Goal: Use online tool/utility: Utilize a website feature to perform a specific function

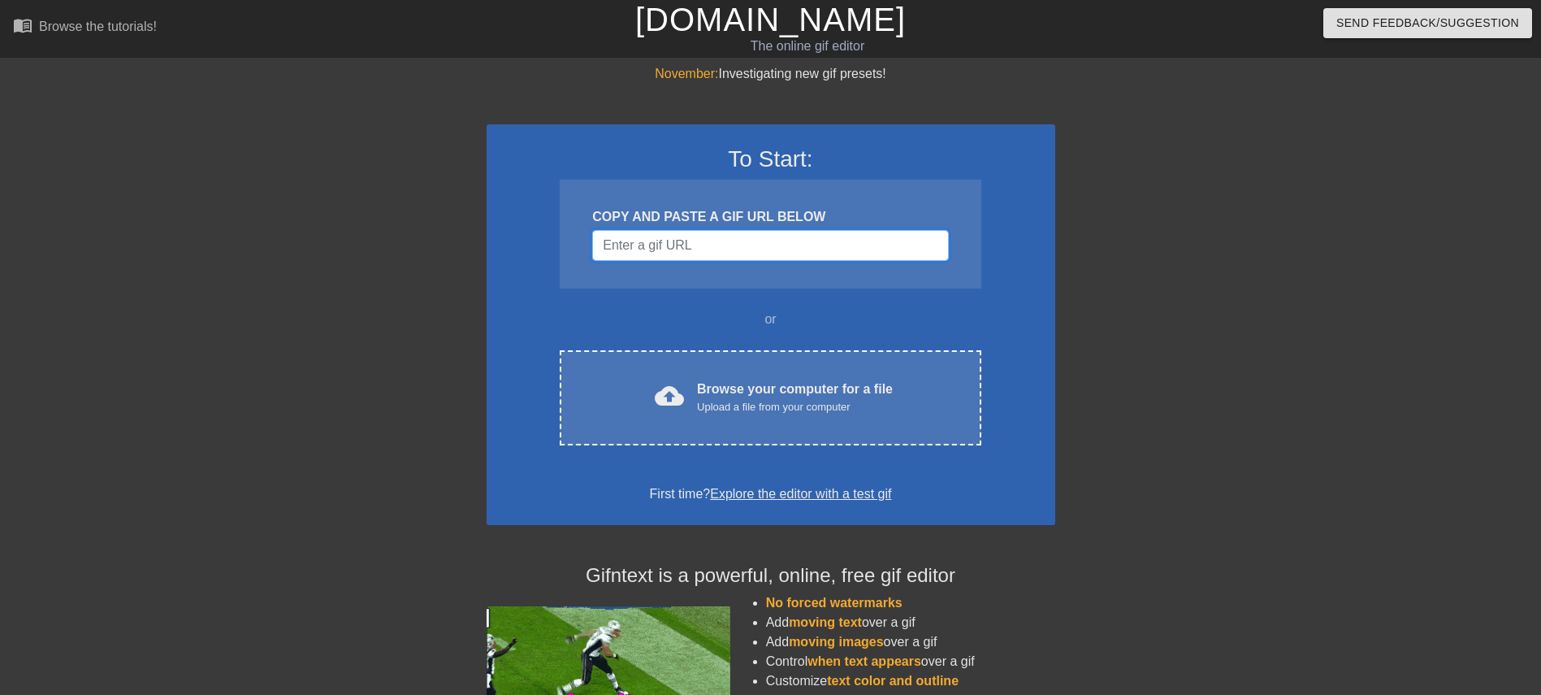
click at [755, 238] on input "Username" at bounding box center [770, 245] width 356 height 31
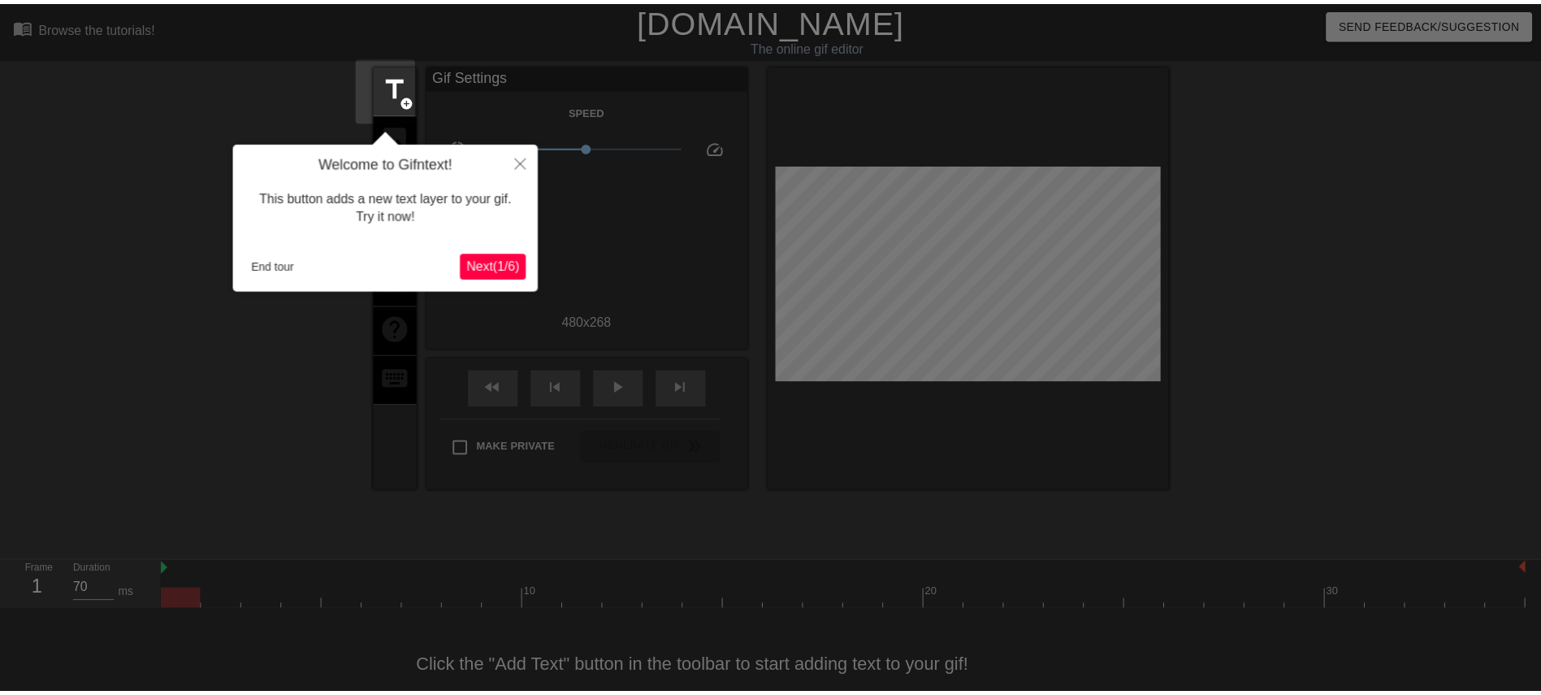
scroll to position [29, 0]
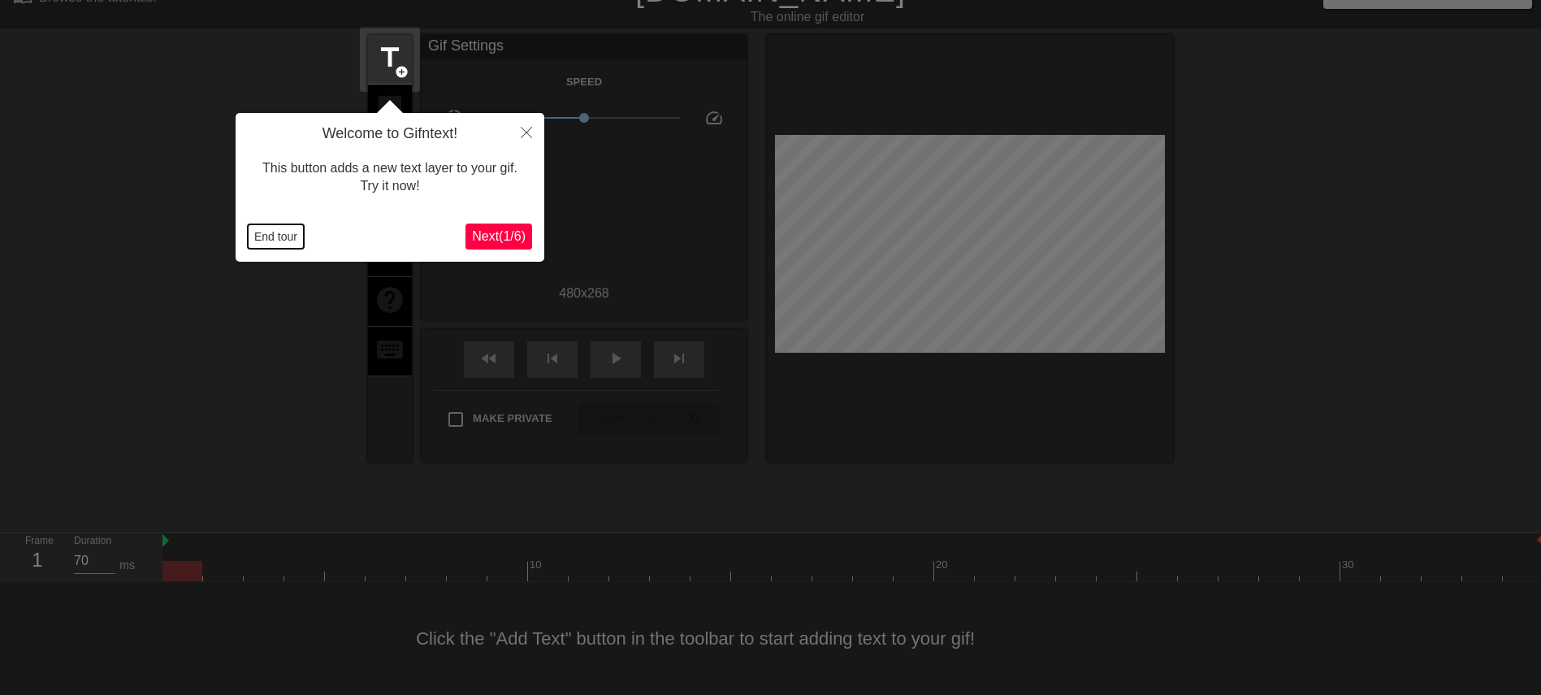
click at [281, 236] on button "End tour" at bounding box center [276, 236] width 56 height 24
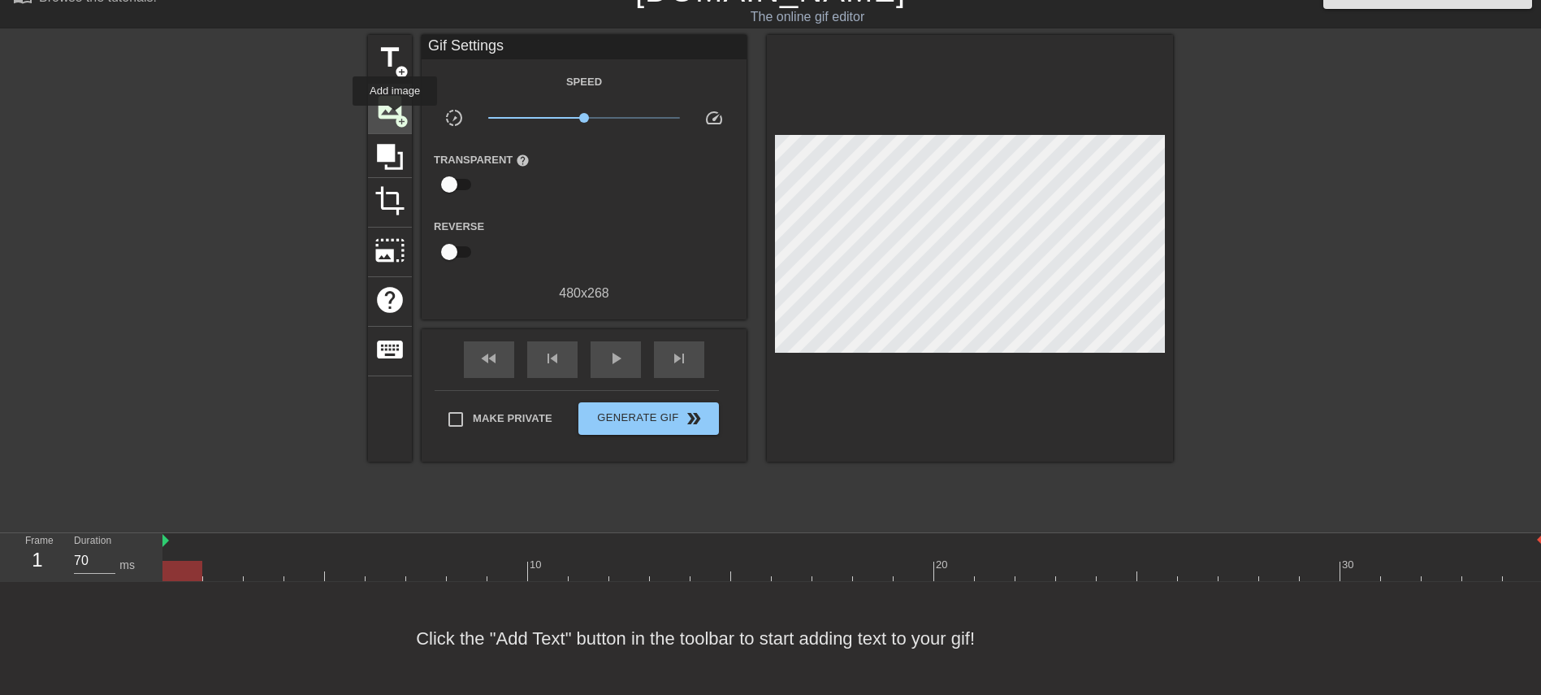
click at [395, 117] on span "add_circle" at bounding box center [402, 122] width 14 height 14
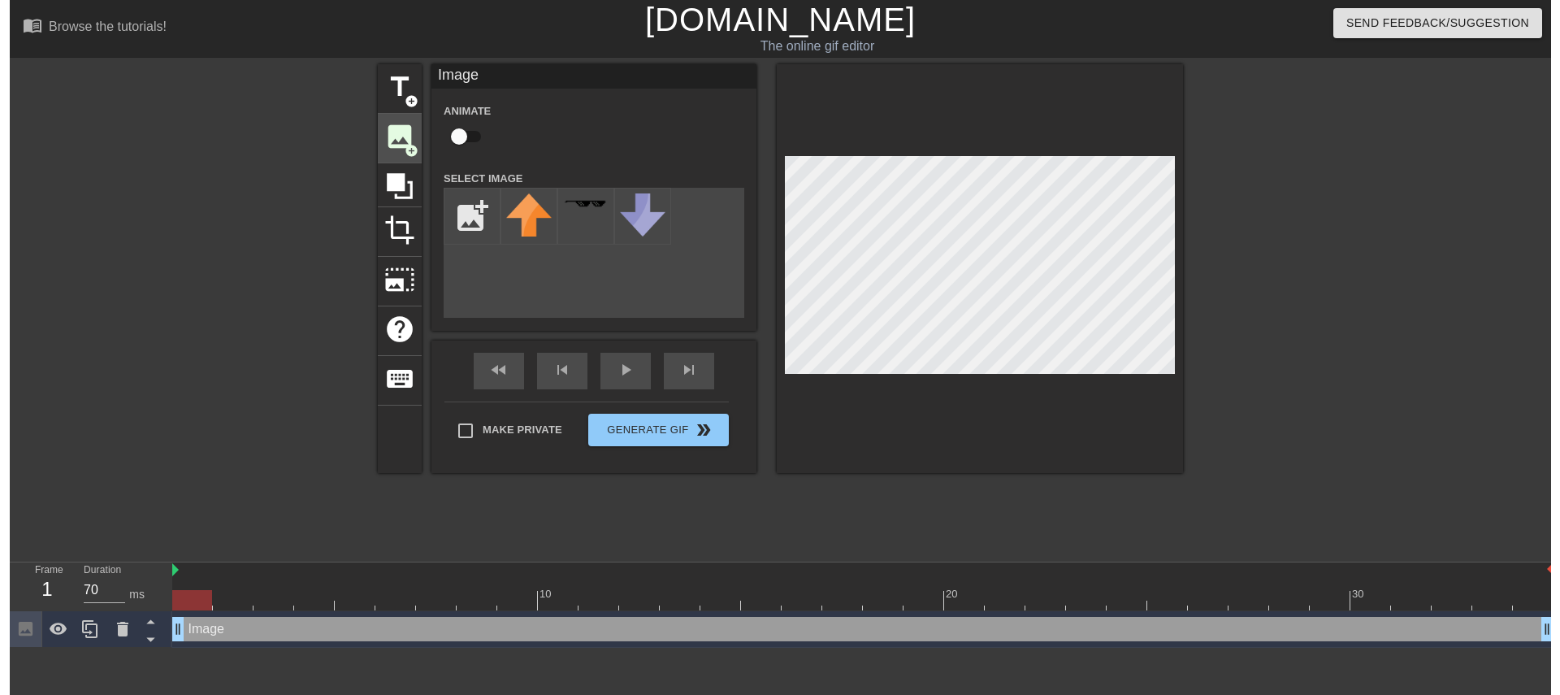
scroll to position [0, 0]
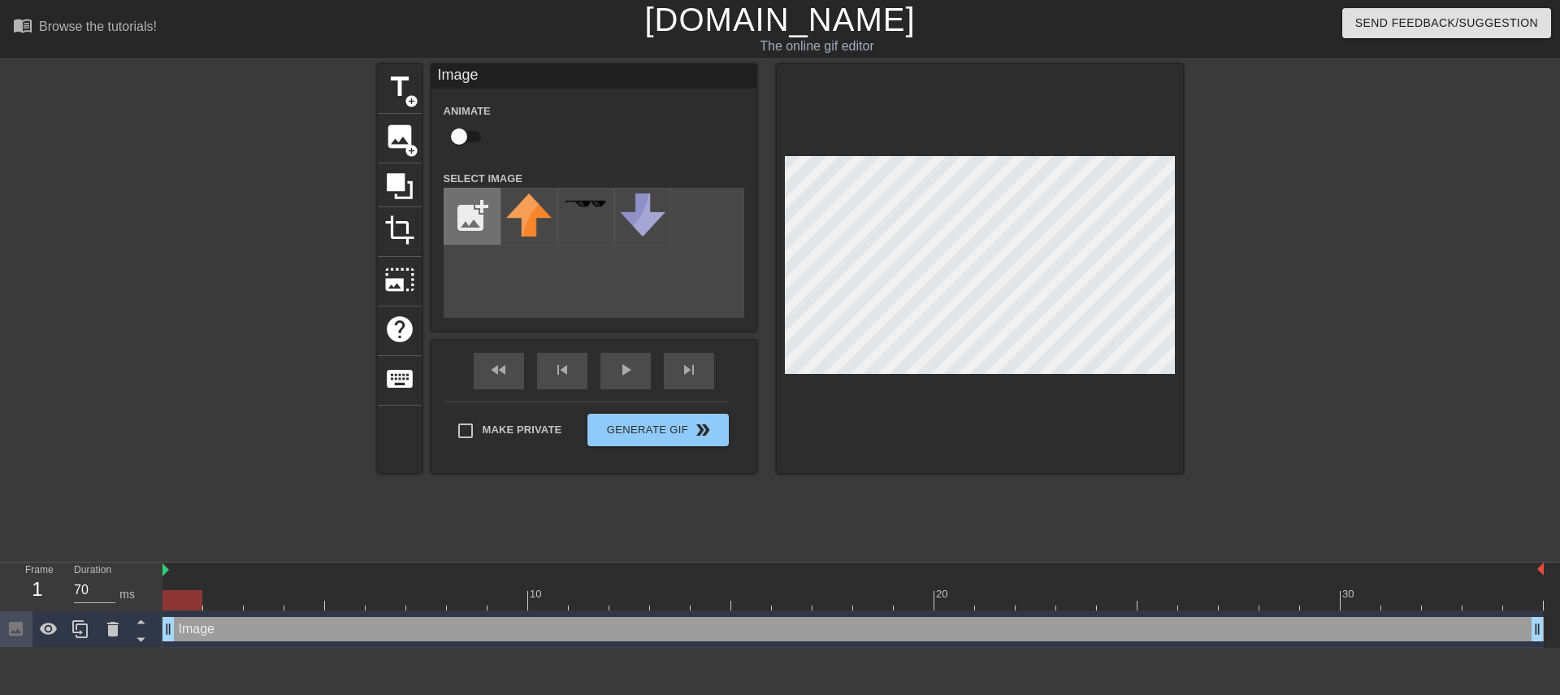
click at [483, 194] on input "file" at bounding box center [471, 215] width 55 height 55
click at [469, 214] on input "file" at bounding box center [471, 215] width 55 height 55
type input "C:\fakepath\photo_2025-08-12_02-57-51-removebg-preview.png"
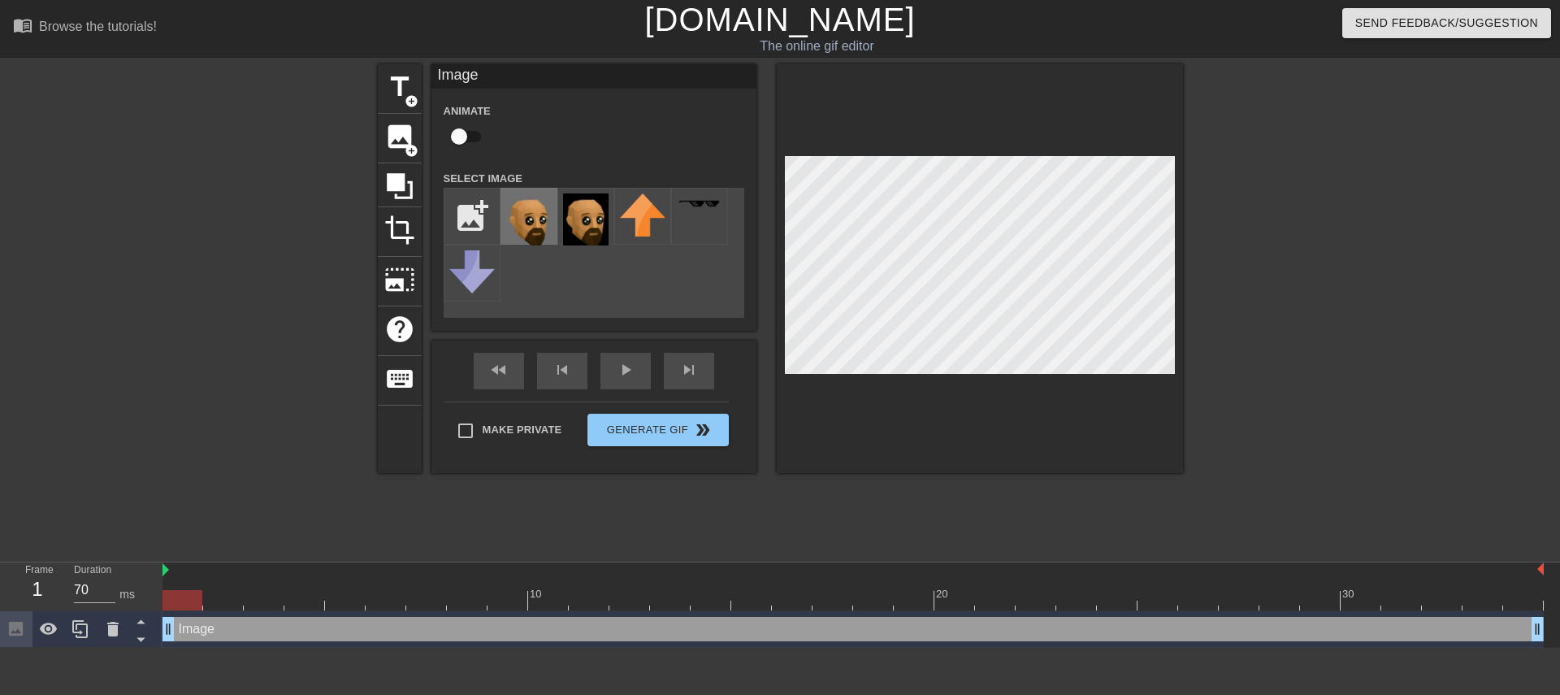
click at [538, 226] on img at bounding box center [528, 219] width 45 height 52
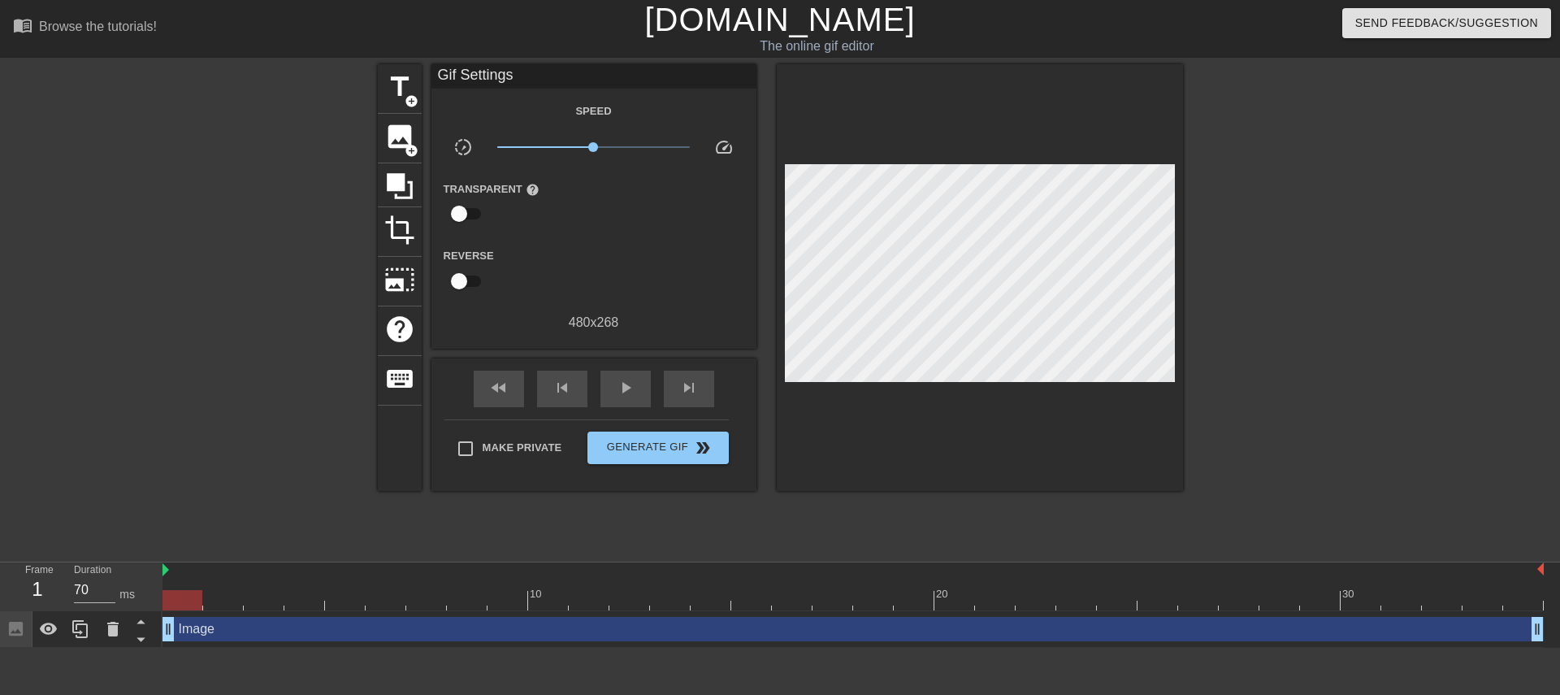
click at [1227, 223] on div at bounding box center [1324, 307] width 244 height 487
click at [608, 367] on div "fast_rewind skip_previous play_arrow skip_next" at bounding box center [593, 388] width 265 height 61
click at [618, 378] on span "play_arrow" at bounding box center [625, 387] width 19 height 19
click at [632, 392] on span "pause" at bounding box center [625, 387] width 19 height 19
click at [183, 597] on div at bounding box center [852, 600] width 1381 height 20
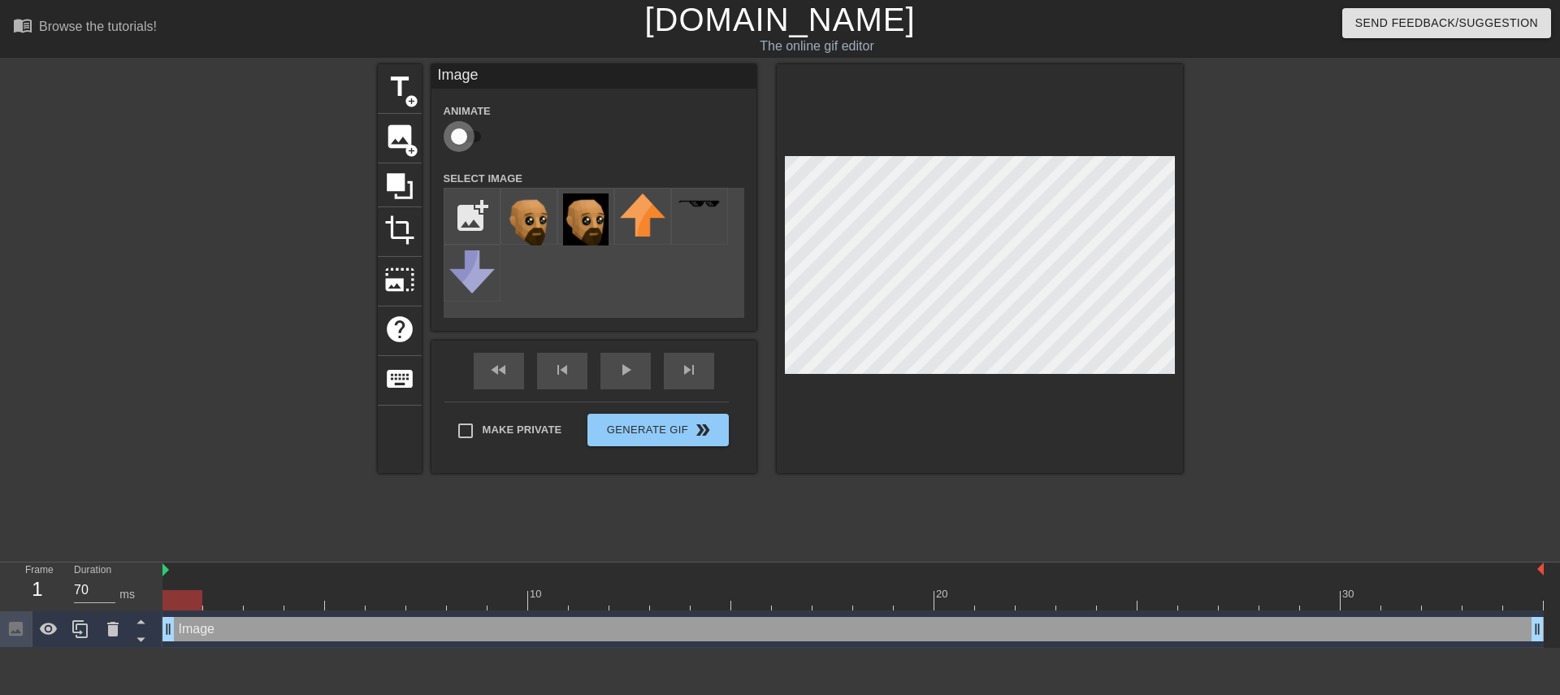
click at [457, 132] on input "checkbox" at bounding box center [459, 136] width 93 height 31
checkbox input "true"
click at [221, 598] on div at bounding box center [852, 600] width 1381 height 20
click at [301, 596] on div at bounding box center [852, 600] width 1381 height 20
click at [350, 604] on div at bounding box center [852, 600] width 1381 height 20
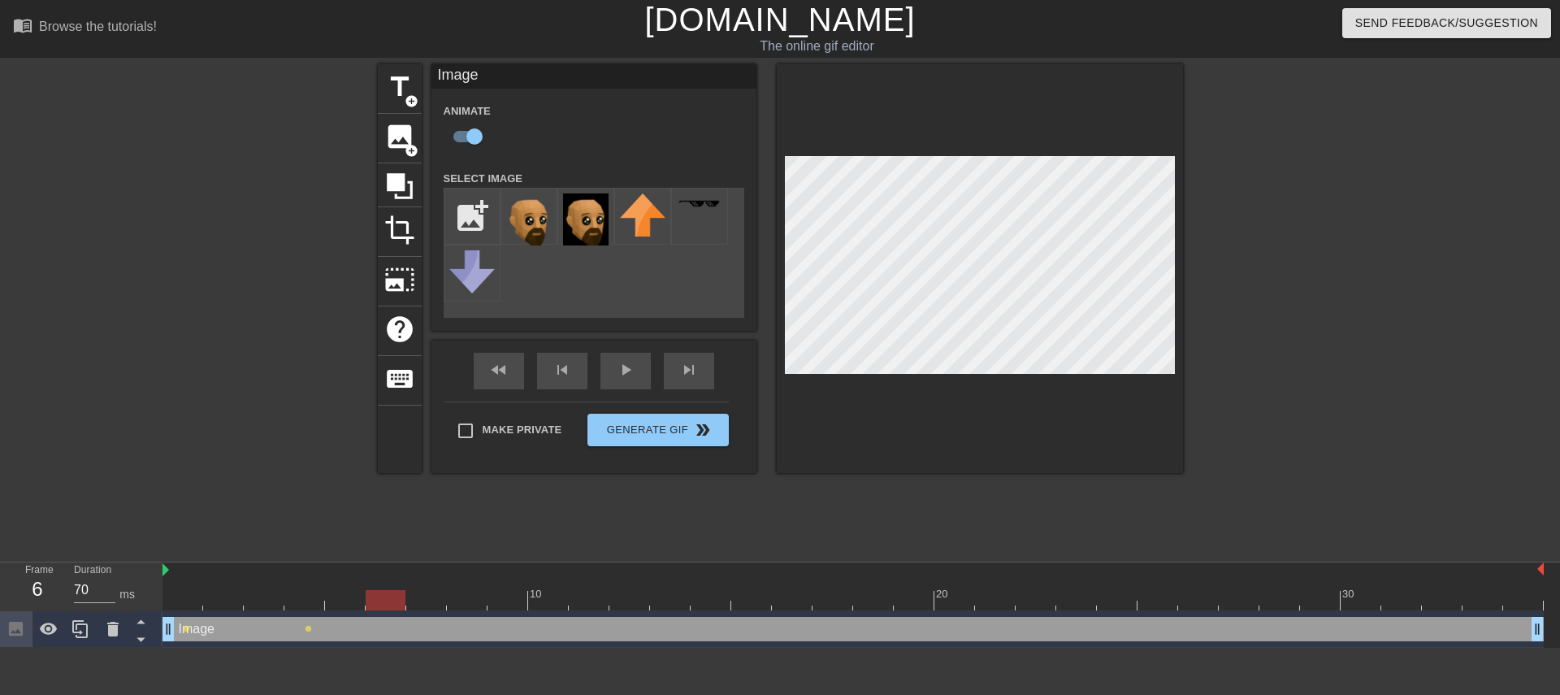
click at [380, 603] on div at bounding box center [852, 600] width 1381 height 20
click at [422, 602] on div at bounding box center [852, 600] width 1381 height 20
click at [477, 602] on div at bounding box center [852, 600] width 1381 height 20
click at [546, 599] on div at bounding box center [852, 600] width 1381 height 20
click at [587, 602] on div at bounding box center [852, 600] width 1381 height 20
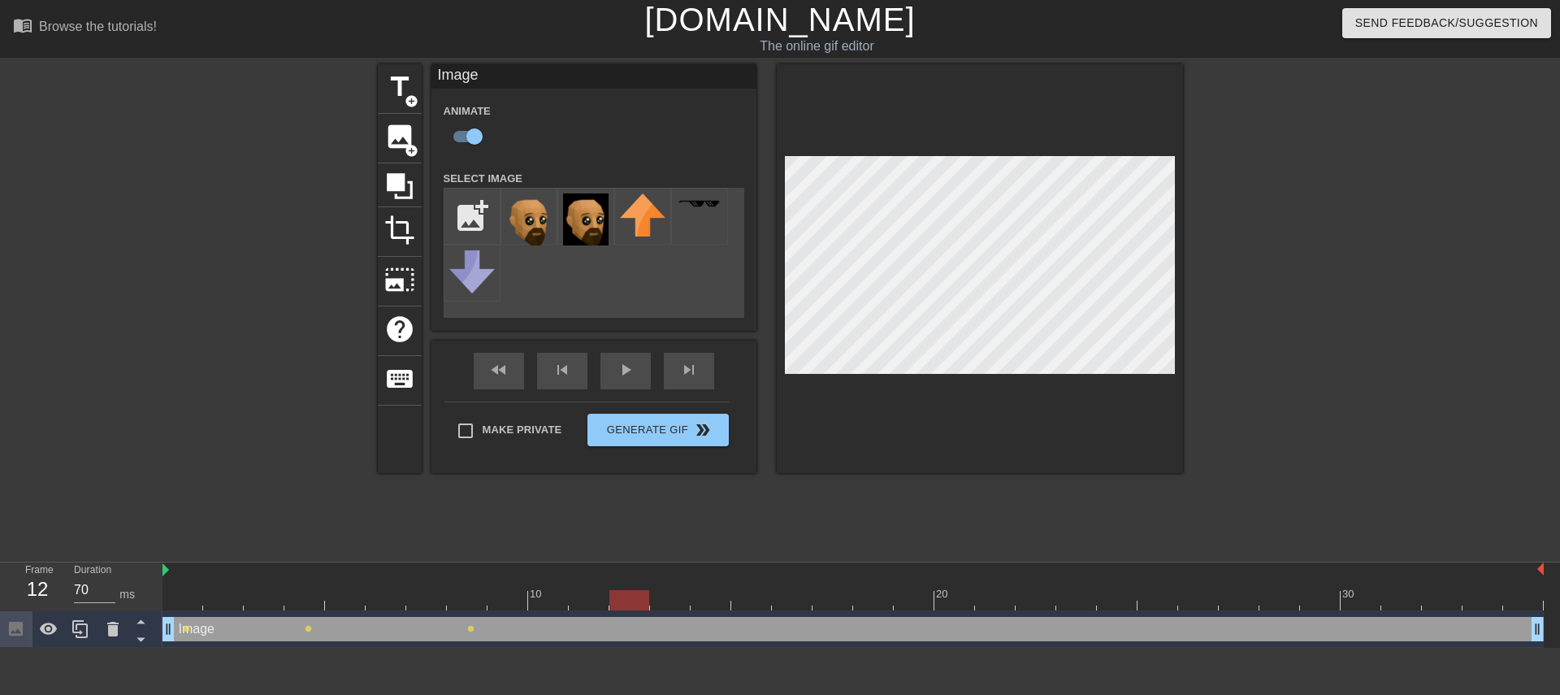
click at [621, 597] on div at bounding box center [852, 600] width 1381 height 20
click at [675, 591] on div at bounding box center [852, 600] width 1381 height 20
click at [747, 587] on div at bounding box center [751, 588] width 41 height 20
click at [820, 594] on div at bounding box center [852, 600] width 1381 height 20
click at [880, 591] on div at bounding box center [852, 600] width 1381 height 20
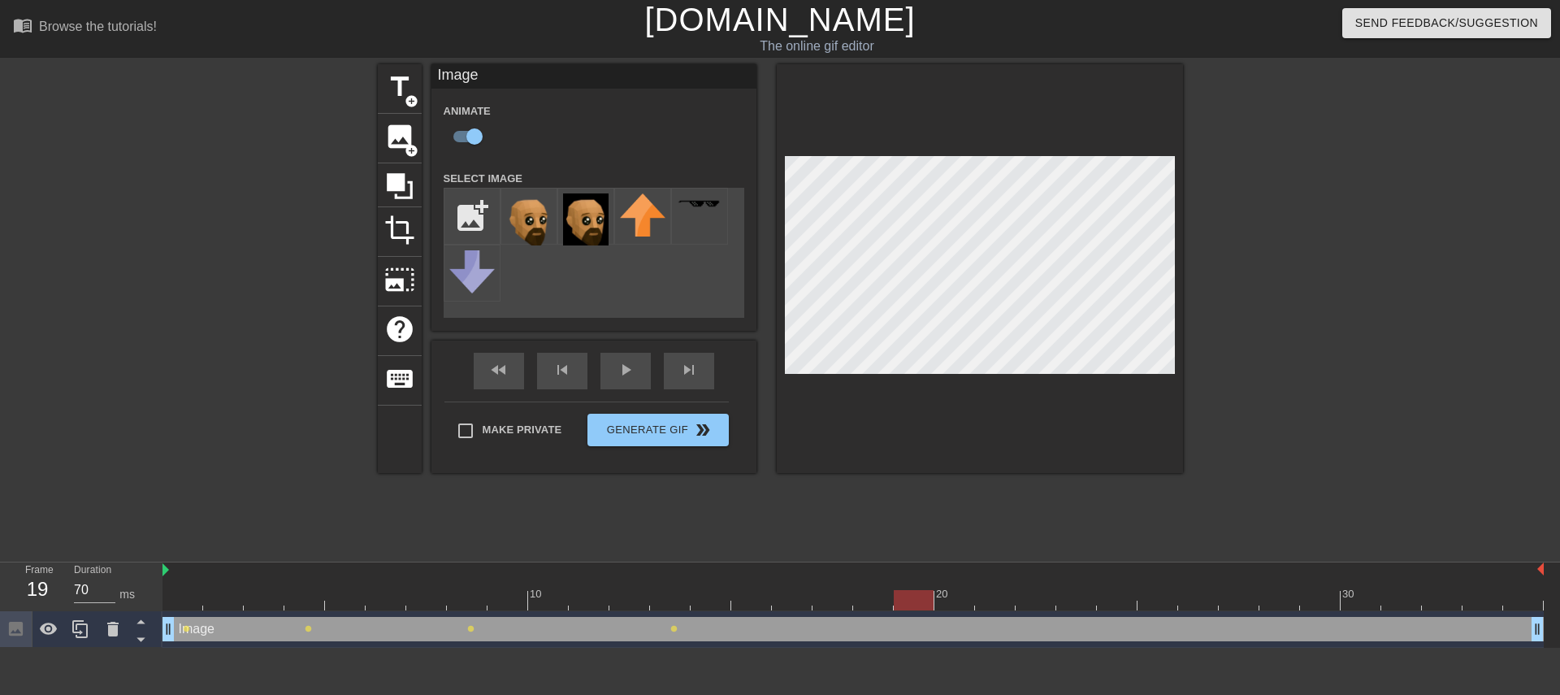
click at [918, 595] on div at bounding box center [852, 600] width 1381 height 20
click at [966, 595] on div at bounding box center [852, 600] width 1381 height 20
click at [1012, 597] on div at bounding box center [852, 600] width 1381 height 20
click at [1032, 596] on div at bounding box center [852, 600] width 1381 height 20
click at [1074, 595] on div at bounding box center [852, 600] width 1381 height 20
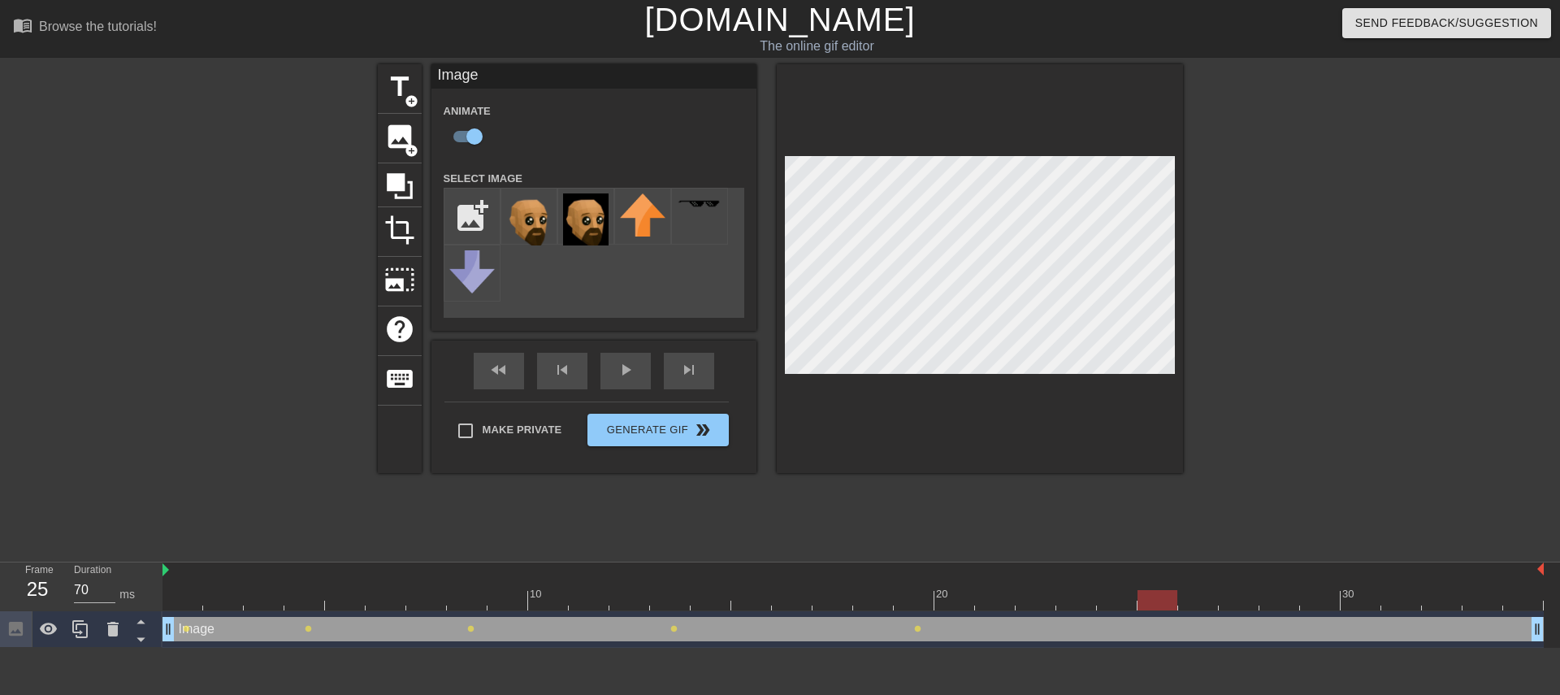
click at [1137, 593] on div at bounding box center [852, 600] width 1381 height 20
click at [1180, 591] on div at bounding box center [852, 600] width 1381 height 20
click at [1244, 587] on div at bounding box center [1238, 588] width 41 height 20
click at [1284, 587] on div at bounding box center [1279, 588] width 41 height 20
click at [1336, 594] on div at bounding box center [852, 600] width 1381 height 20
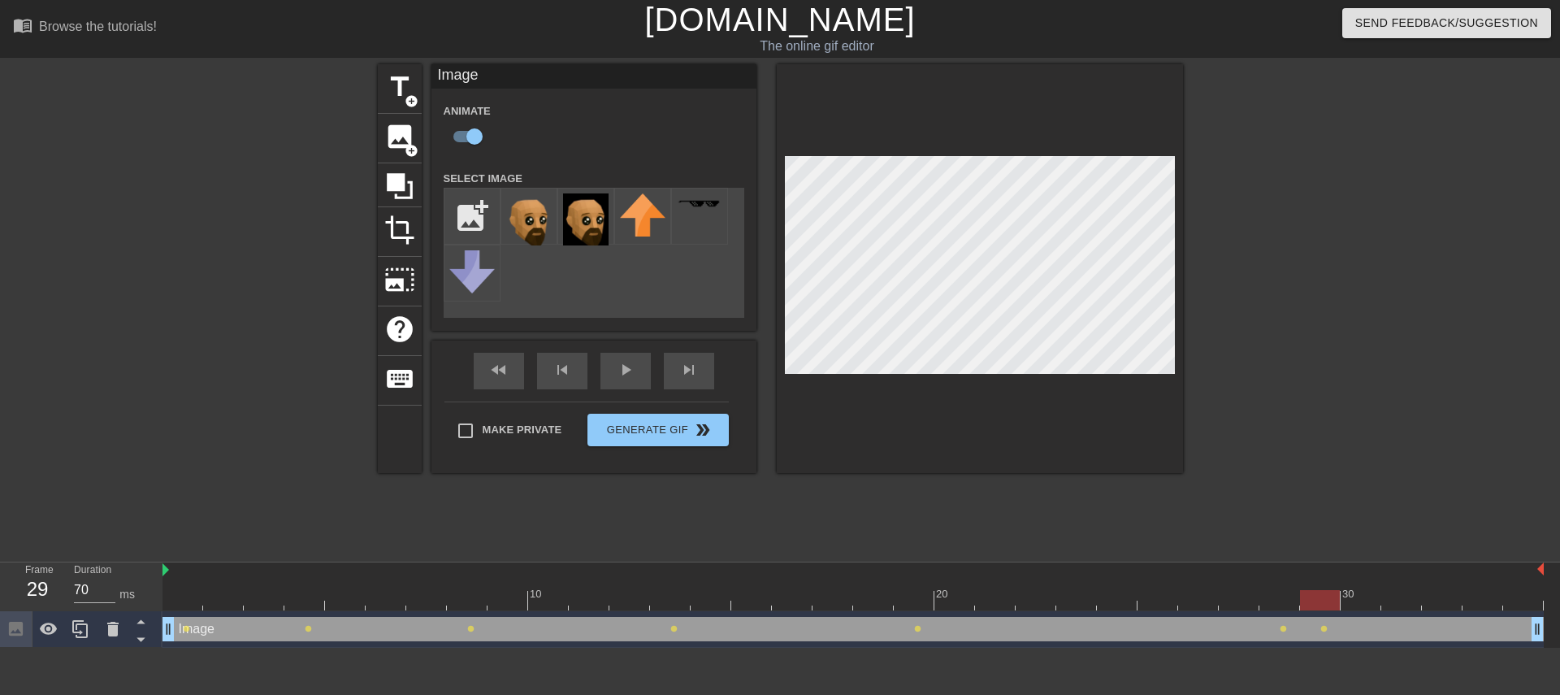
click at [1285, 603] on div at bounding box center [852, 600] width 1381 height 20
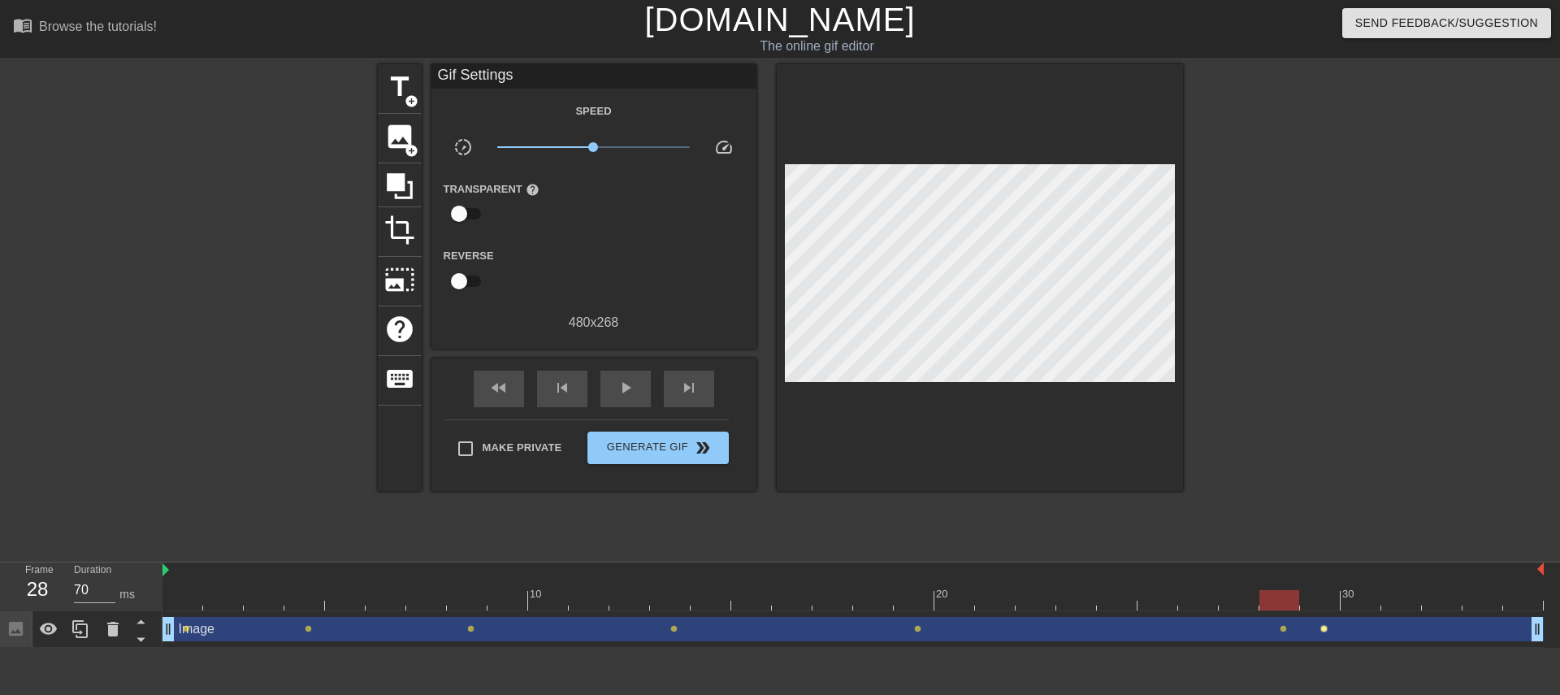
click at [1322, 625] on span "lens" at bounding box center [1323, 628] width 7 height 7
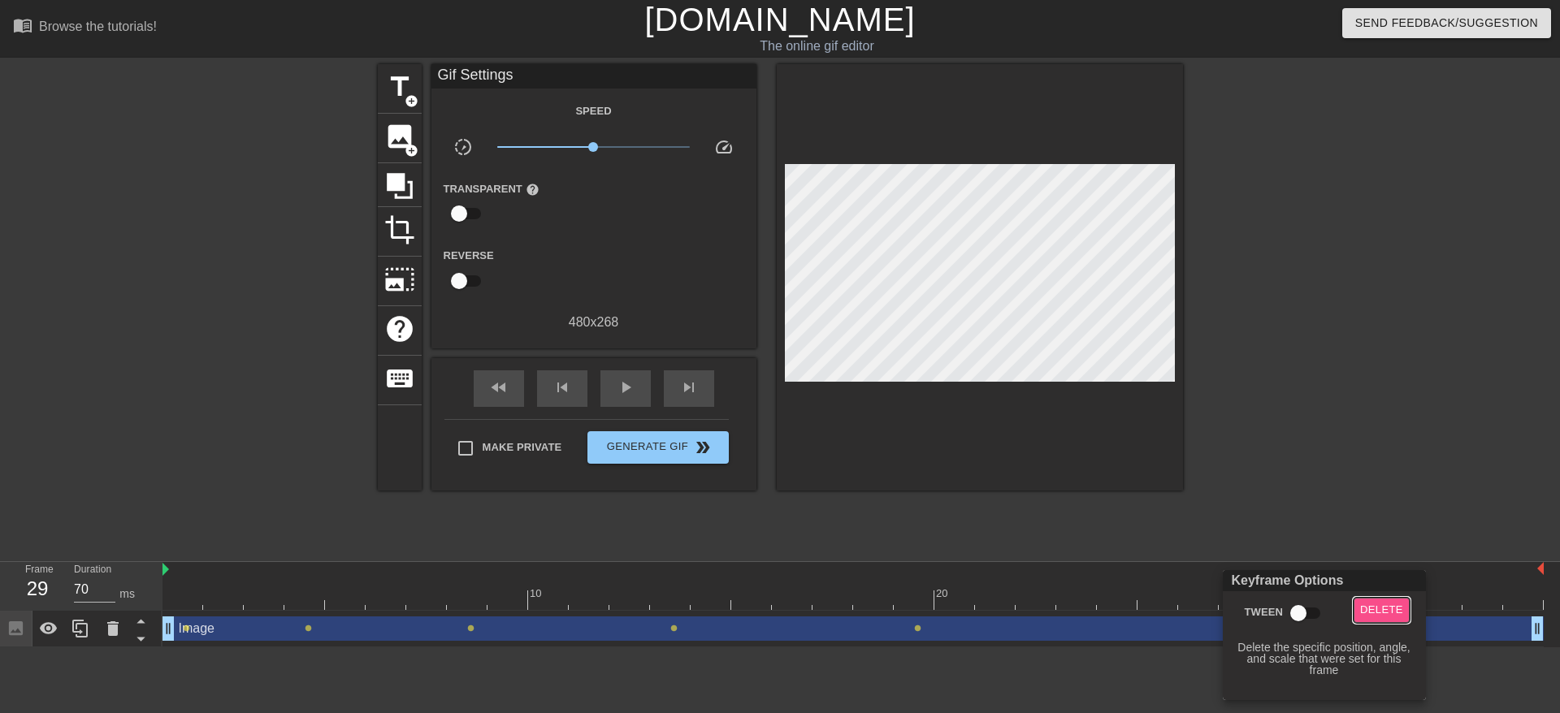
click at [1360, 607] on span "Delete" at bounding box center [1381, 610] width 43 height 19
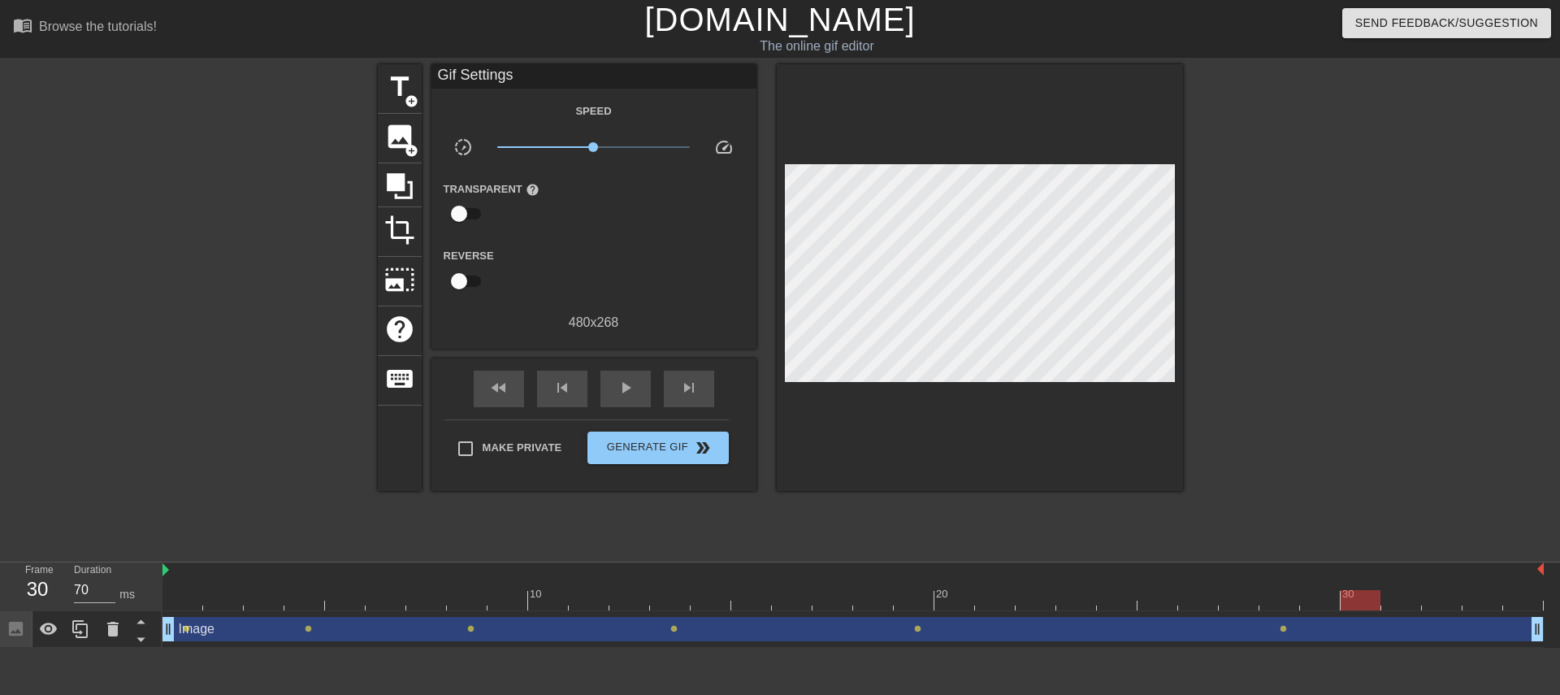
click at [1357, 600] on div at bounding box center [852, 600] width 1381 height 20
click at [1389, 601] on div at bounding box center [852, 600] width 1381 height 20
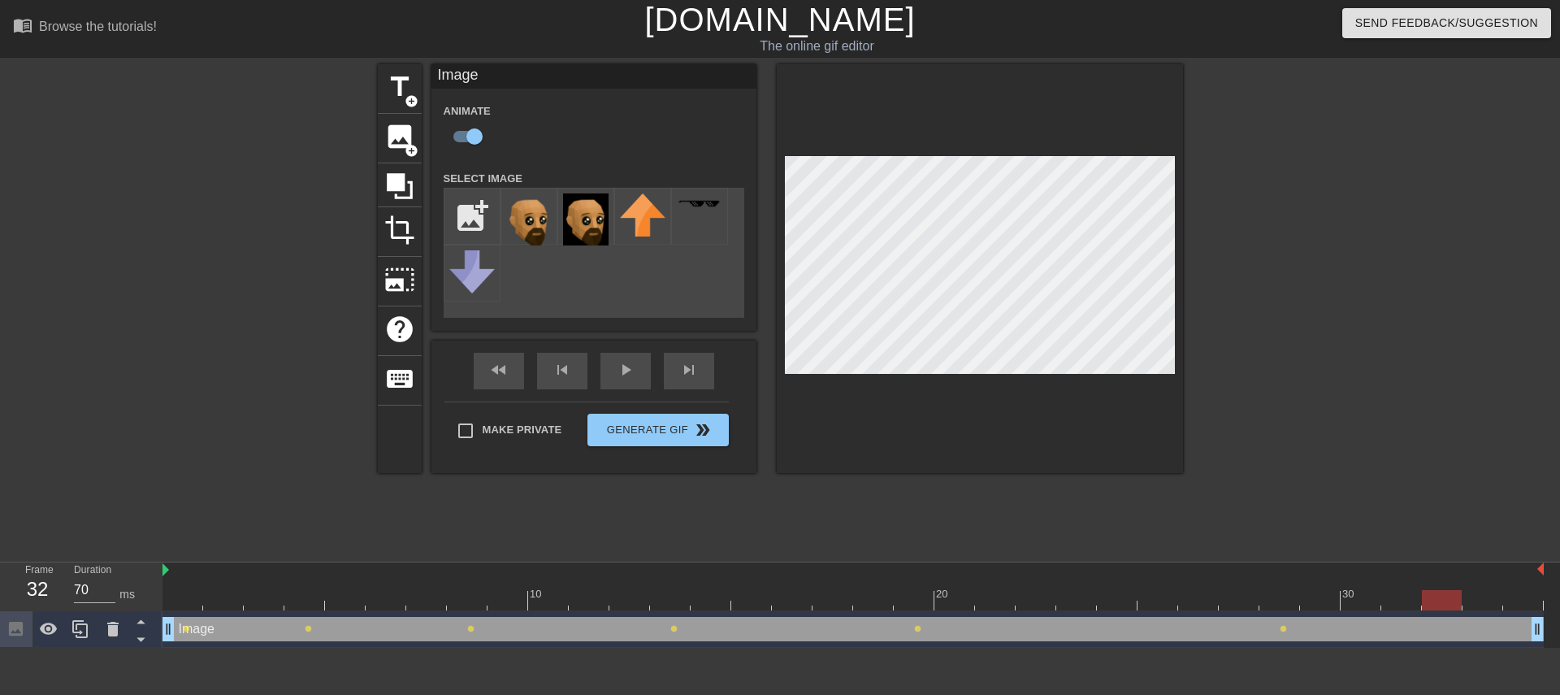
click at [1423, 584] on div at bounding box center [1442, 588] width 41 height 20
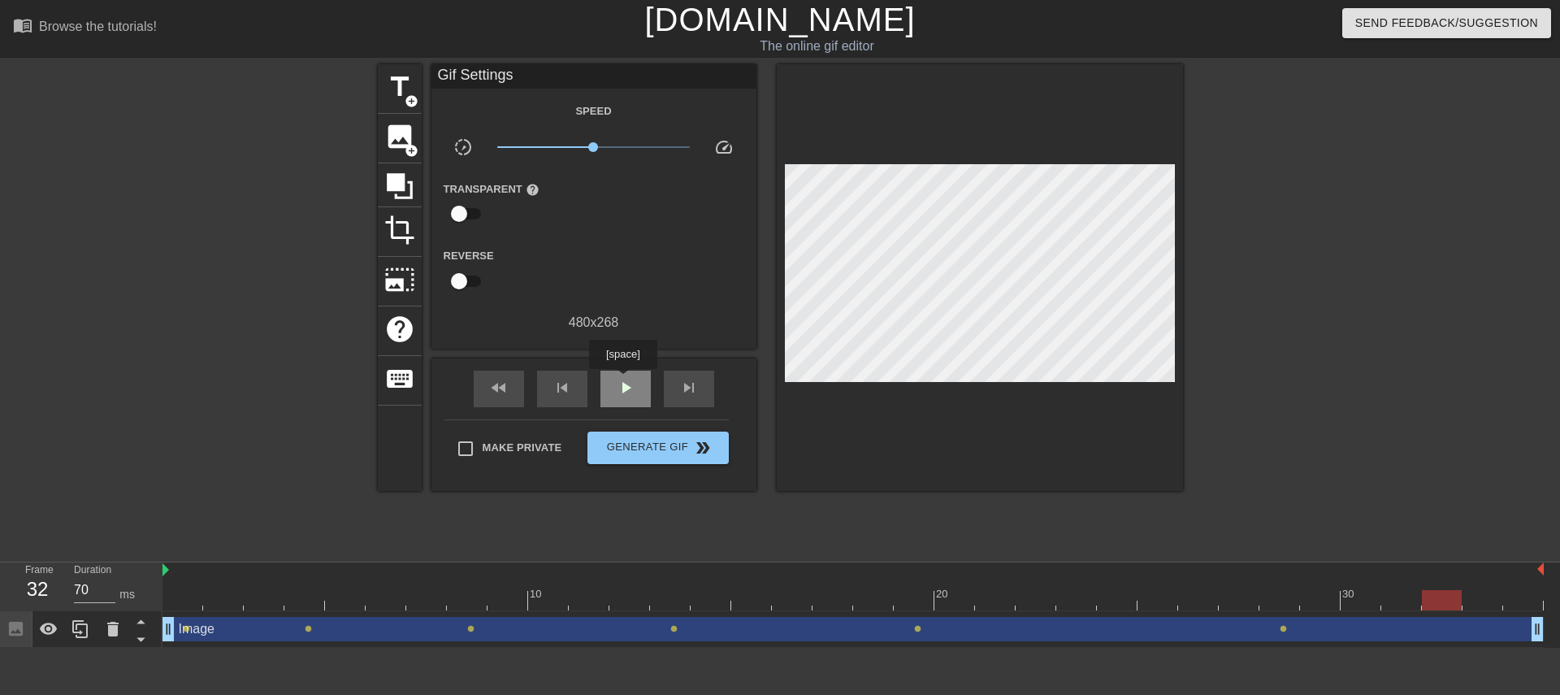
click at [622, 380] on div "play_arrow" at bounding box center [625, 388] width 50 height 37
click at [622, 380] on span "pause" at bounding box center [625, 387] width 19 height 19
click at [622, 380] on span "play_arrow" at bounding box center [625, 387] width 19 height 19
click at [468, 207] on input "checkbox" at bounding box center [459, 213] width 93 height 31
checkbox input "true"
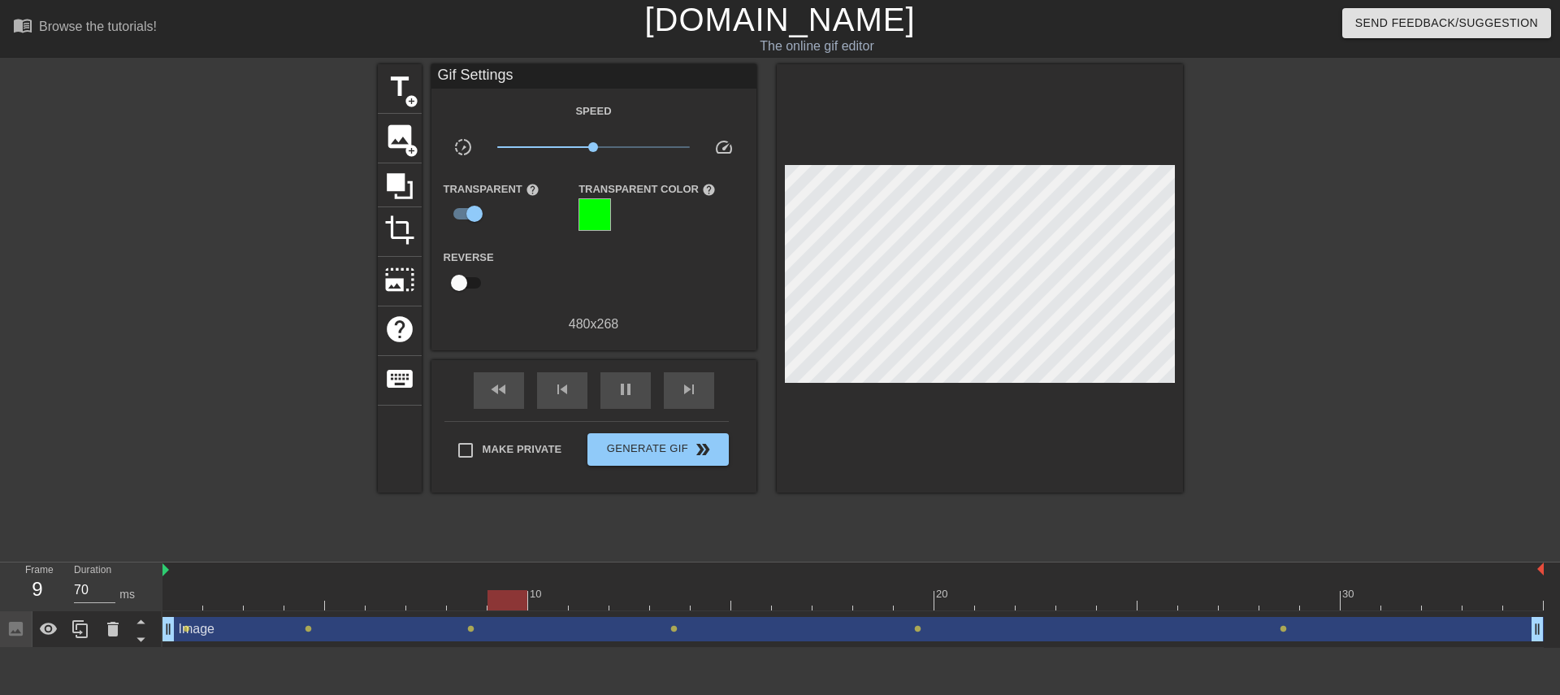
click at [590, 221] on div at bounding box center [594, 214] width 32 height 32
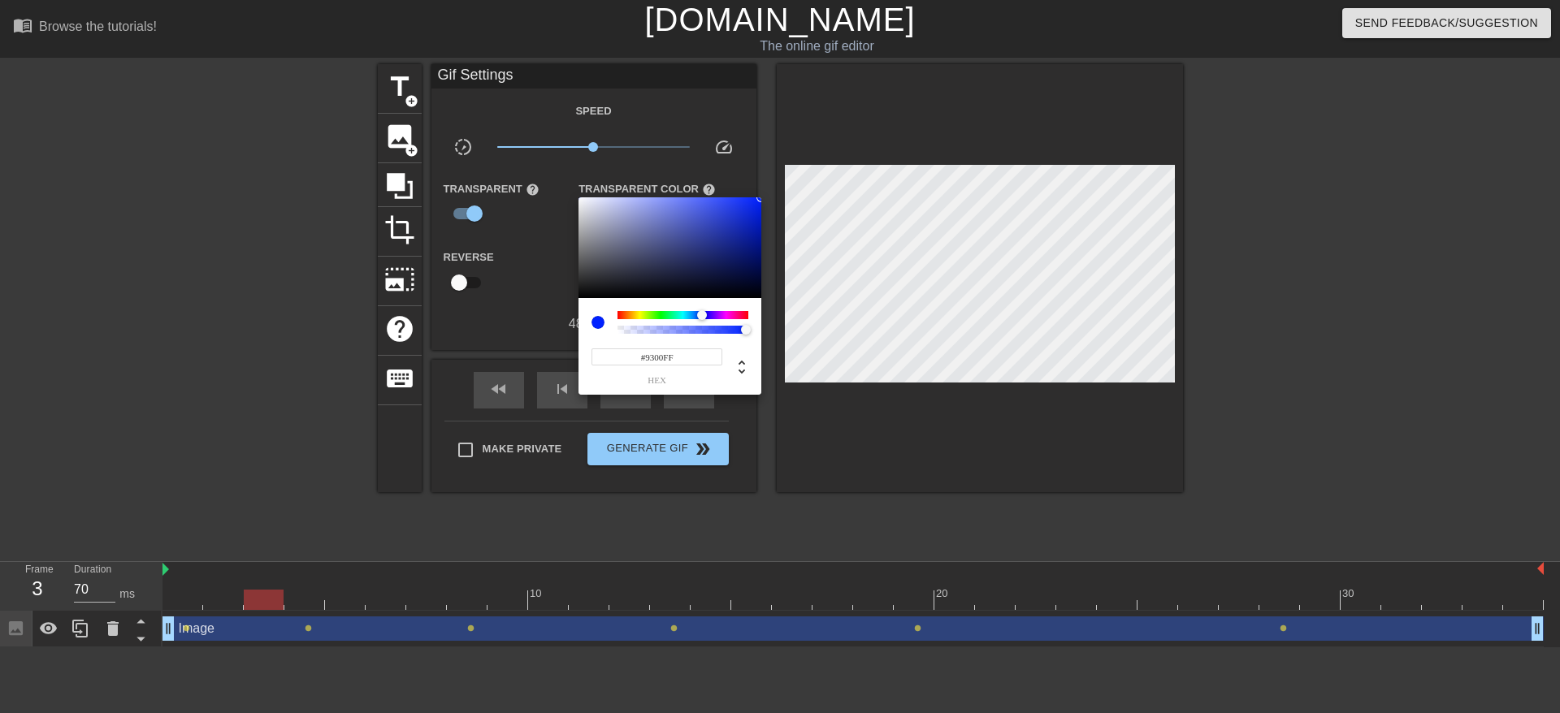
type input "#9D00FF"
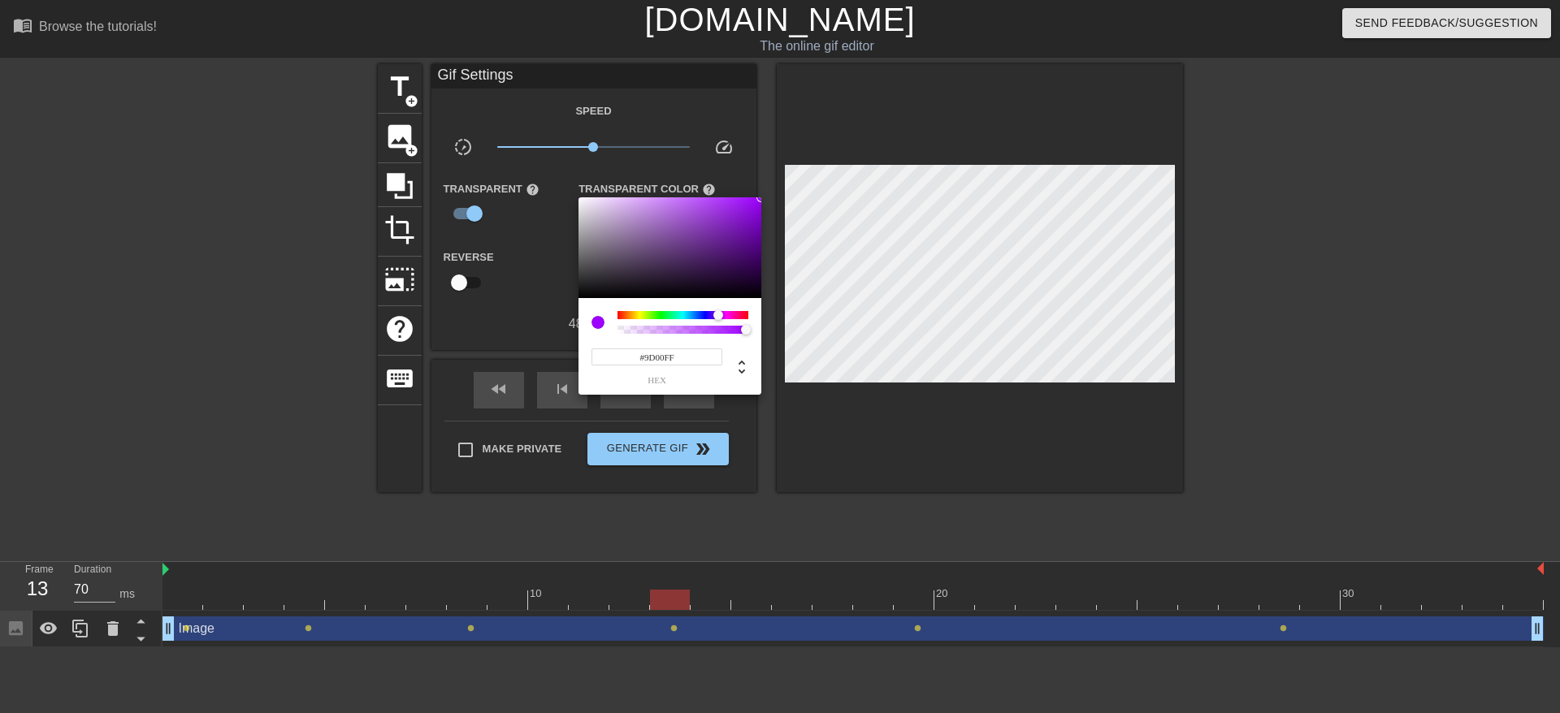
drag, startPoint x: 660, startPoint y: 314, endPoint x: 718, endPoint y: 312, distance: 57.7
click at [718, 312] on div at bounding box center [718, 315] width 10 height 10
click at [517, 296] on div at bounding box center [780, 356] width 1560 height 713
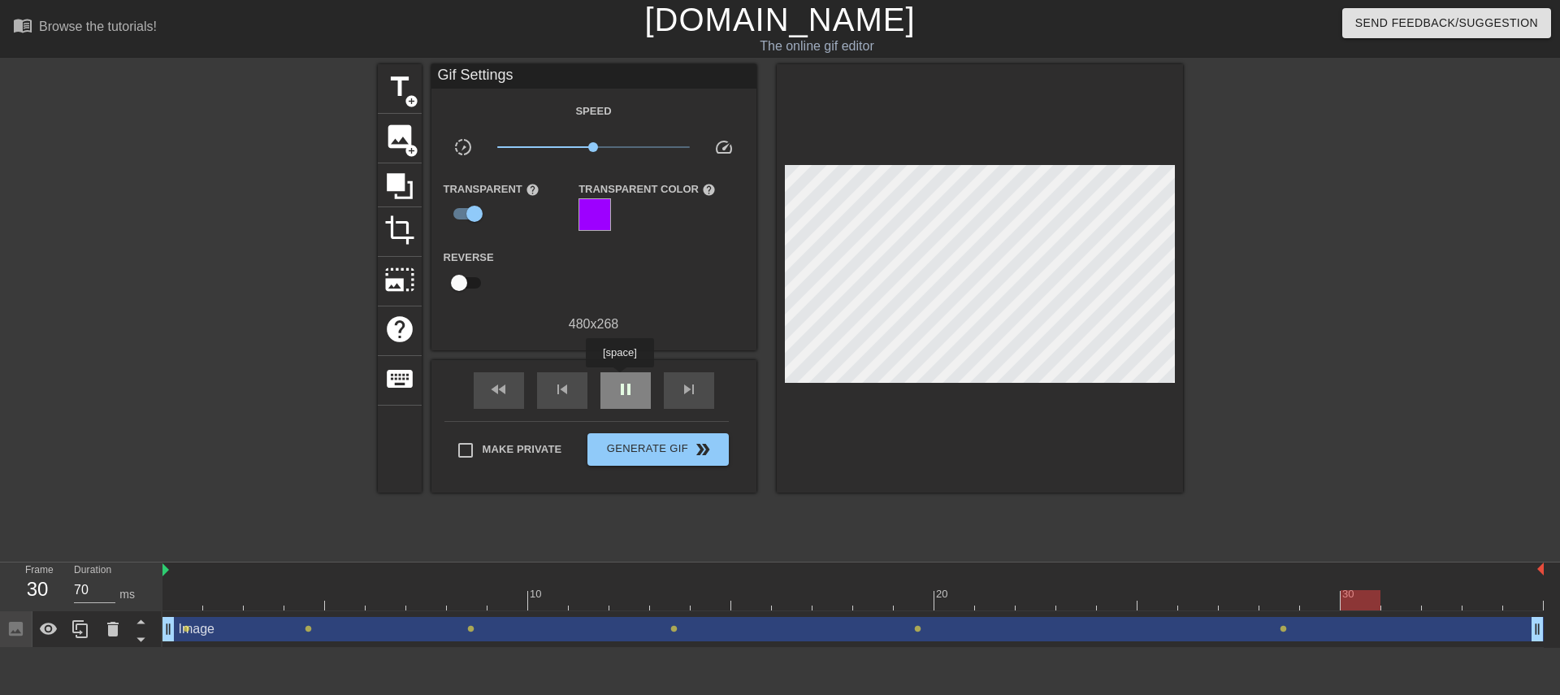
click at [619, 379] on span "pause" at bounding box center [625, 388] width 19 height 19
click at [619, 379] on span "play_arrow" at bounding box center [625, 388] width 19 height 19
drag, startPoint x: 598, startPoint y: 148, endPoint x: 612, endPoint y: 149, distance: 13.8
click at [612, 149] on span "x1.55" at bounding box center [593, 146] width 193 height 19
drag, startPoint x: 605, startPoint y: 142, endPoint x: 595, endPoint y: 153, distance: 14.4
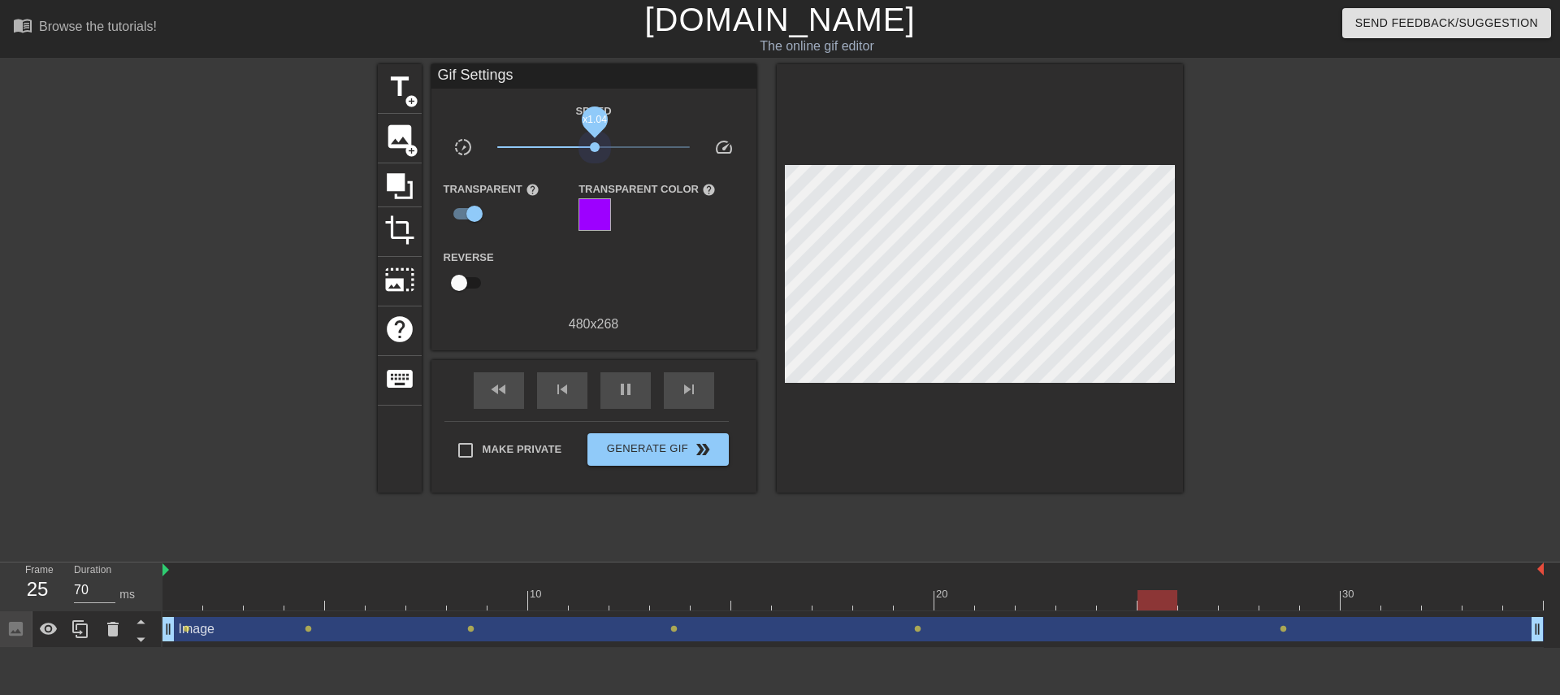
click at [595, 153] on span "x1.04" at bounding box center [593, 146] width 193 height 19
click at [635, 150] on span "x2.72" at bounding box center [593, 146] width 193 height 19
click at [615, 142] on span "x1.68" at bounding box center [593, 146] width 193 height 19
click at [918, 627] on span "lens" at bounding box center [917, 628] width 7 height 7
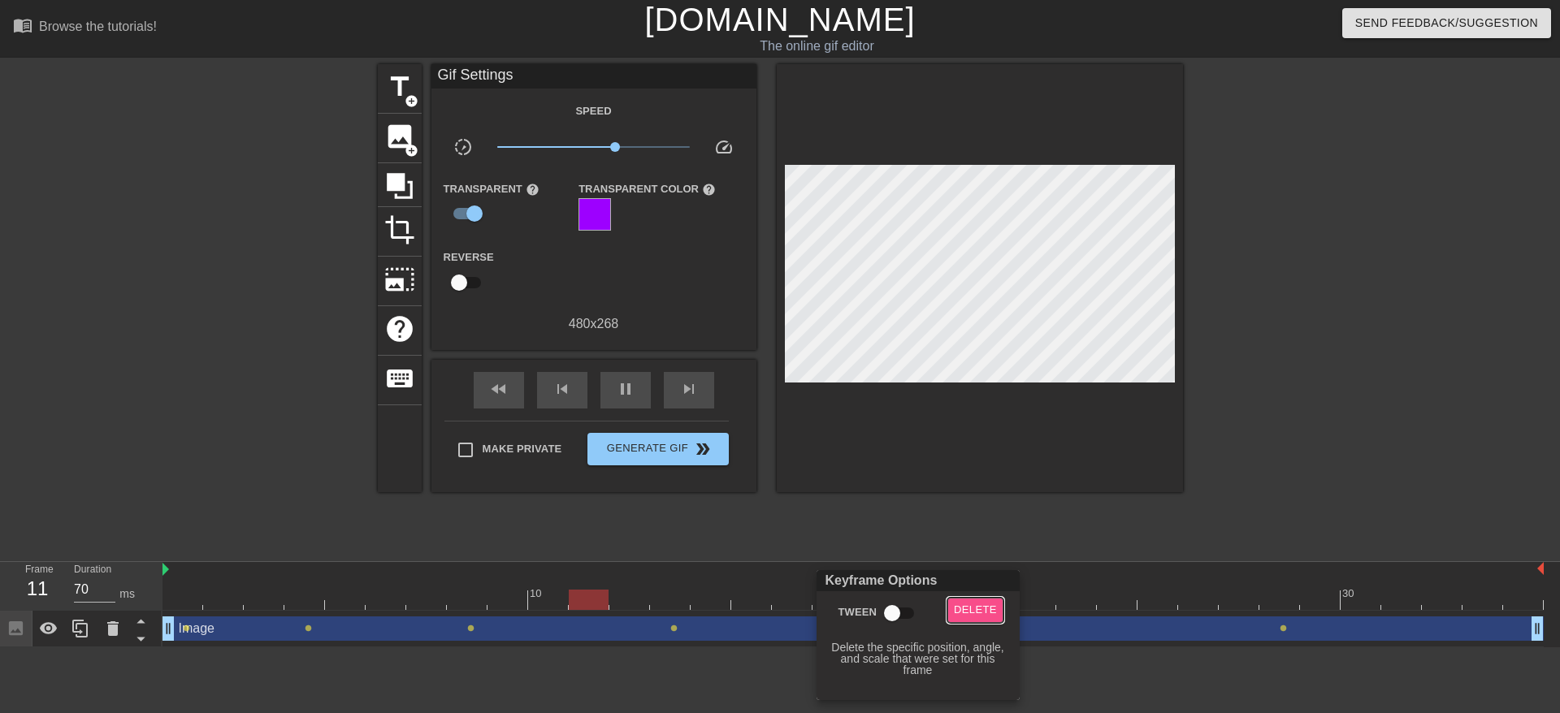
click at [967, 607] on span "Delete" at bounding box center [975, 610] width 43 height 19
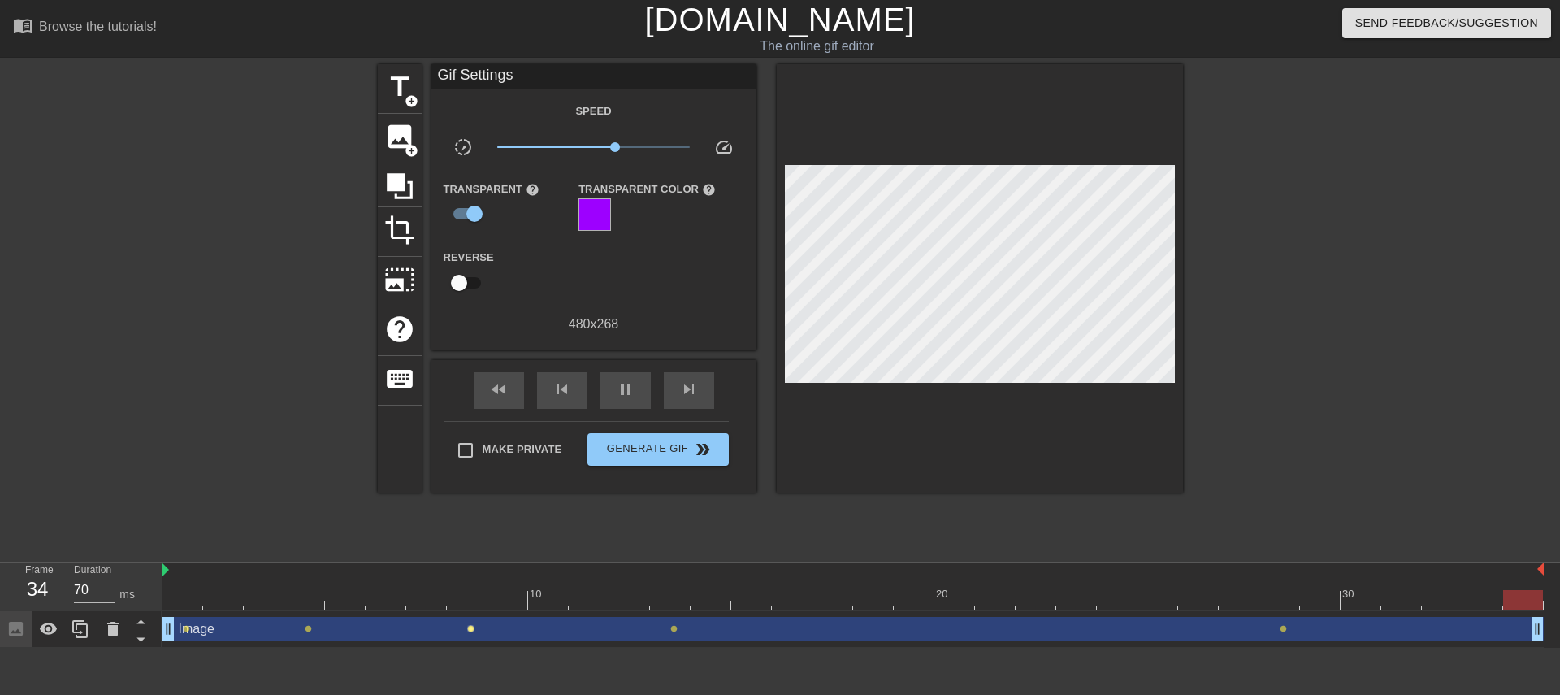
click at [471, 630] on span "lens" at bounding box center [470, 628] width 7 height 7
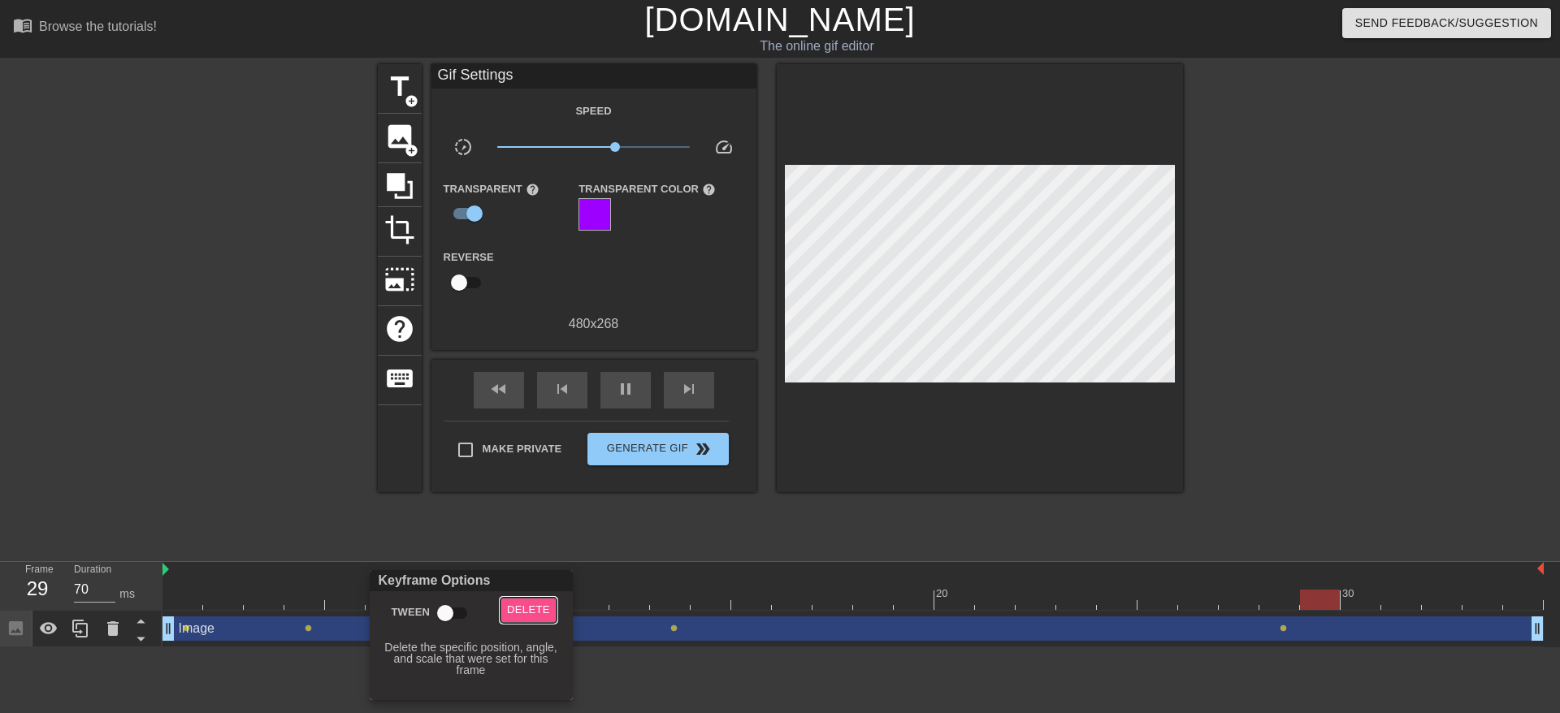
click at [541, 601] on span "Delete" at bounding box center [528, 610] width 43 height 19
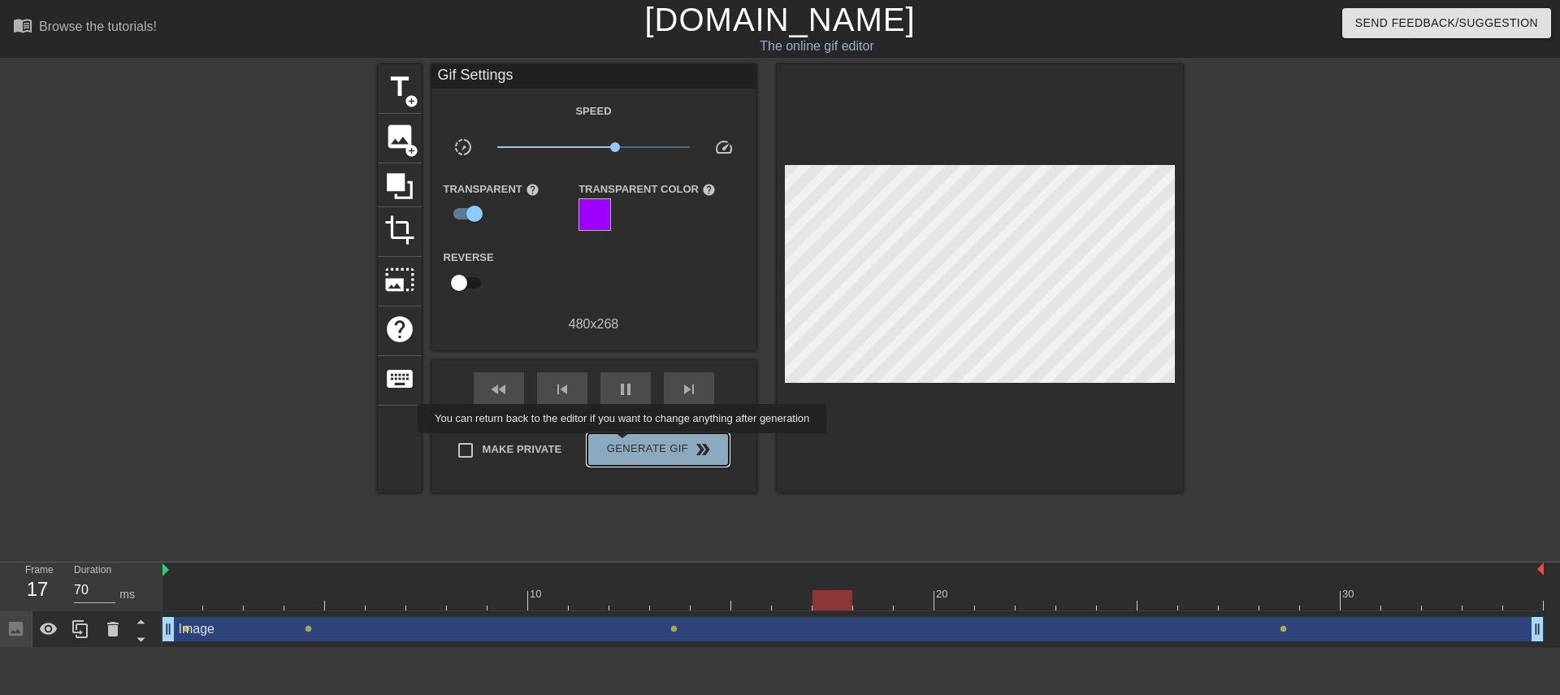
click at [624, 444] on span "Generate Gif double_arrow" at bounding box center [658, 448] width 128 height 19
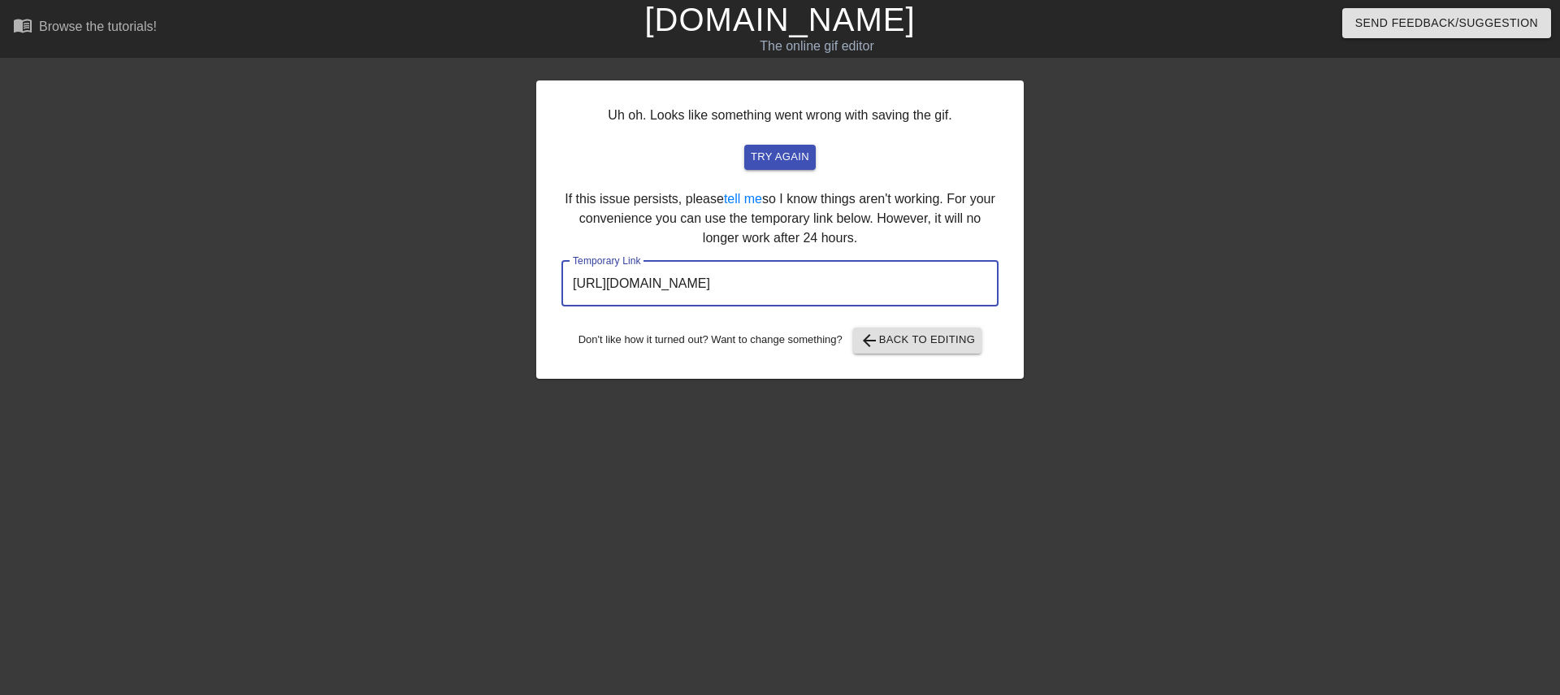
drag, startPoint x: 900, startPoint y: 283, endPoint x: 517, endPoint y: 266, distance: 383.0
click at [517, 266] on div "Uh oh. Looks like something went wrong with saving the gif. try again If this i…" at bounding box center [780, 307] width 1560 height 487
click at [670, 422] on div "Uh oh. Looks like something went wrong with saving the gif. try again If this i…" at bounding box center [779, 307] width 487 height 487
click at [807, 150] on span "try again" at bounding box center [780, 157] width 58 height 19
drag, startPoint x: 924, startPoint y: 289, endPoint x: 571, endPoint y: 281, distance: 352.6
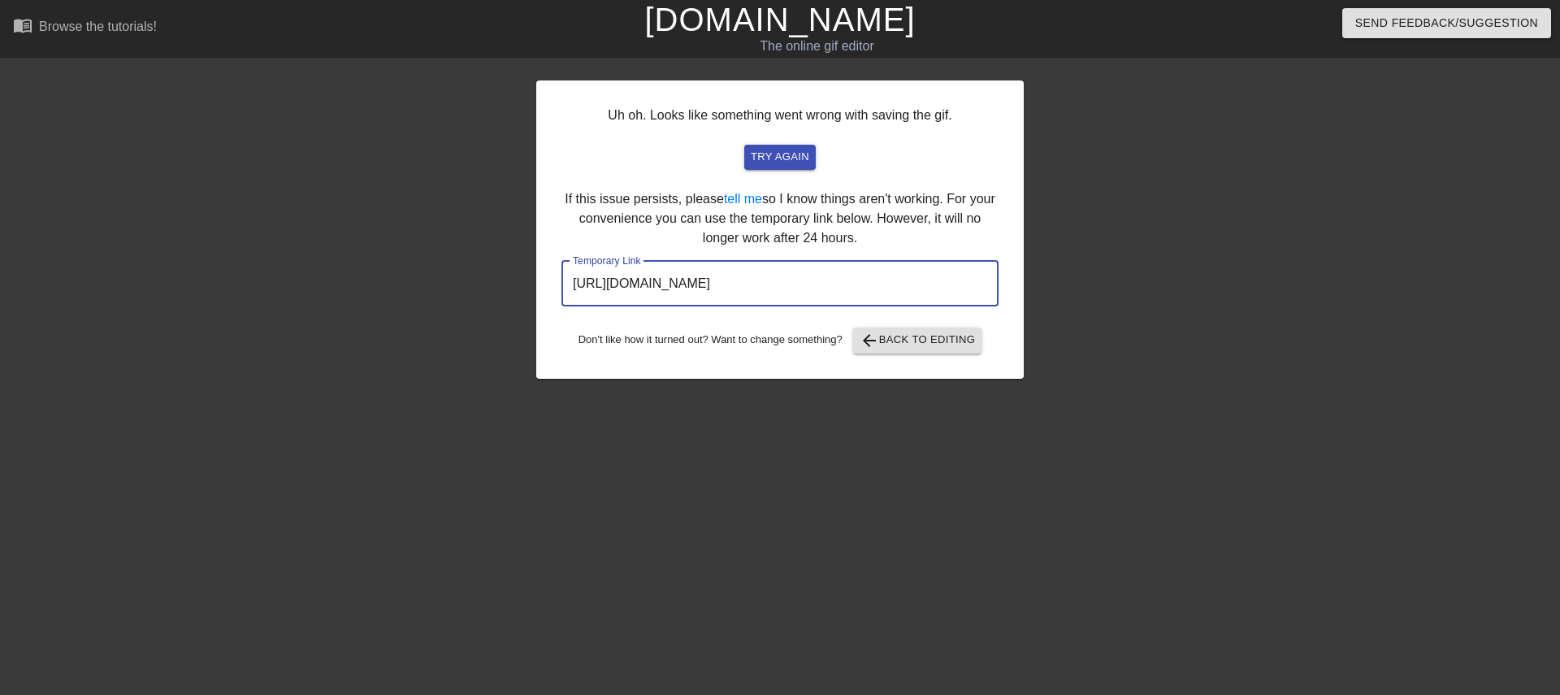
click at [571, 281] on input "[URL][DOMAIN_NAME]" at bounding box center [779, 283] width 437 height 45
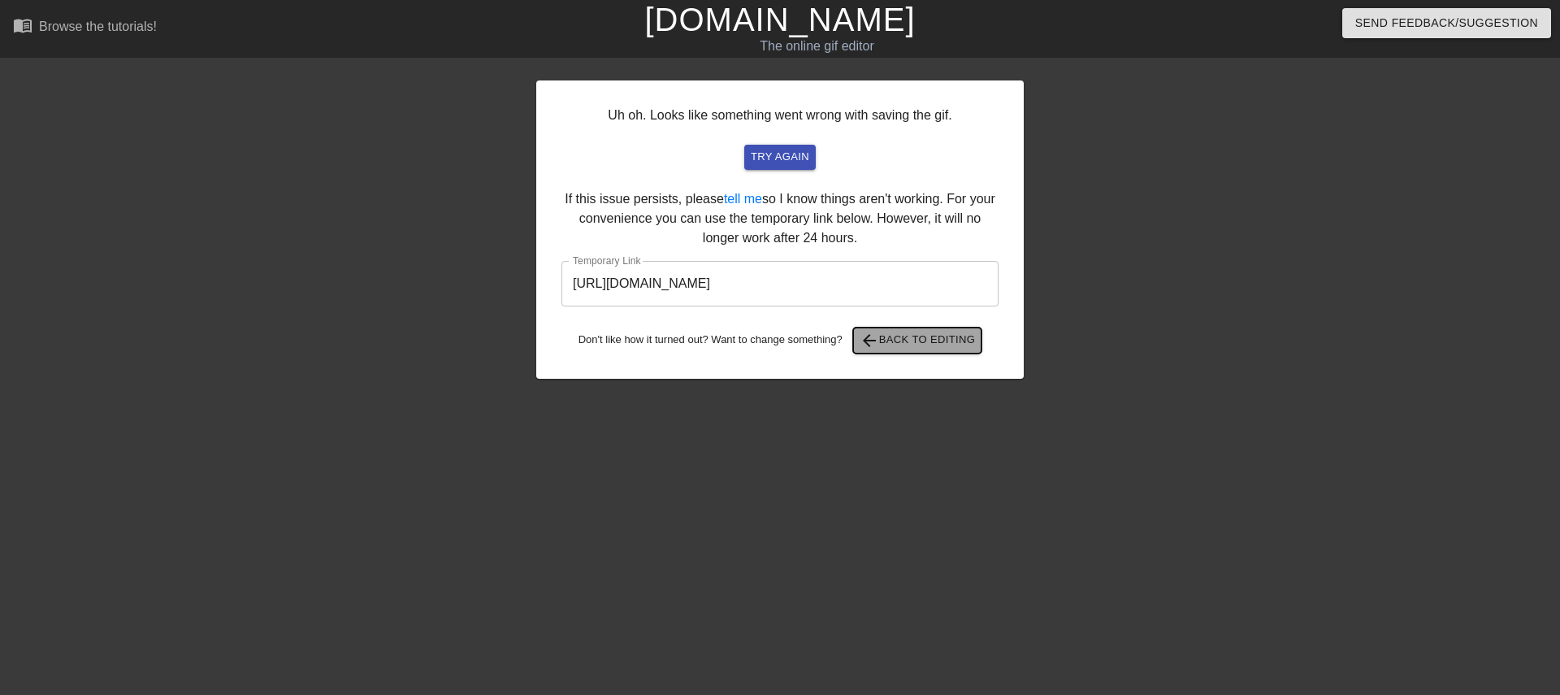
click at [948, 349] on span "arrow_back Back to Editing" at bounding box center [917, 340] width 116 height 19
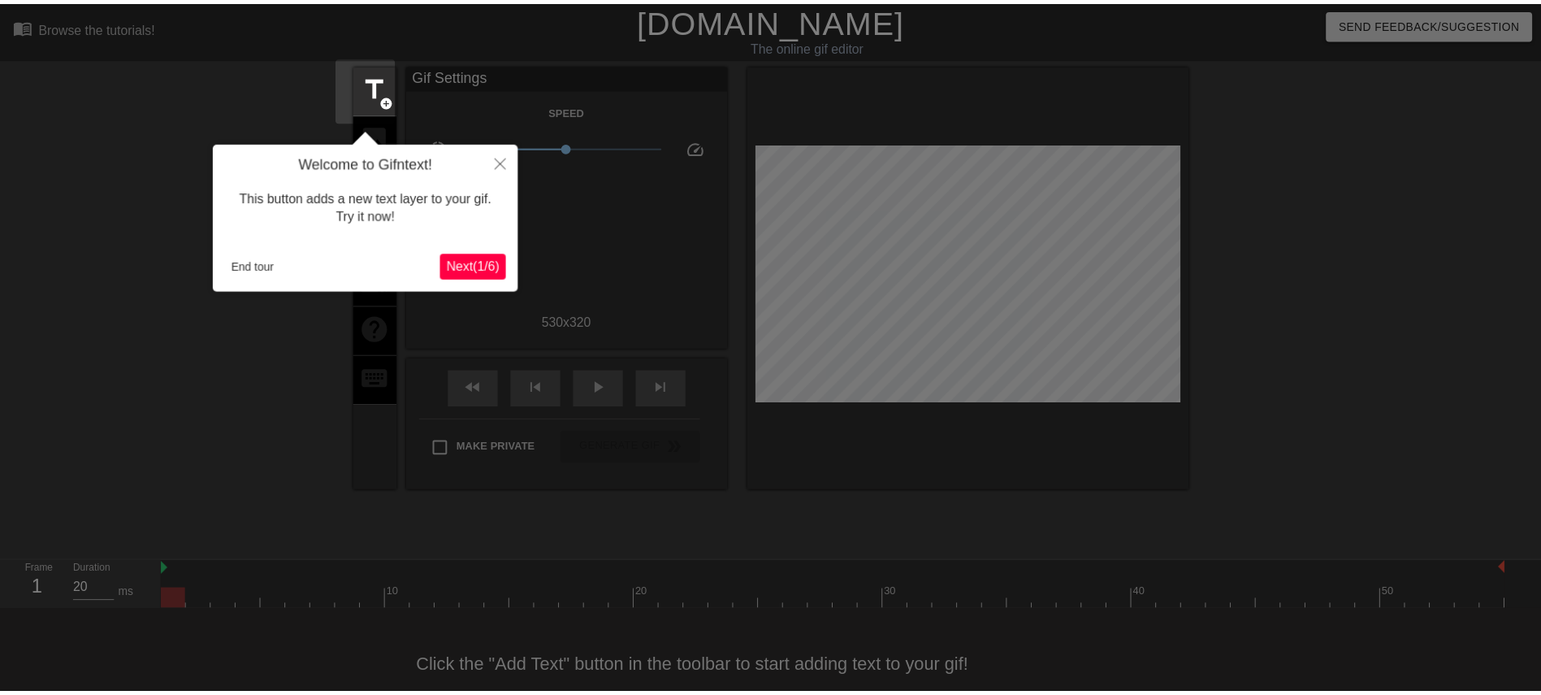
scroll to position [29, 0]
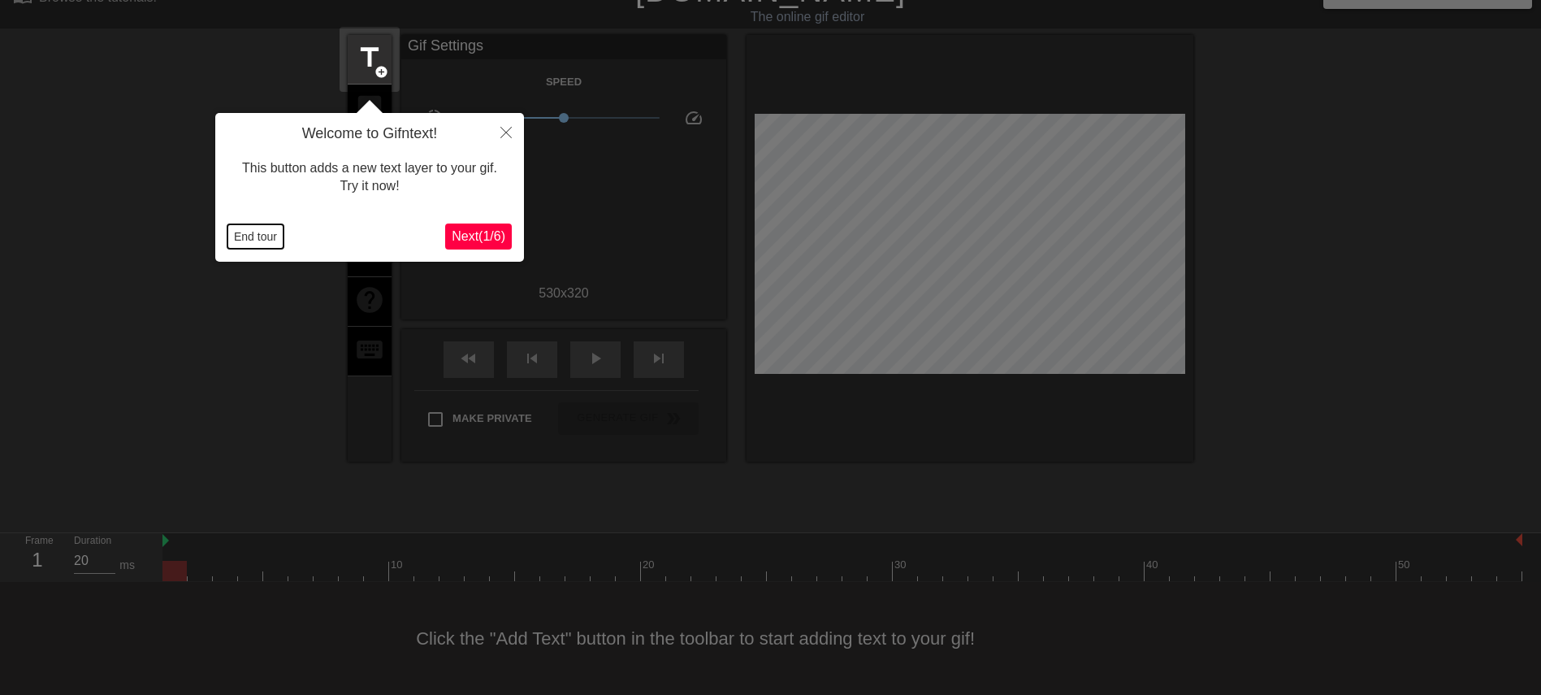
click at [245, 234] on button "End tour" at bounding box center [255, 236] width 56 height 24
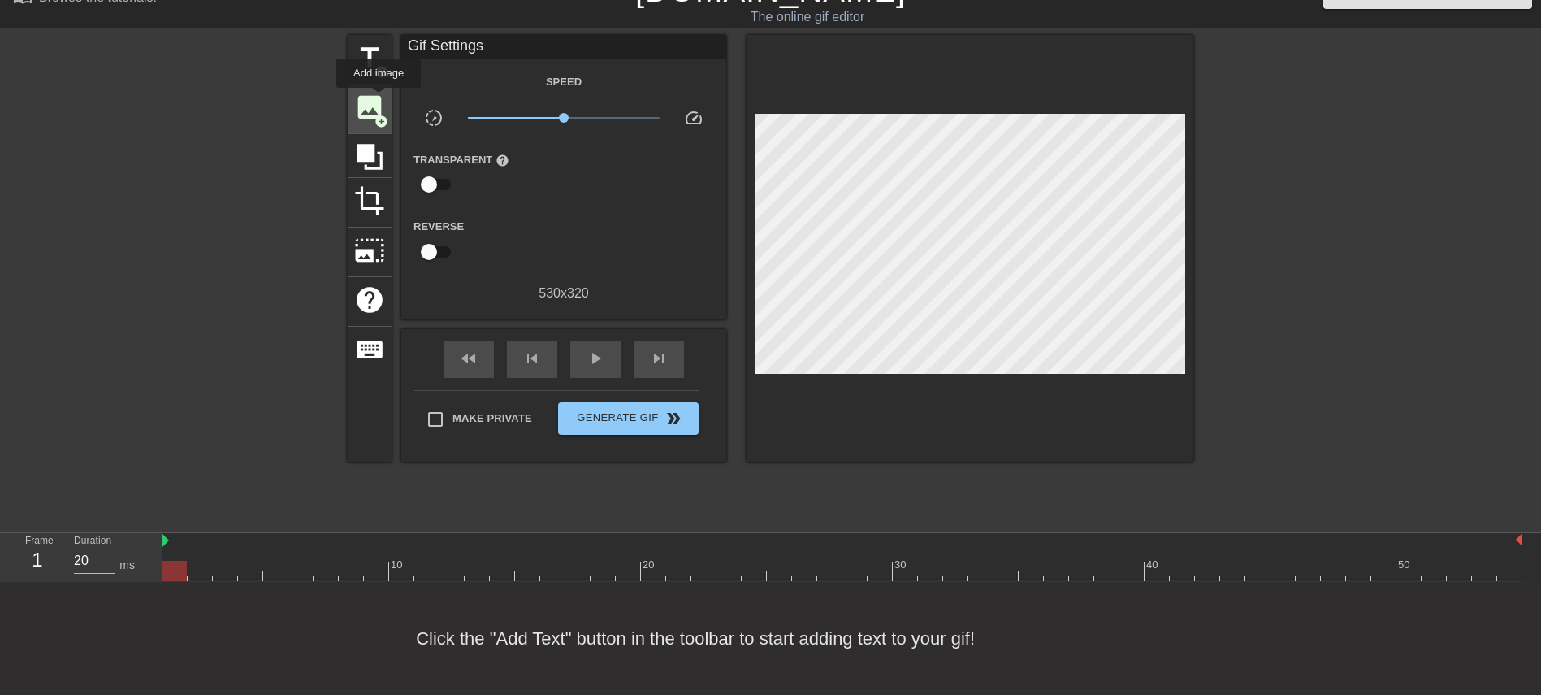
click at [378, 99] on span "image" at bounding box center [369, 107] width 31 height 31
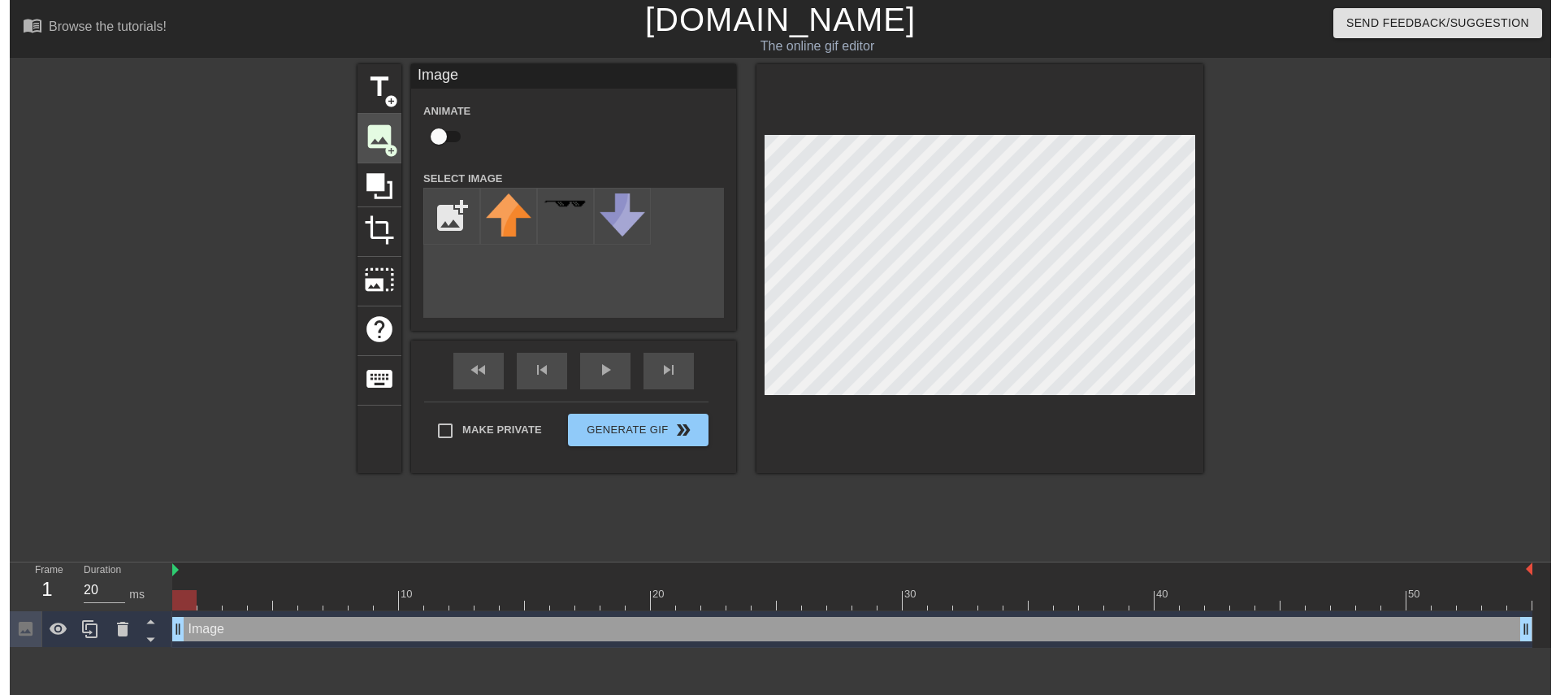
scroll to position [0, 0]
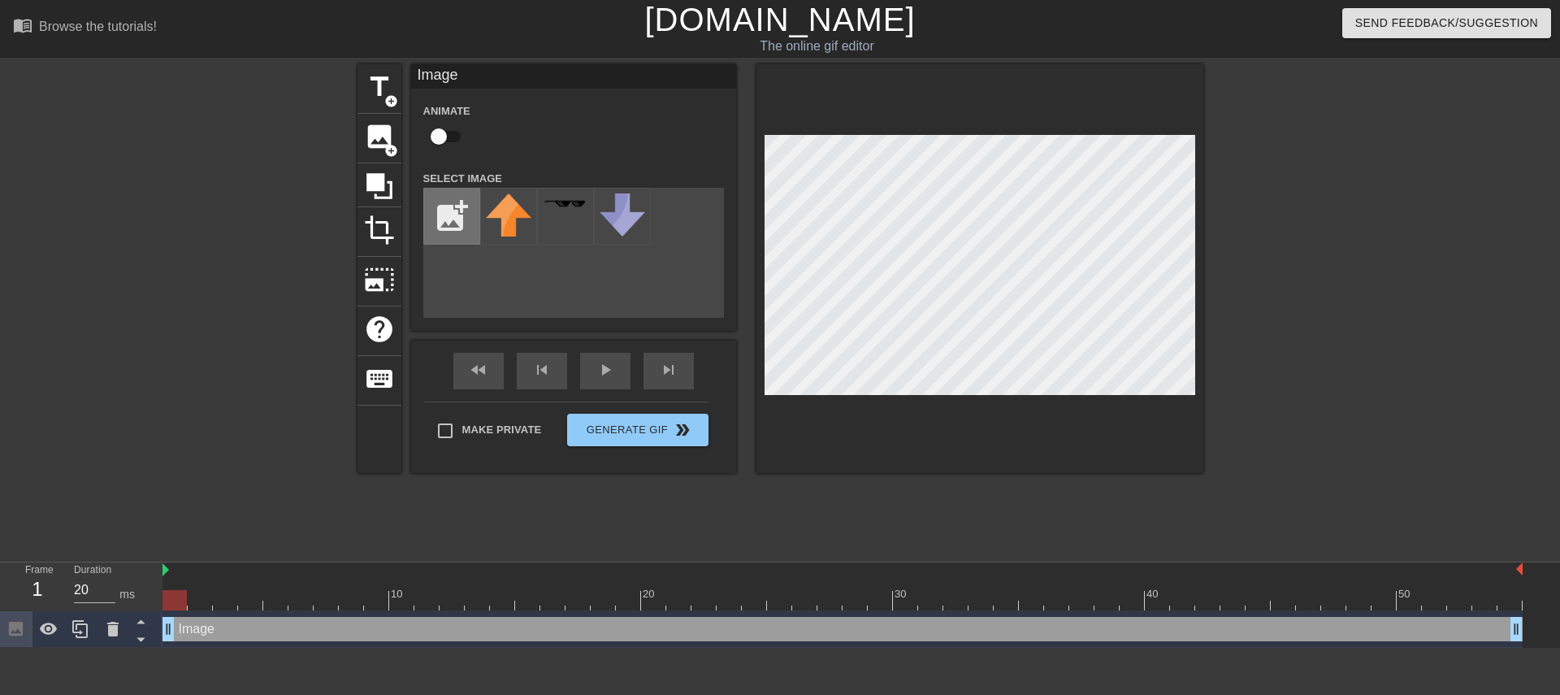
click at [444, 205] on input "file" at bounding box center [451, 215] width 55 height 55
click at [439, 227] on input "file" at bounding box center [451, 215] width 55 height 55
click at [452, 214] on input "file" at bounding box center [451, 215] width 55 height 55
type input "C:\fakepath\photo_2025-08-12_02-57-51__4_-removebg-preview.png"
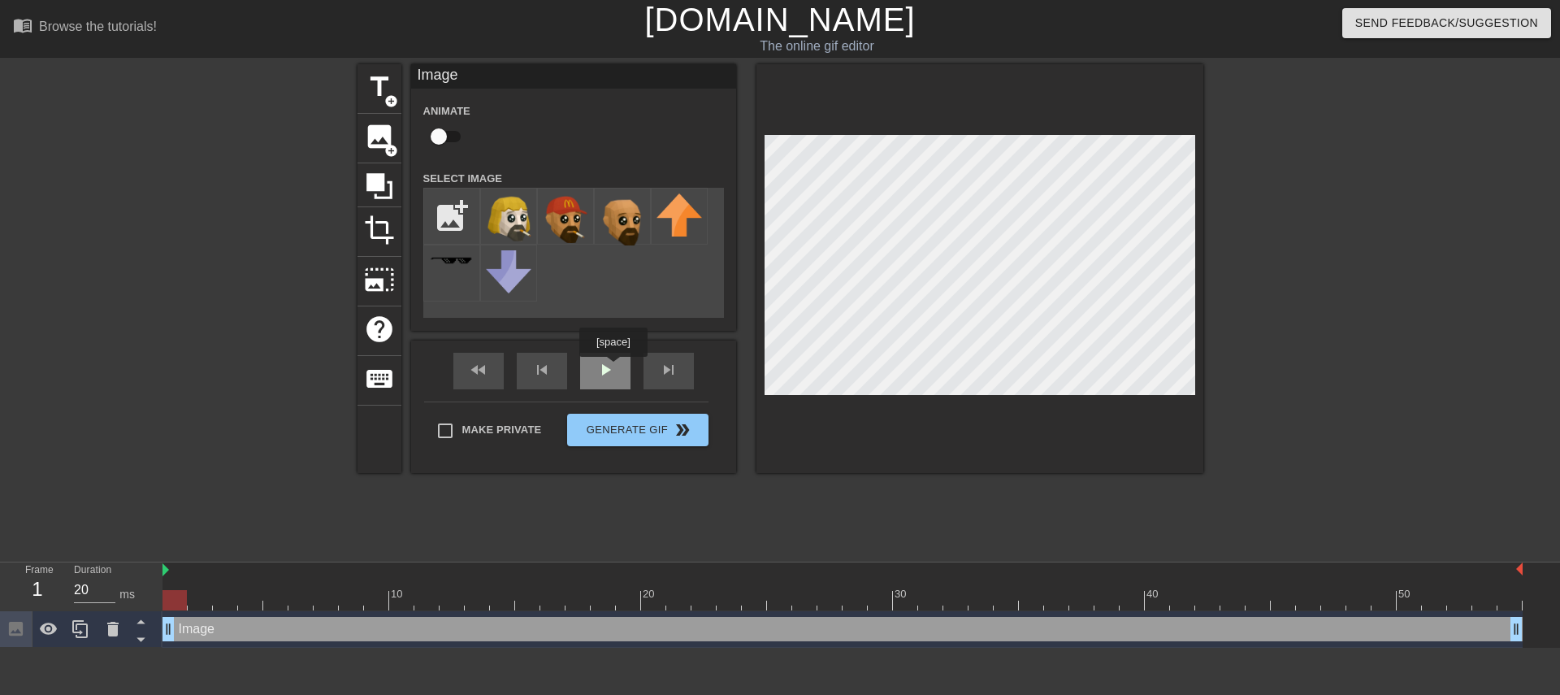
click at [612, 368] on div "fast_rewind skip_previous play_arrow skip_next" at bounding box center [573, 370] width 265 height 61
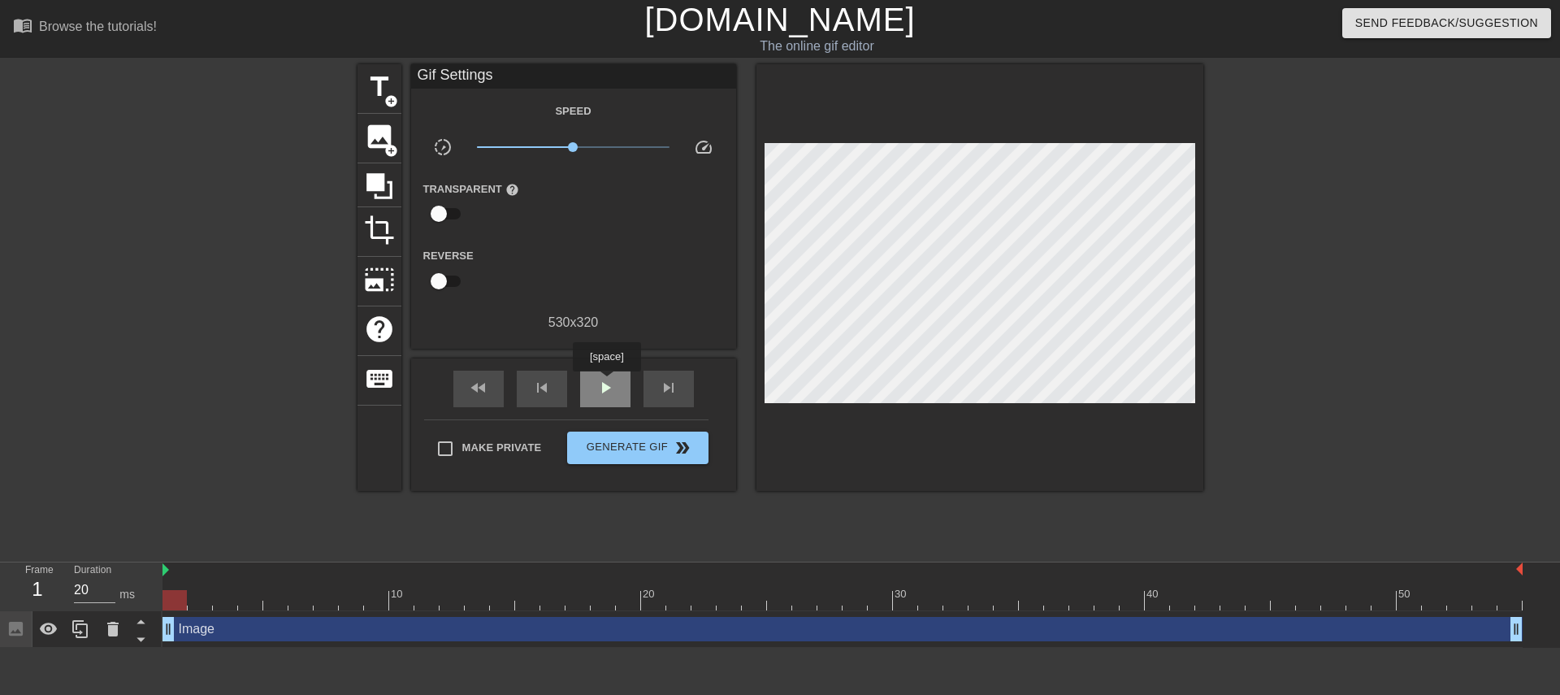
click at [606, 383] on span "play_arrow" at bounding box center [604, 387] width 19 height 19
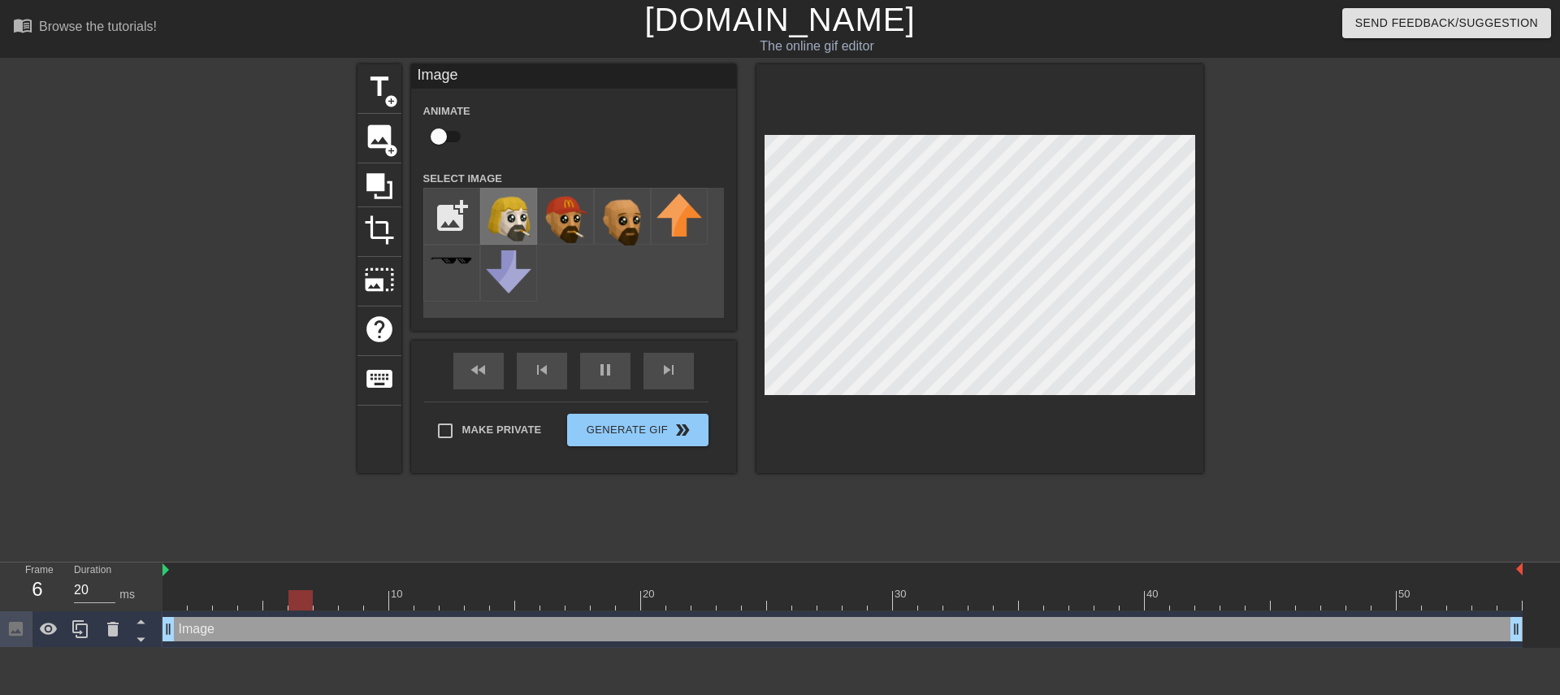
click at [518, 225] on img at bounding box center [508, 217] width 45 height 48
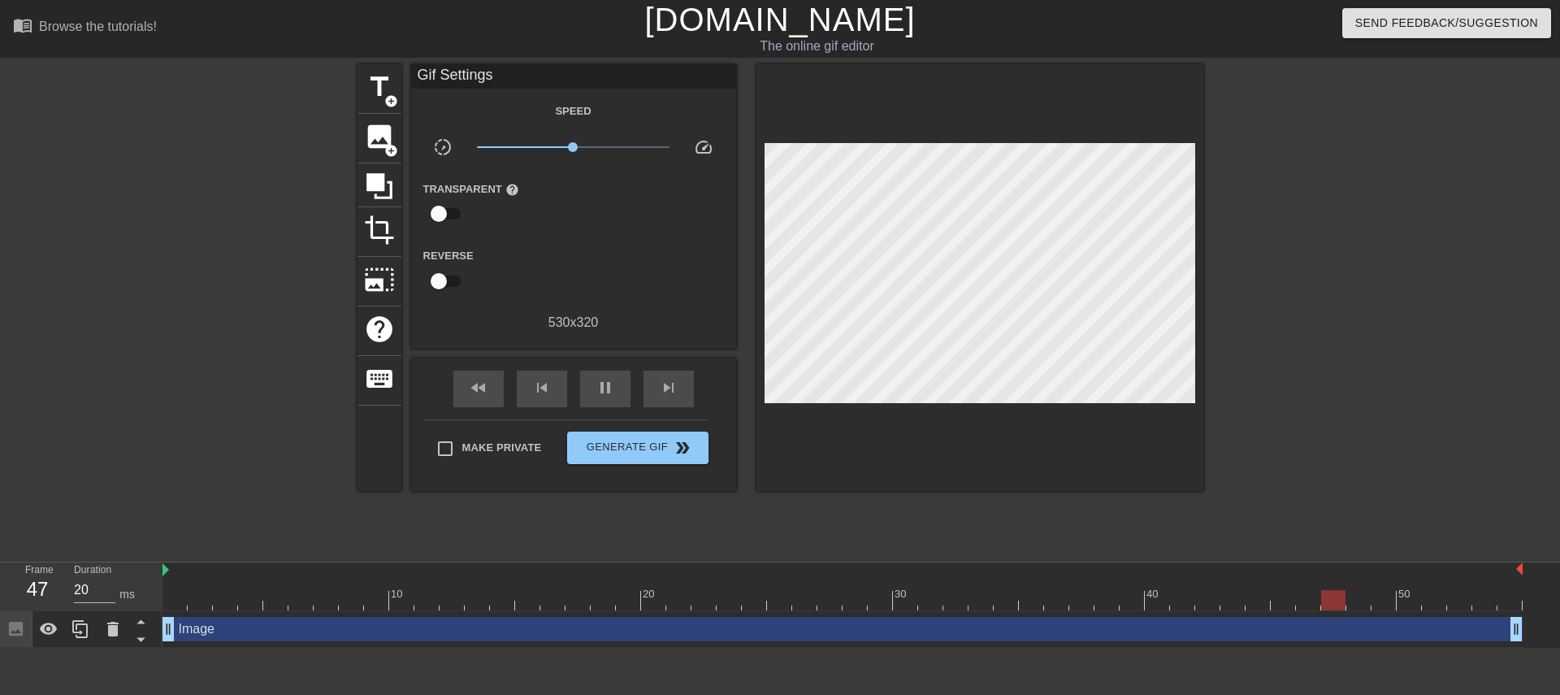
click at [1223, 243] on div at bounding box center [1345, 307] width 244 height 487
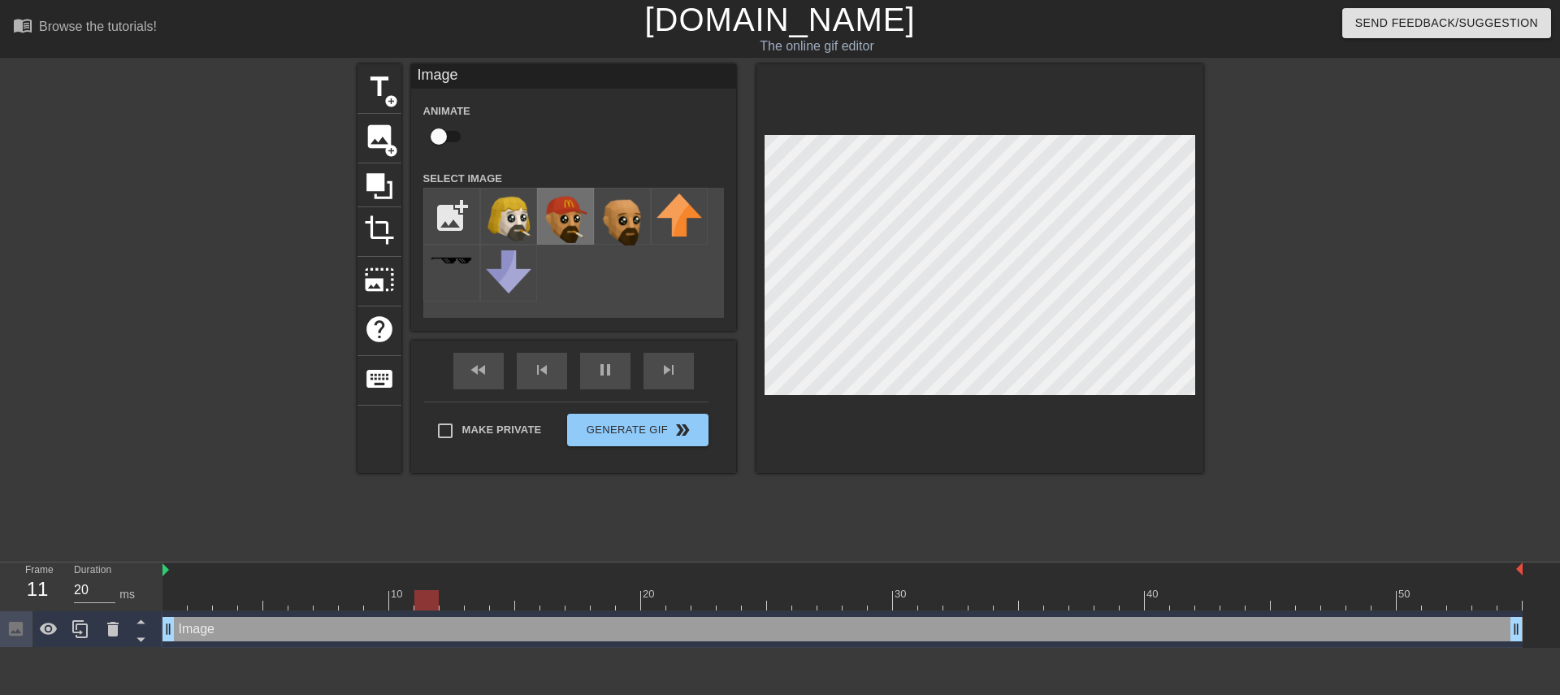
click at [586, 221] on img at bounding box center [565, 218] width 45 height 50
click at [526, 214] on img at bounding box center [508, 217] width 45 height 48
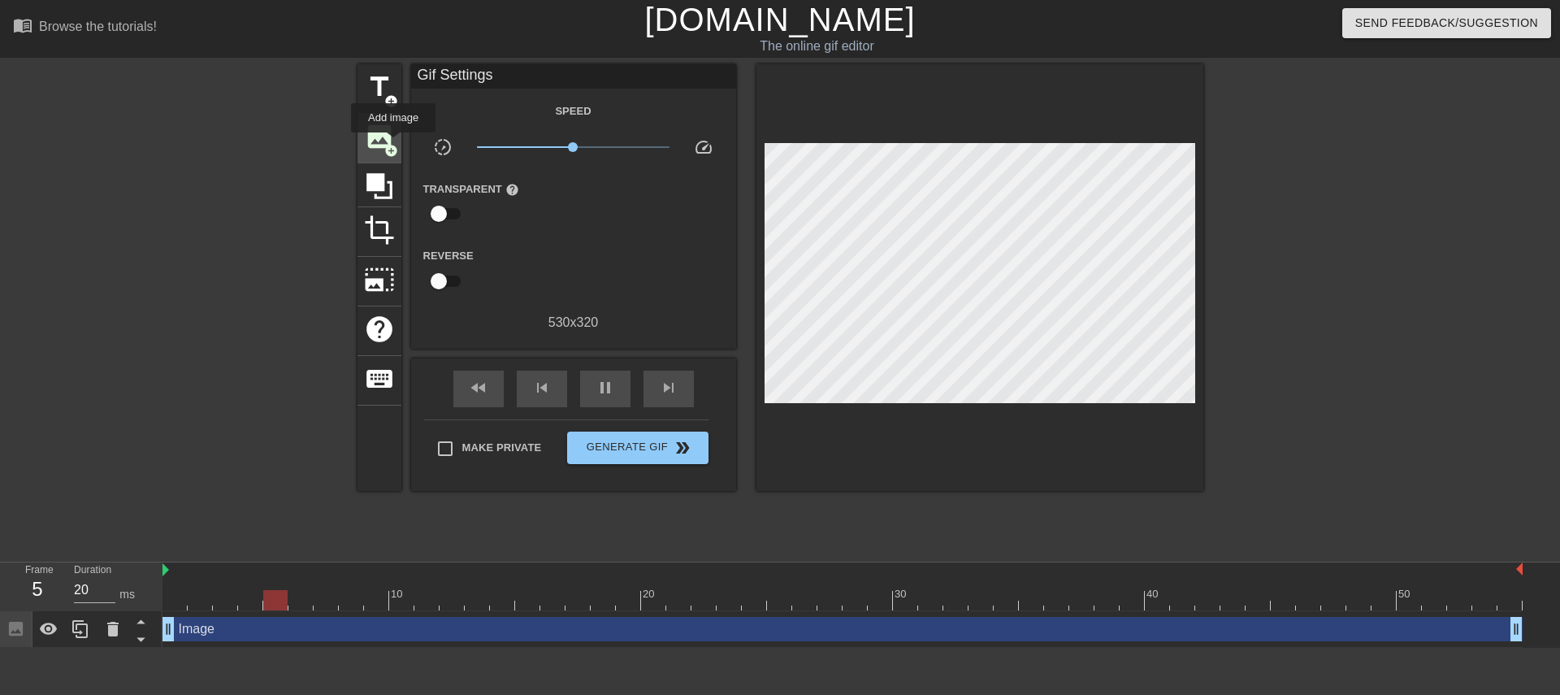
click at [392, 144] on span "add_circle" at bounding box center [391, 151] width 14 height 14
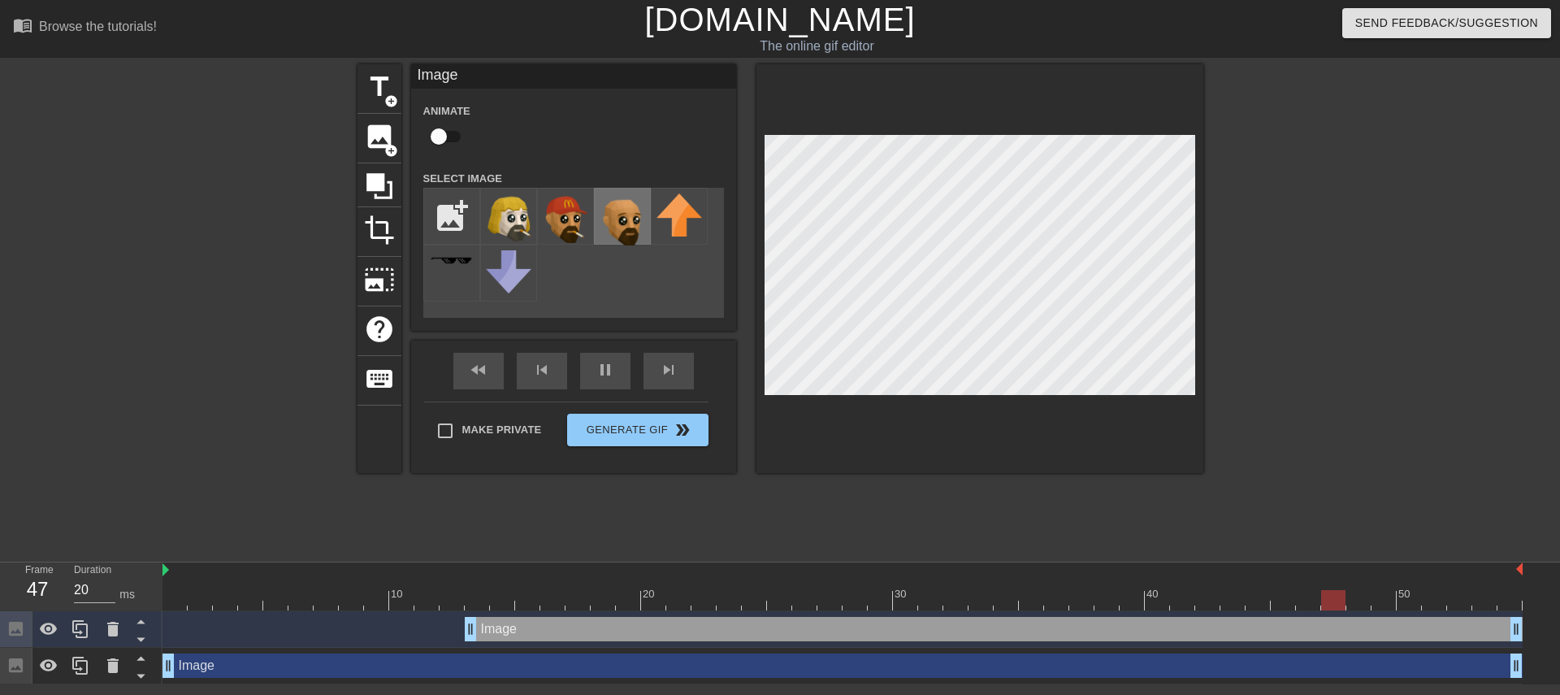
click at [642, 212] on img at bounding box center [621, 219] width 45 height 52
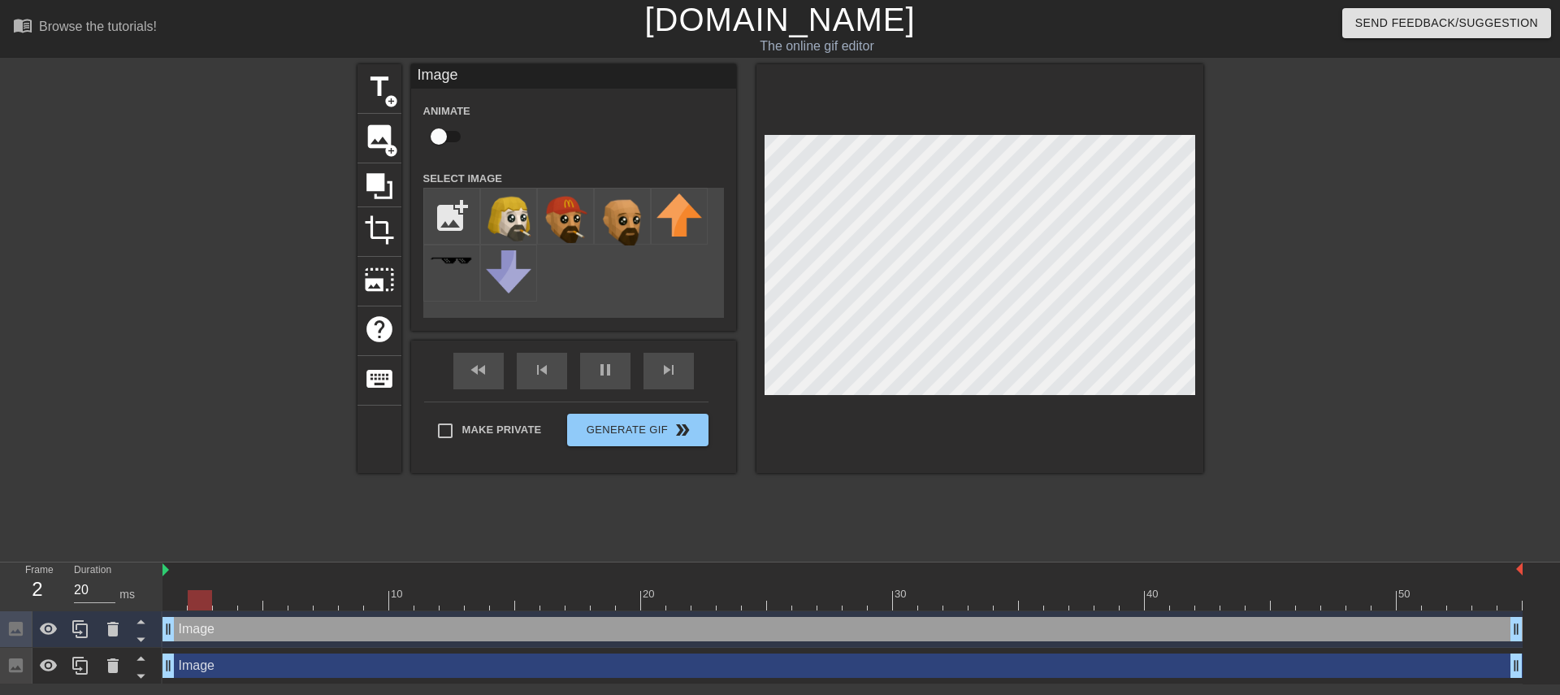
drag, startPoint x: 474, startPoint y: 625, endPoint x: 158, endPoint y: 637, distance: 316.2
click at [158, 637] on div "Frame 2 Duration 20 ms 10 20 30 40 50 Image drag_handle drag_handle Image drag_…" at bounding box center [780, 623] width 1560 height 122
click at [379, 209] on div "crop" at bounding box center [379, 232] width 44 height 50
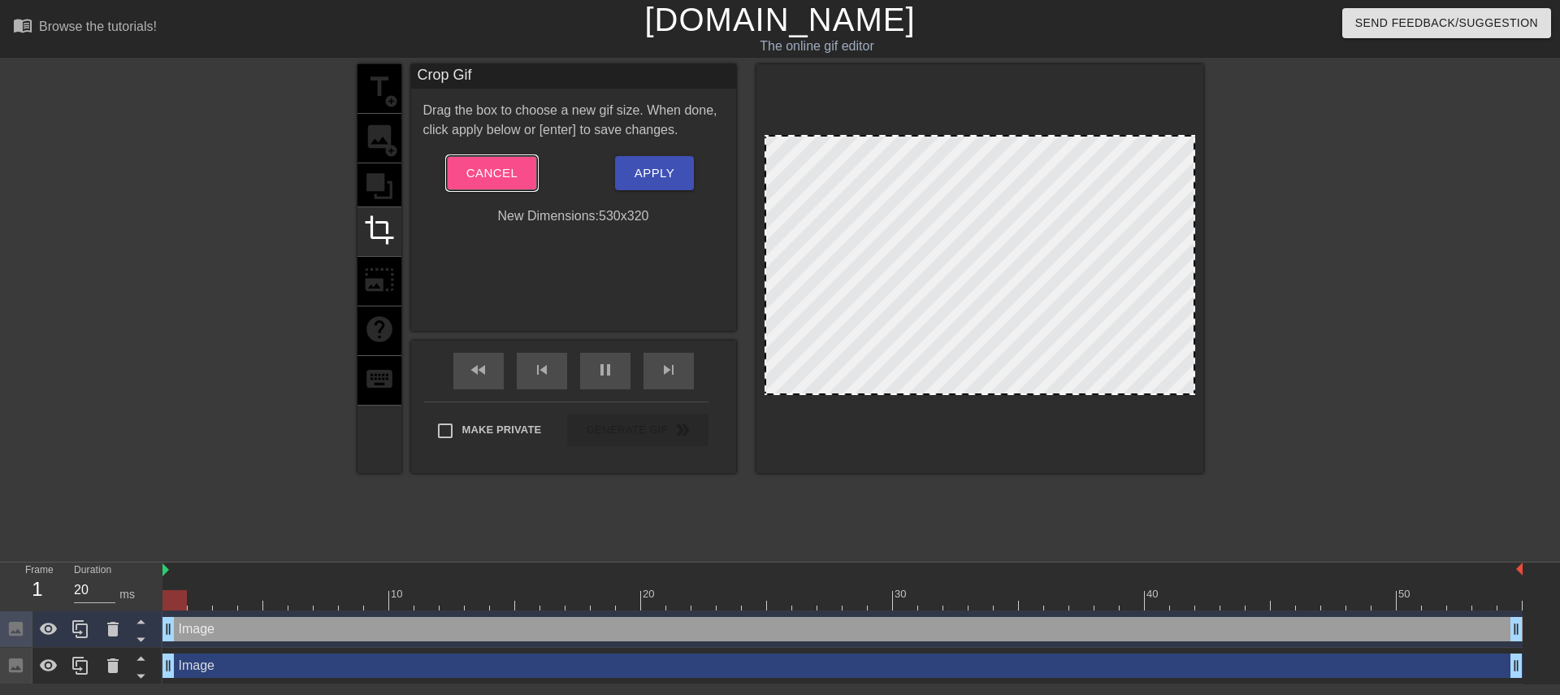
click at [514, 175] on span "Cancel" at bounding box center [491, 172] width 51 height 21
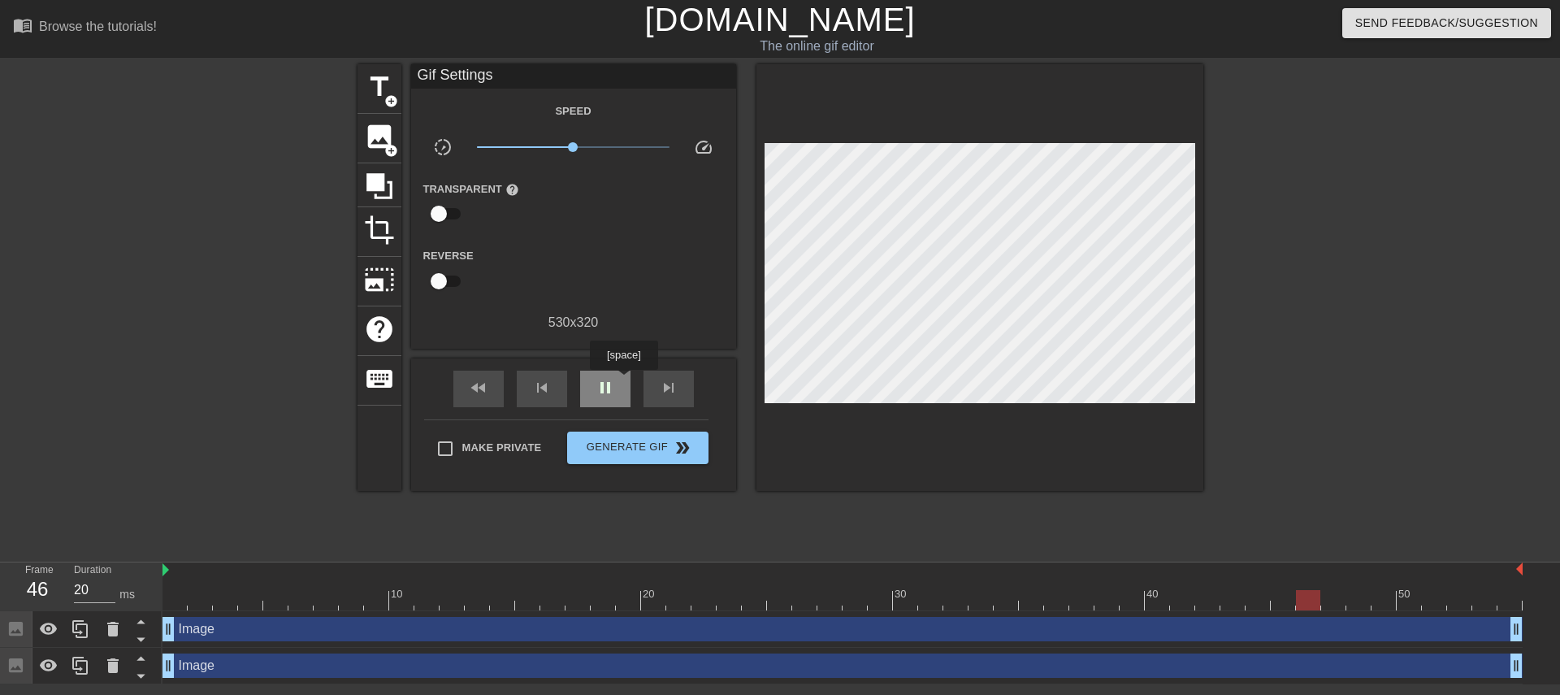
click at [623, 381] on div "pause" at bounding box center [605, 388] width 50 height 37
click at [169, 593] on div at bounding box center [842, 600] width 1360 height 20
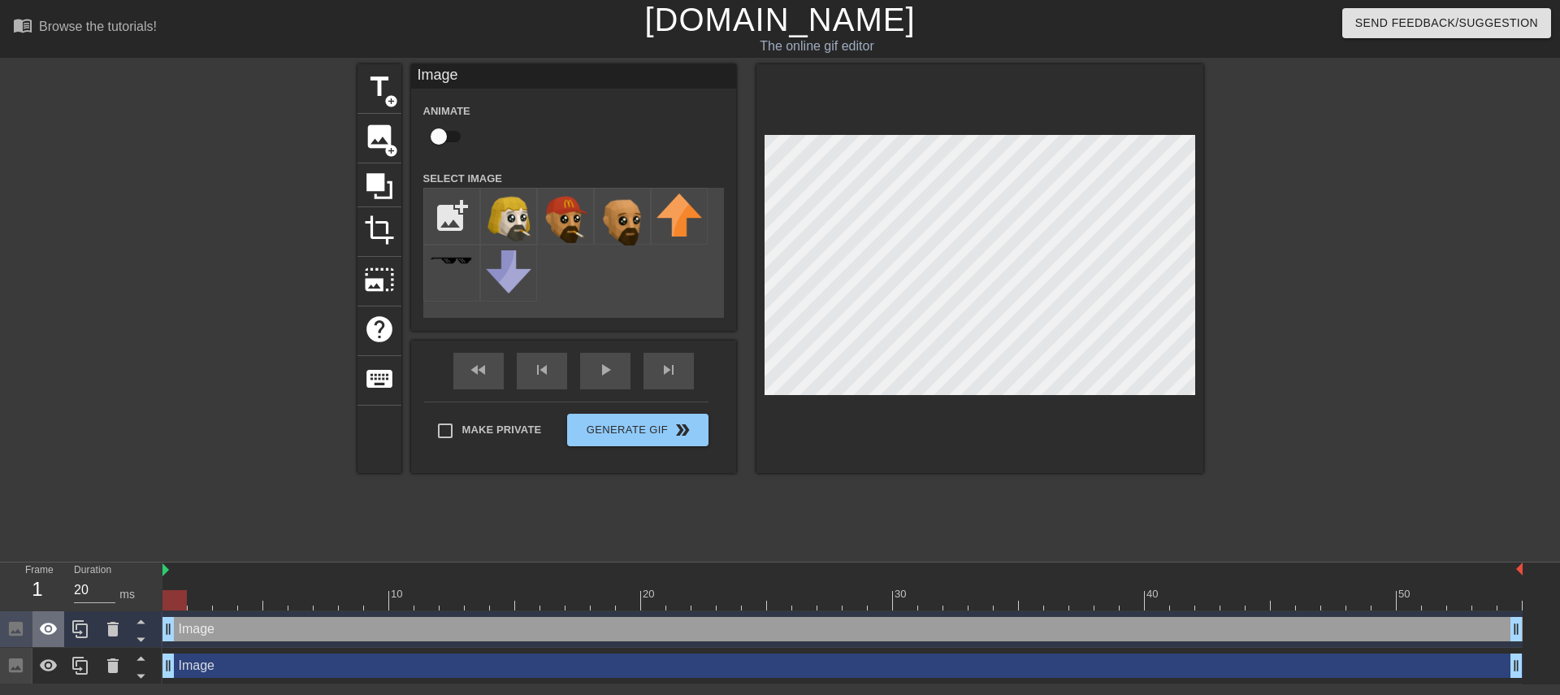
click at [50, 625] on icon at bounding box center [48, 628] width 19 height 19
click at [106, 627] on icon at bounding box center [112, 628] width 19 height 19
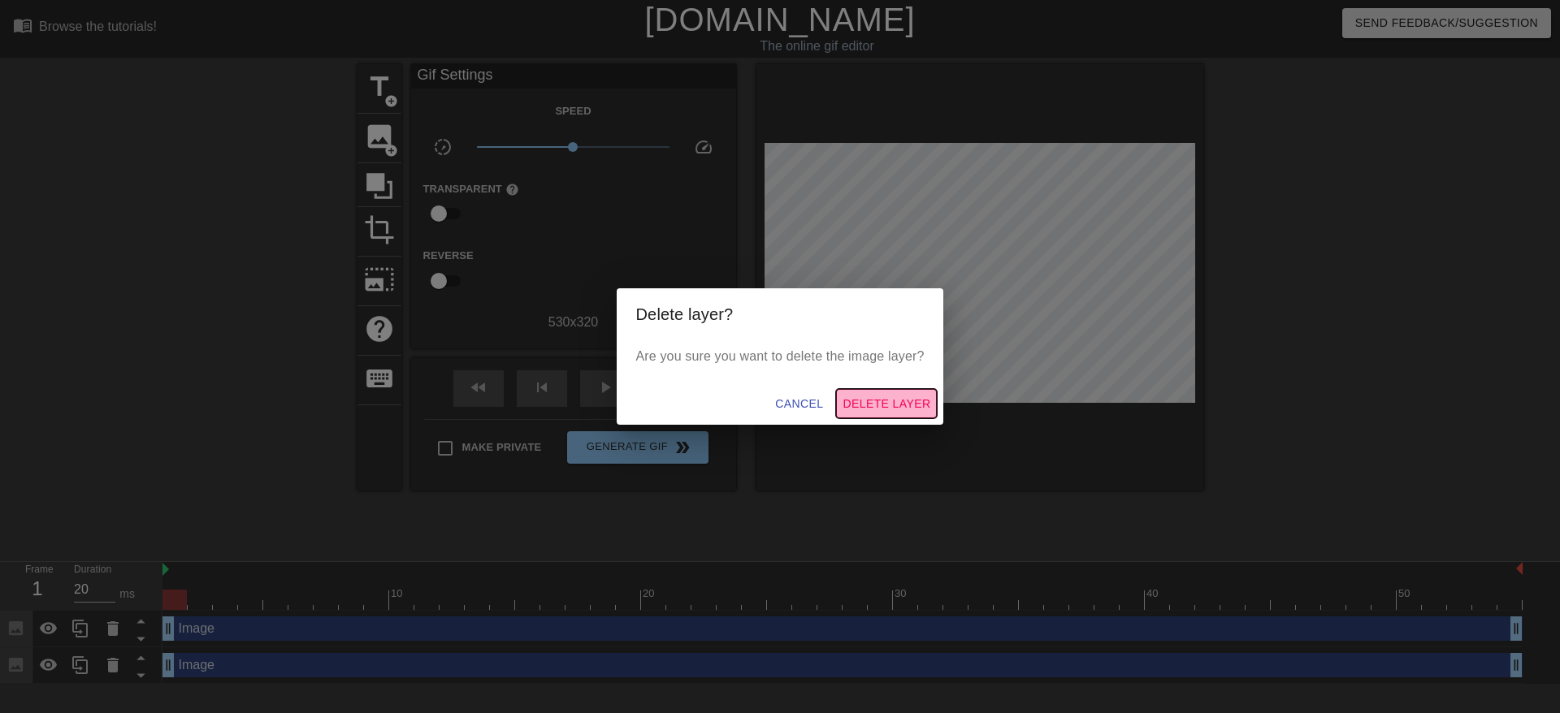
click at [850, 400] on span "Delete Layer" at bounding box center [886, 404] width 88 height 20
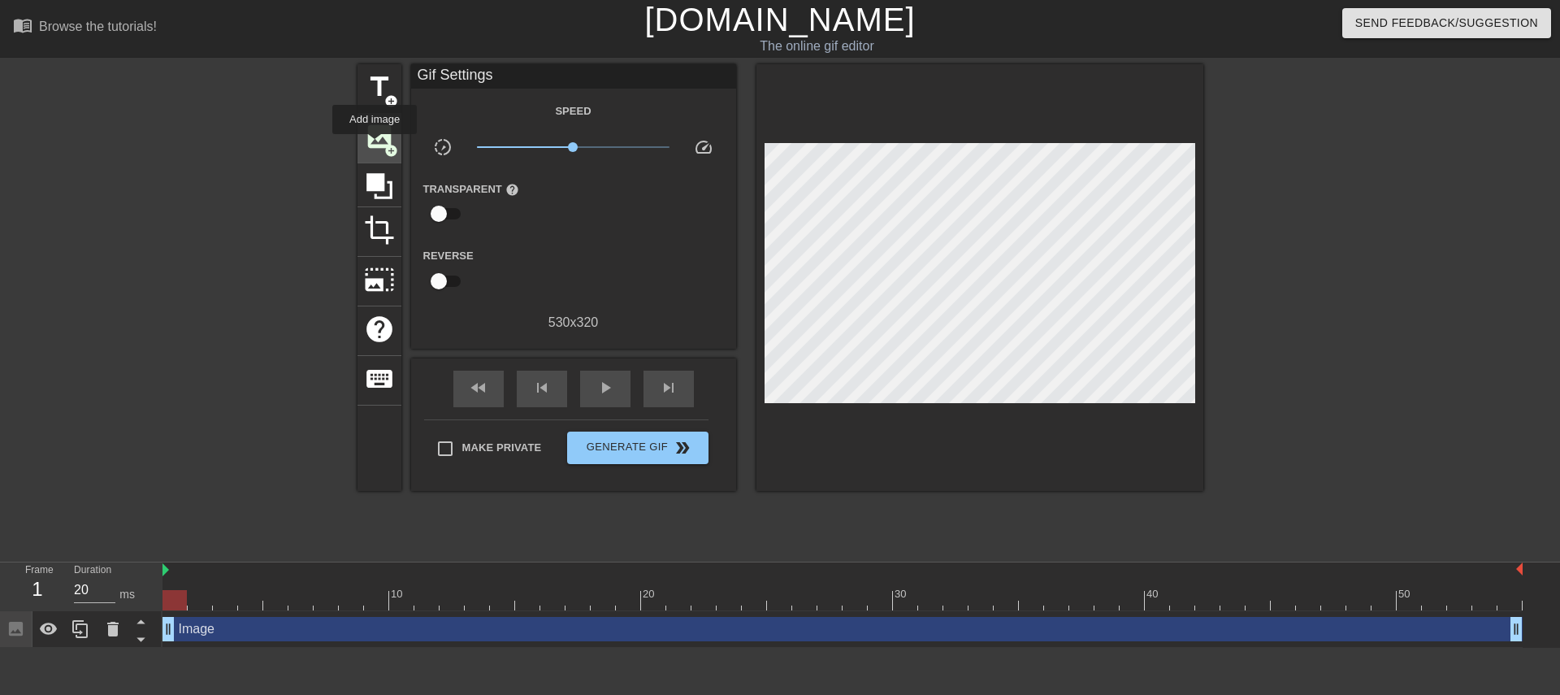
click at [374, 145] on span "image" at bounding box center [379, 136] width 31 height 31
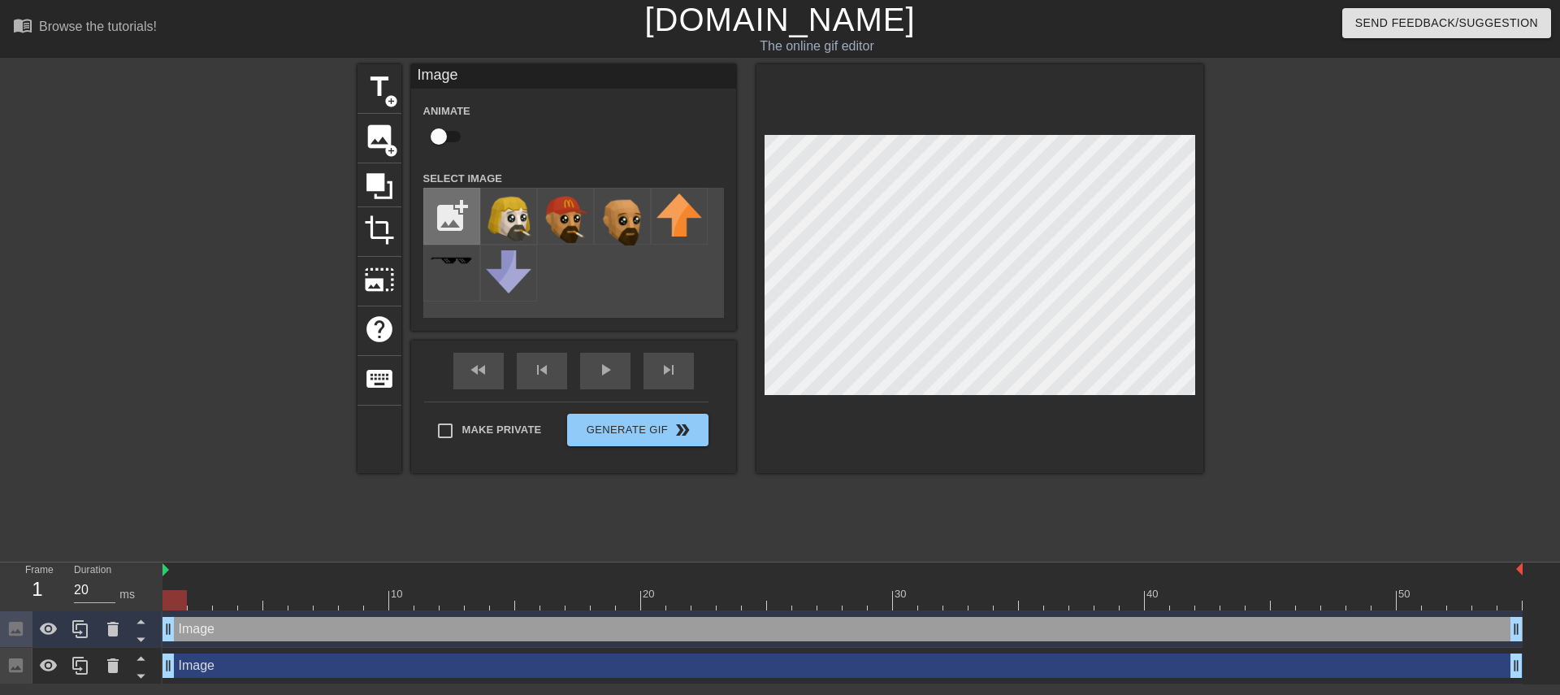
click at [453, 217] on input "file" at bounding box center [451, 215] width 55 height 55
type input "C:\fakepath\photo_2025-08-12_02-57-51-removebg-preview.png"
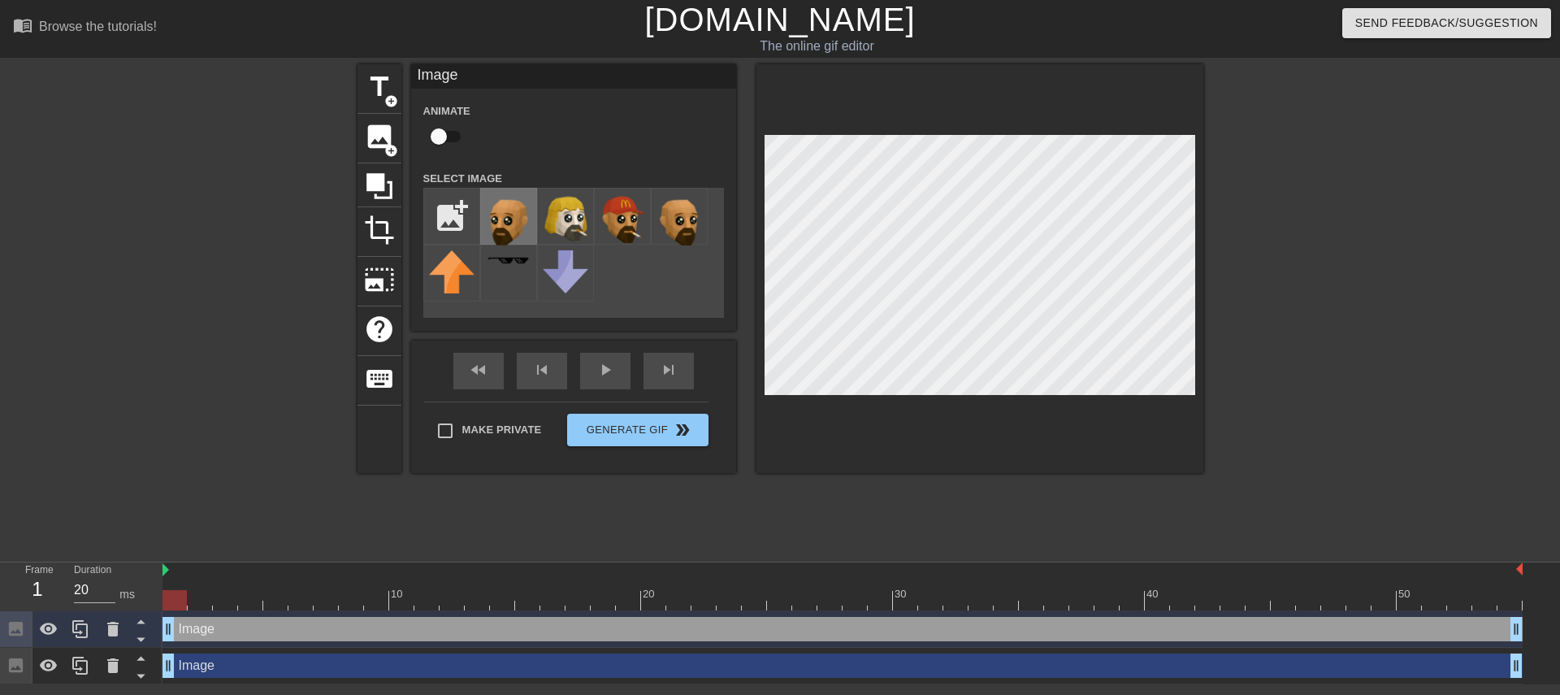
click at [500, 227] on img at bounding box center [508, 219] width 45 height 52
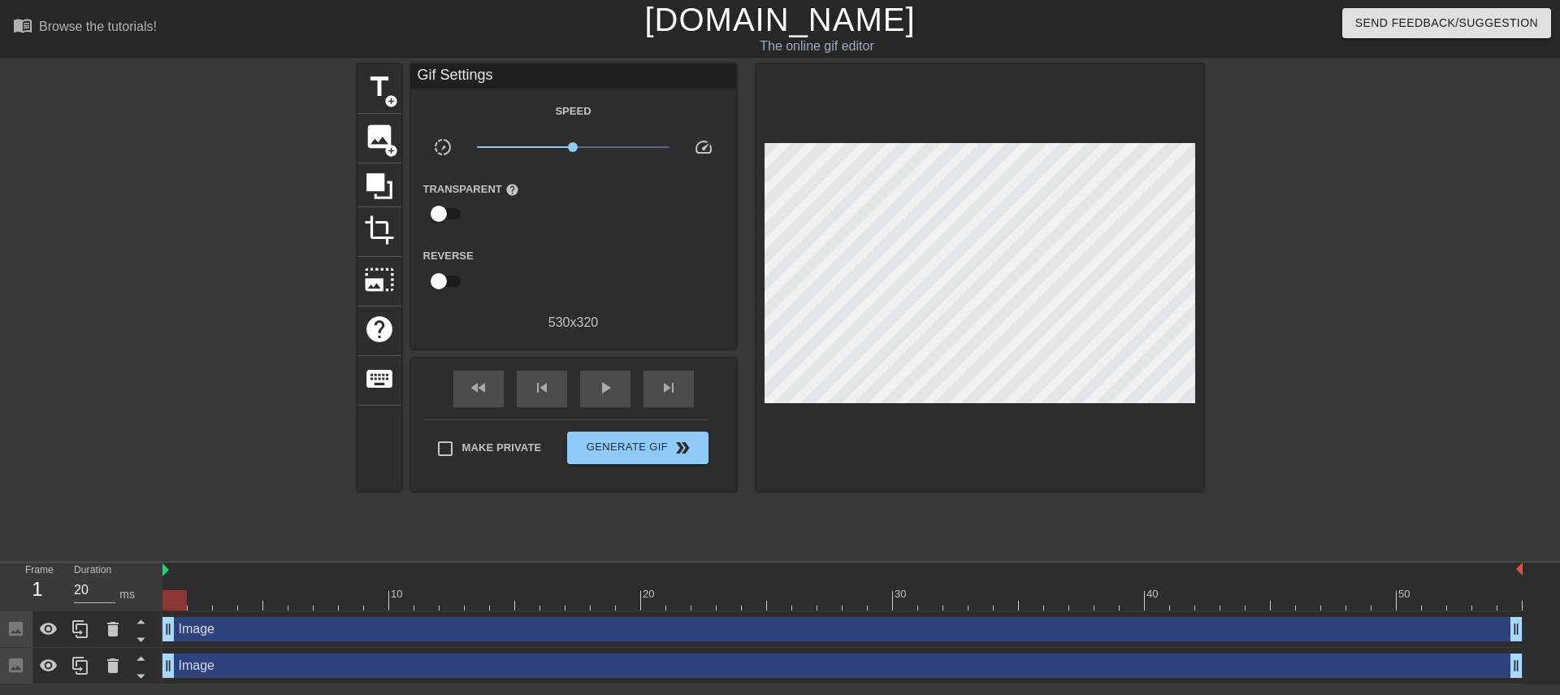
click at [1259, 236] on div at bounding box center [1345, 307] width 244 height 487
click at [1283, 268] on div at bounding box center [1345, 307] width 244 height 487
click at [383, 154] on div "image add_circle" at bounding box center [379, 139] width 44 height 50
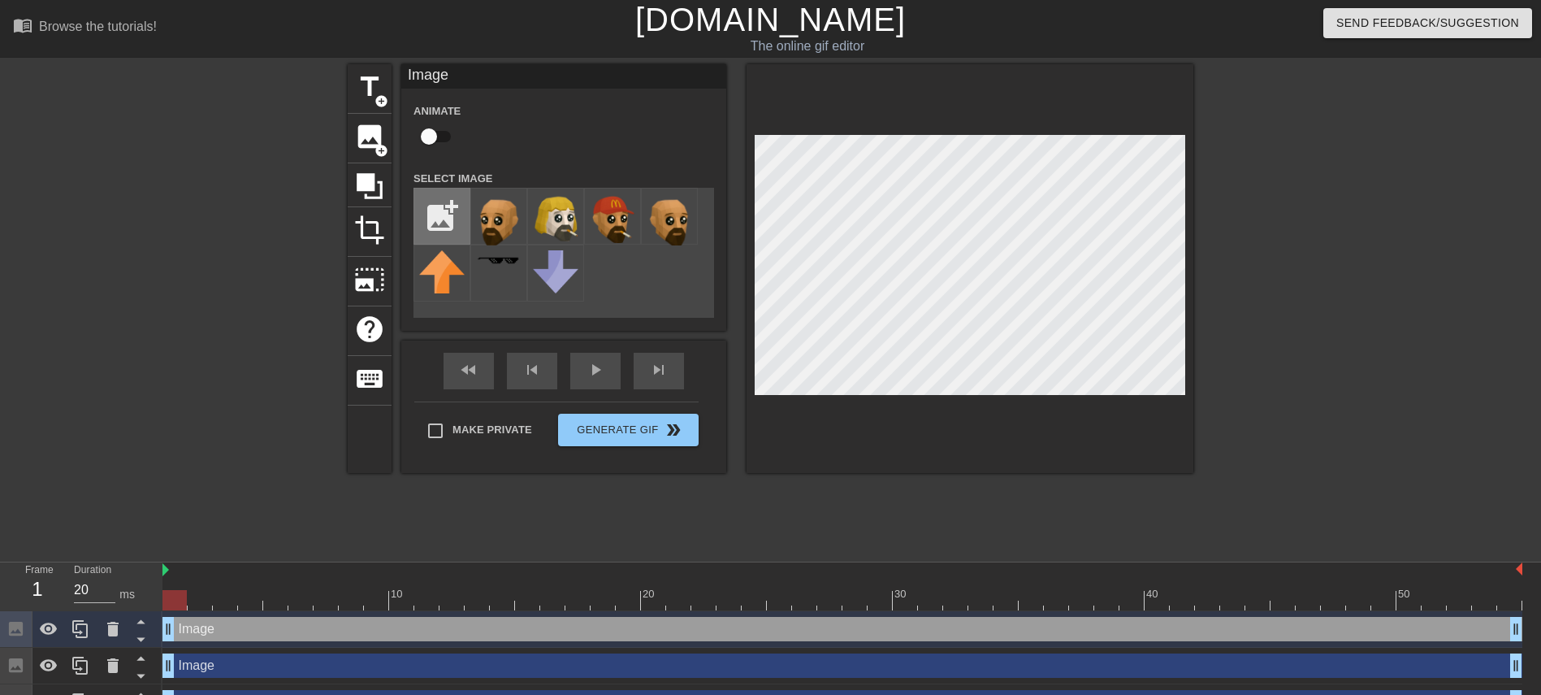
click at [443, 217] on input "file" at bounding box center [441, 215] width 55 height 55
type input "C:\fakepath\photo_2025-08-12_02-57-51__3_-removebg-preview.png"
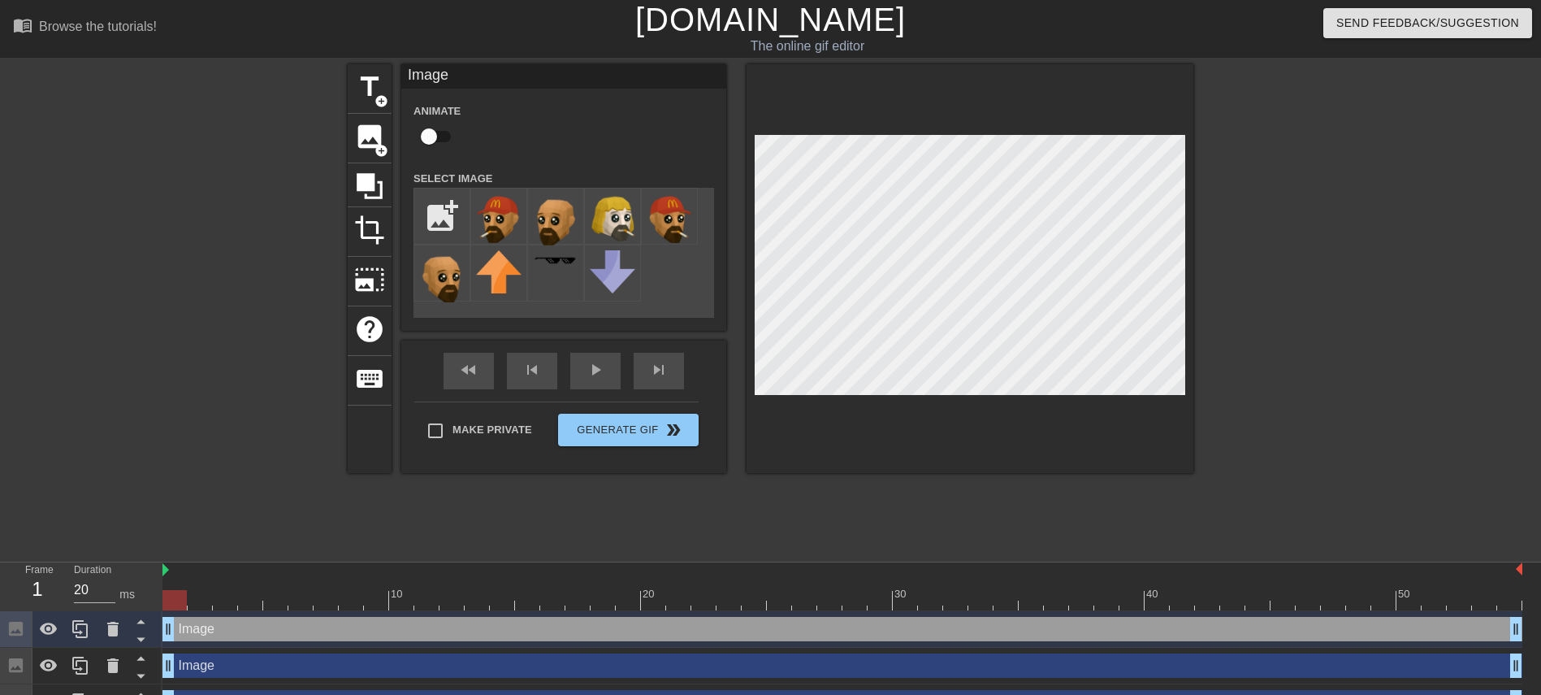
click at [504, 226] on img at bounding box center [498, 218] width 45 height 50
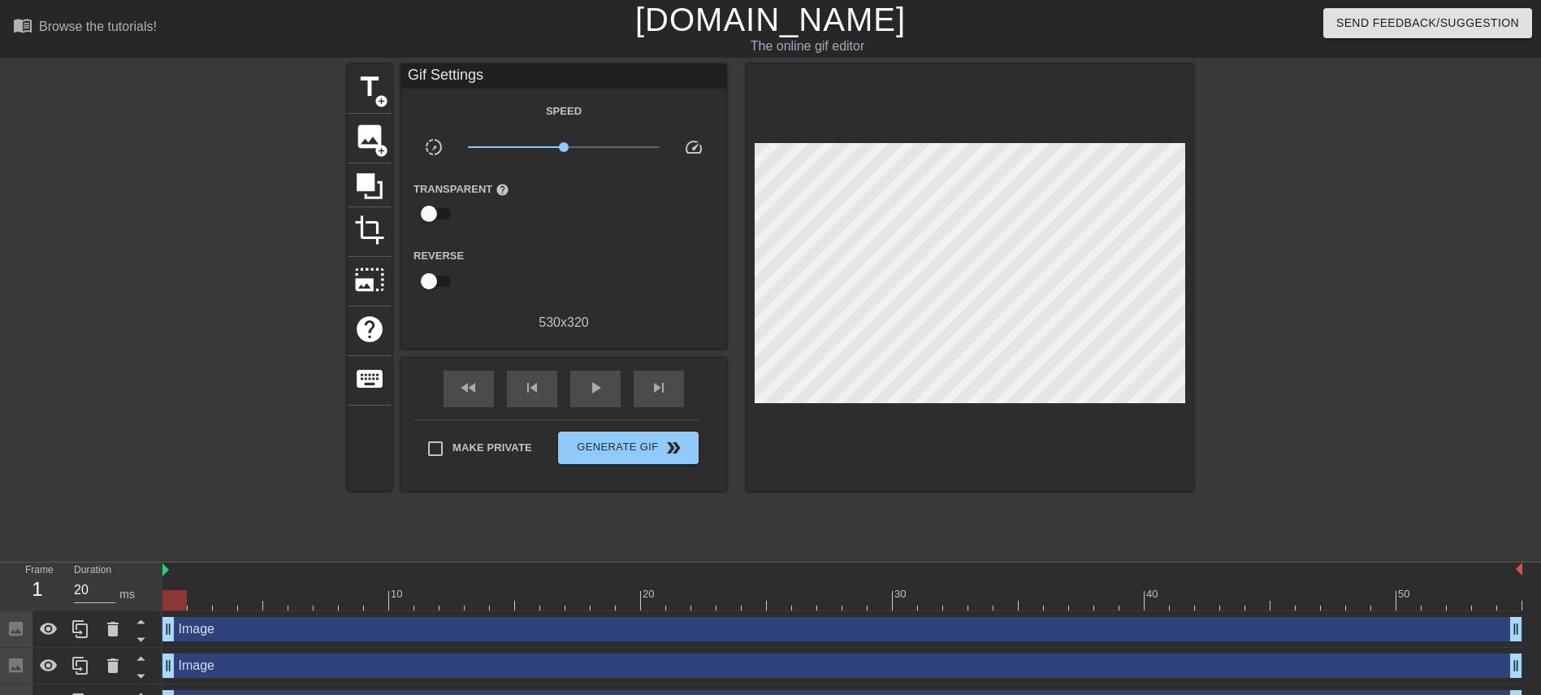
click at [1292, 254] on div at bounding box center [1335, 307] width 244 height 487
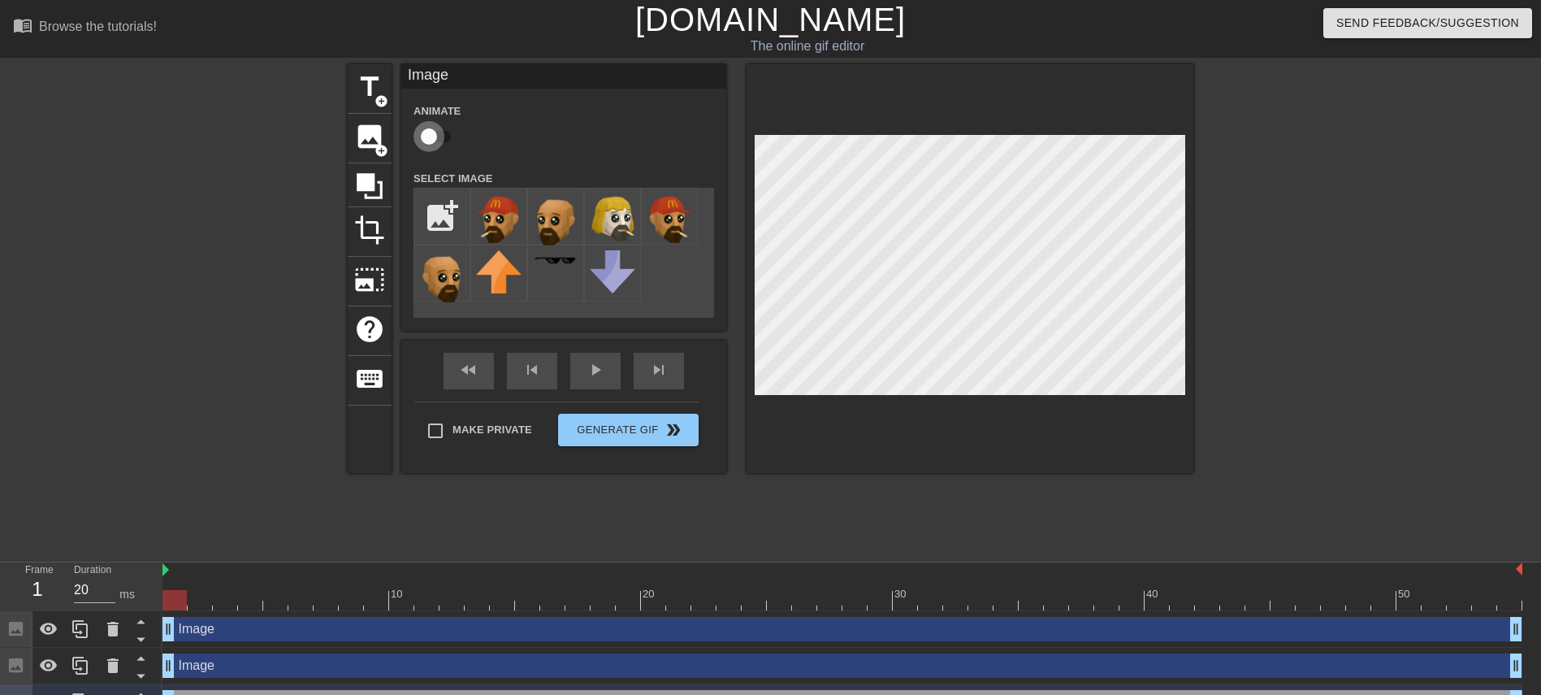
click at [428, 132] on input "checkbox" at bounding box center [429, 136] width 93 height 31
checkbox input "true"
click at [202, 601] on div at bounding box center [842, 600] width 1360 height 20
click at [227, 604] on div at bounding box center [842, 600] width 1360 height 20
click at [243, 606] on div at bounding box center [842, 600] width 1360 height 20
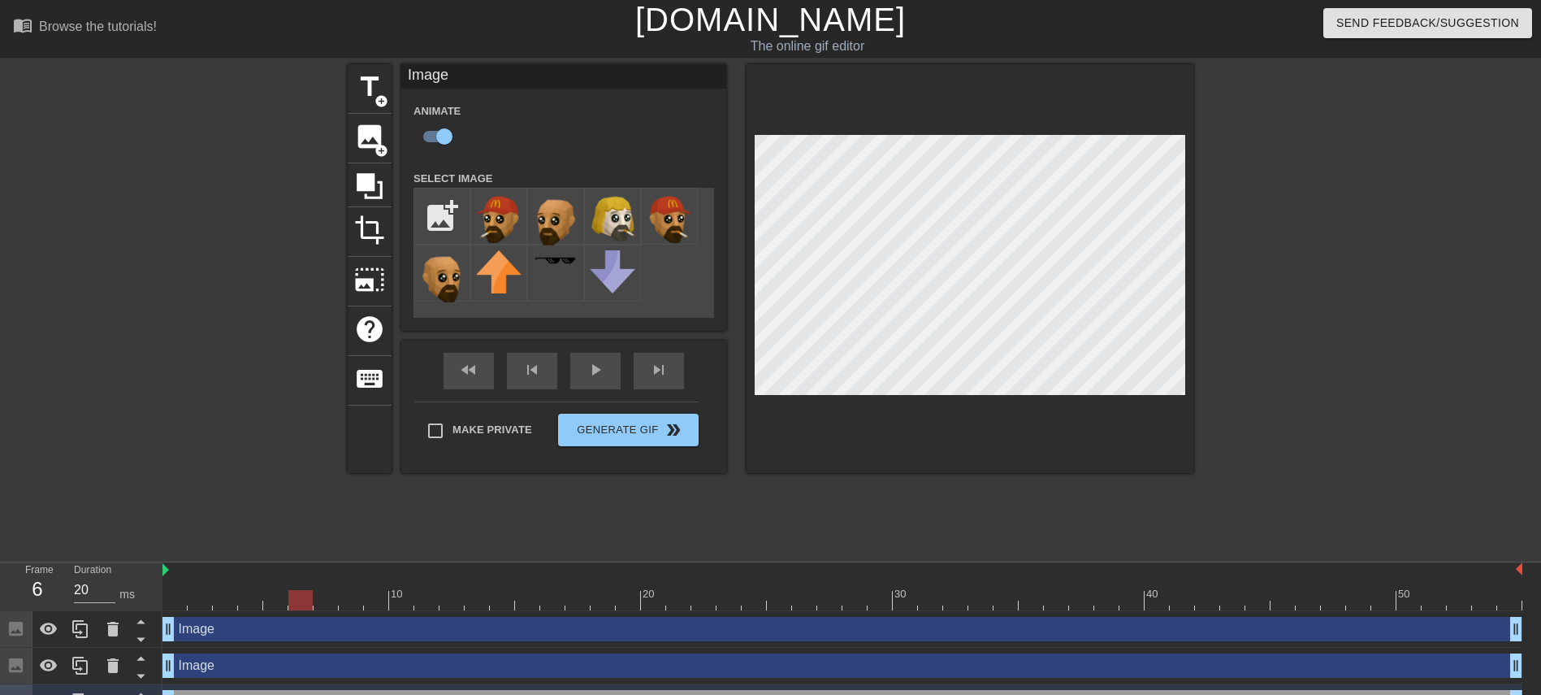
click at [289, 604] on div at bounding box center [842, 600] width 1360 height 20
click at [344, 591] on div at bounding box center [842, 600] width 1360 height 20
click at [404, 602] on div at bounding box center [842, 600] width 1360 height 20
click at [449, 604] on div at bounding box center [842, 600] width 1360 height 20
click at [516, 598] on div at bounding box center [842, 600] width 1360 height 20
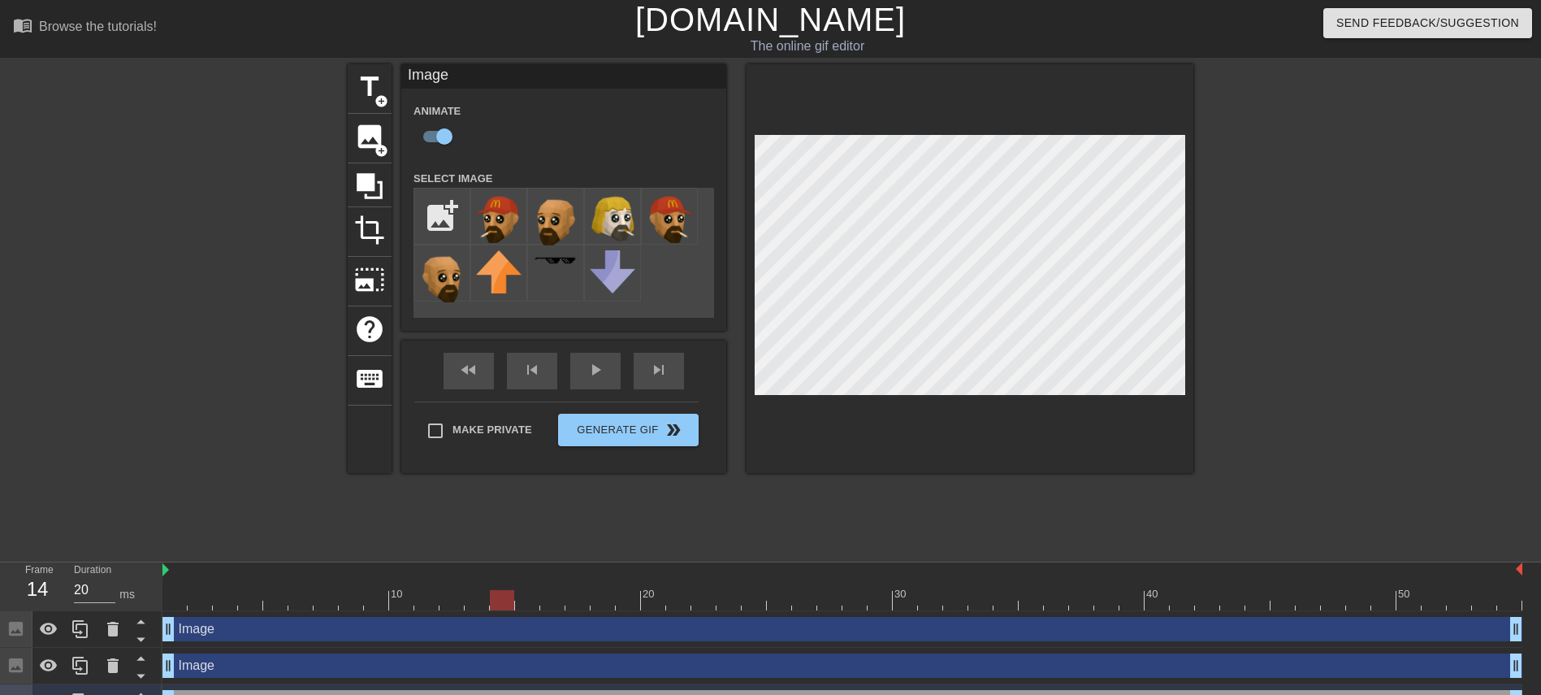
click at [504, 606] on div at bounding box center [842, 600] width 1360 height 20
click at [547, 599] on div at bounding box center [842, 600] width 1360 height 20
click at [618, 596] on div at bounding box center [842, 600] width 1360 height 20
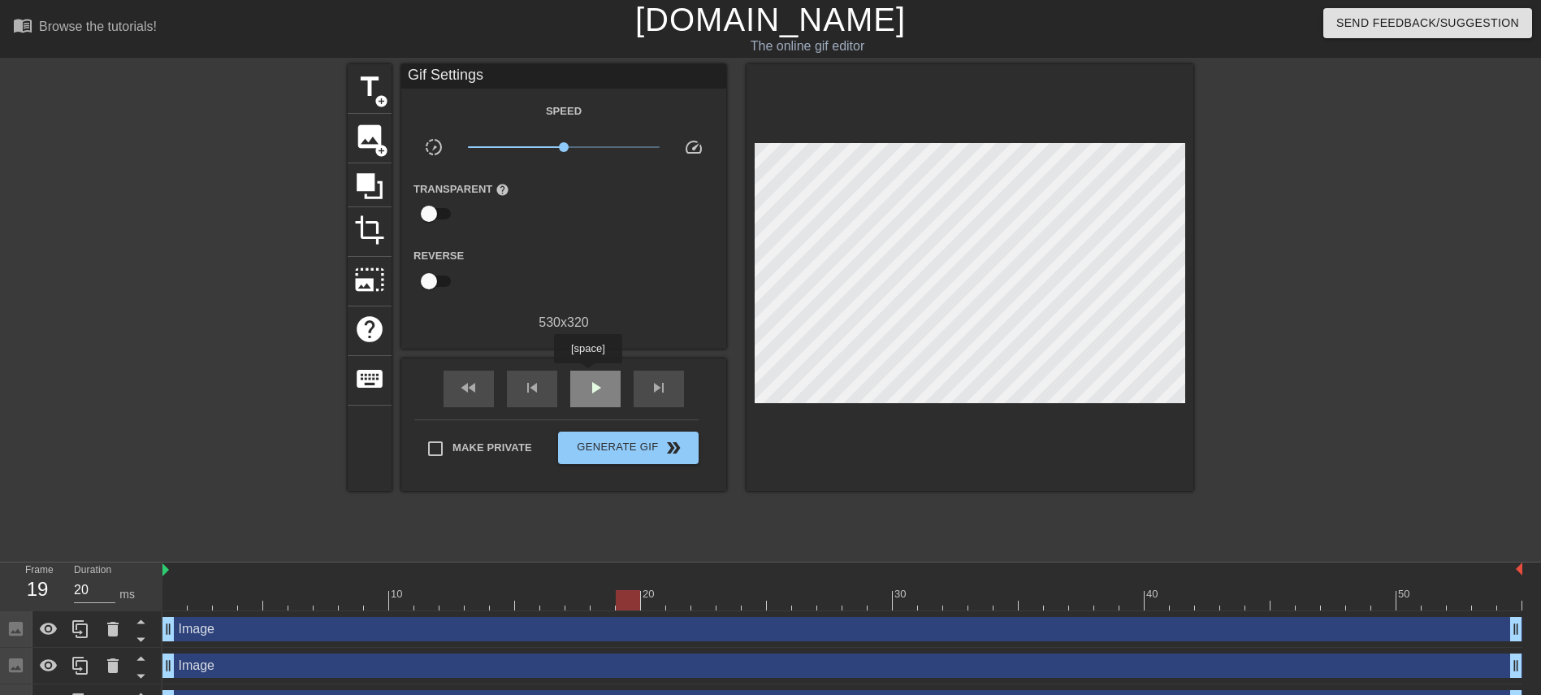
click at [587, 374] on div "play_arrow" at bounding box center [595, 388] width 50 height 37
click at [599, 392] on span "pause" at bounding box center [595, 387] width 19 height 19
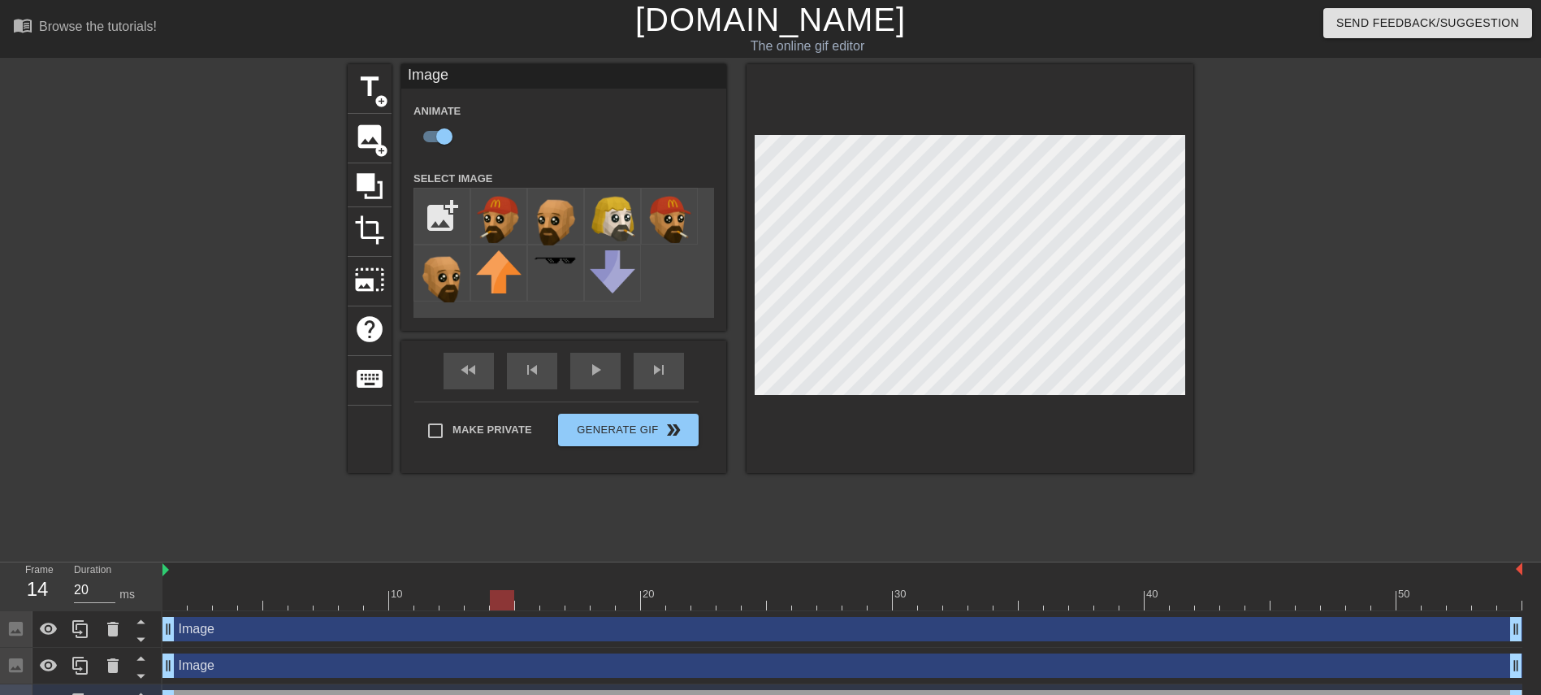
click at [500, 599] on div at bounding box center [842, 600] width 1360 height 20
click at [562, 607] on div at bounding box center [842, 600] width 1360 height 20
click at [577, 600] on div at bounding box center [842, 600] width 1360 height 20
click at [665, 592] on div at bounding box center [842, 600] width 1360 height 20
click at [724, 595] on div at bounding box center [842, 600] width 1360 height 20
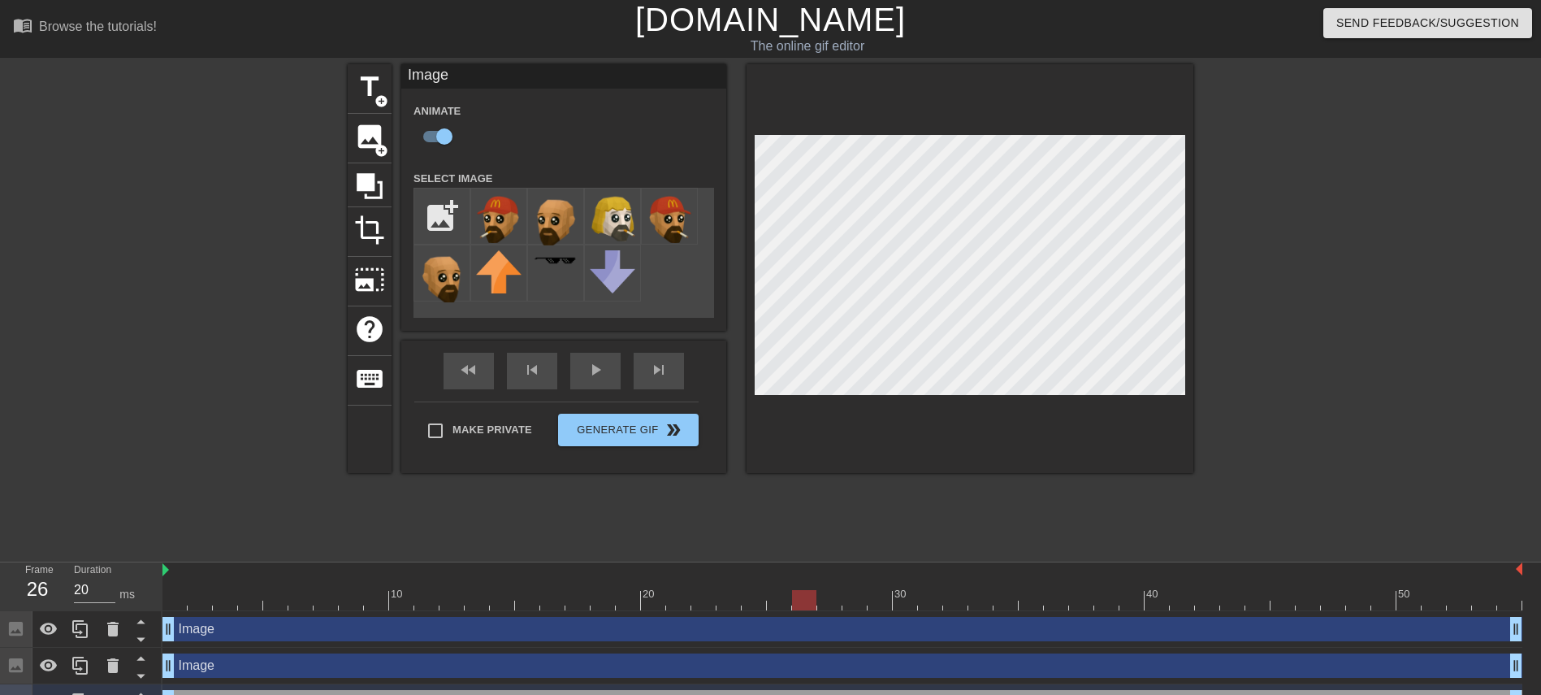
click at [809, 598] on div at bounding box center [842, 600] width 1360 height 20
click at [877, 596] on div at bounding box center [842, 600] width 1360 height 20
click at [1007, 597] on div at bounding box center [842, 600] width 1360 height 20
click at [1128, 599] on div at bounding box center [842, 600] width 1360 height 20
click at [1231, 596] on div at bounding box center [842, 600] width 1360 height 20
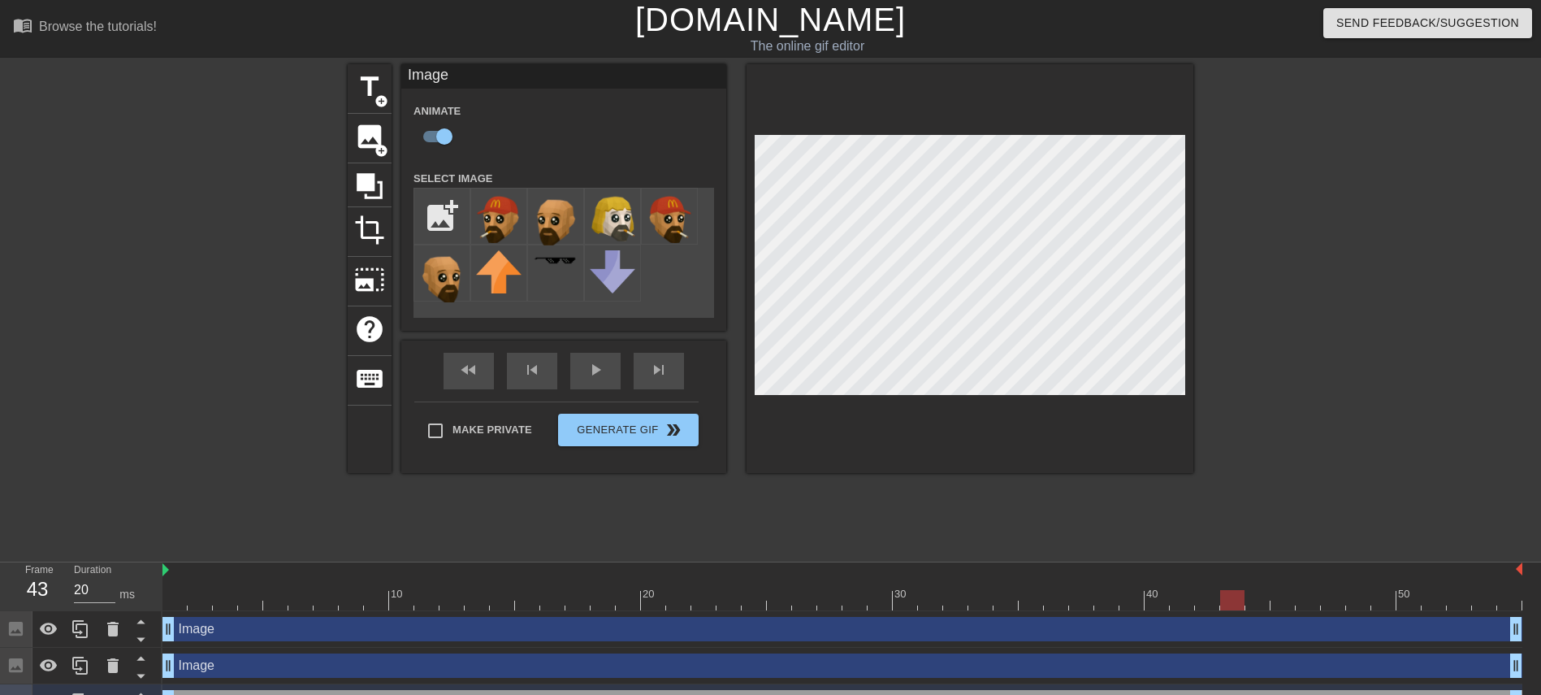
click at [1299, 602] on div at bounding box center [842, 600] width 1360 height 20
click at [1439, 597] on div at bounding box center [842, 600] width 1360 height 20
click at [1505, 597] on div at bounding box center [842, 600] width 1360 height 20
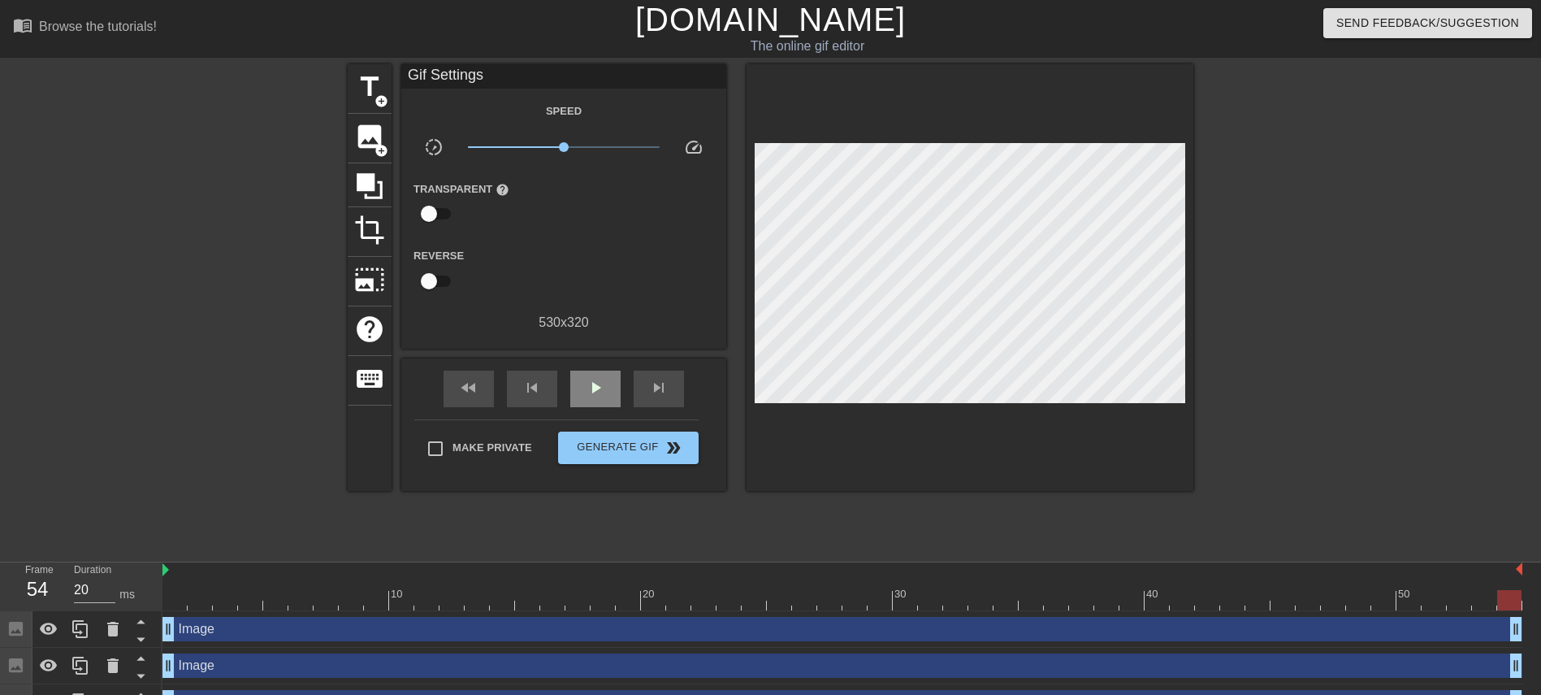
click at [608, 365] on div "fast_rewind skip_previous play_arrow skip_next" at bounding box center [563, 388] width 265 height 61
click at [597, 381] on span "play_arrow" at bounding box center [595, 387] width 19 height 19
click at [597, 381] on span "pause" at bounding box center [595, 387] width 19 height 19
click at [176, 601] on div at bounding box center [842, 600] width 1360 height 20
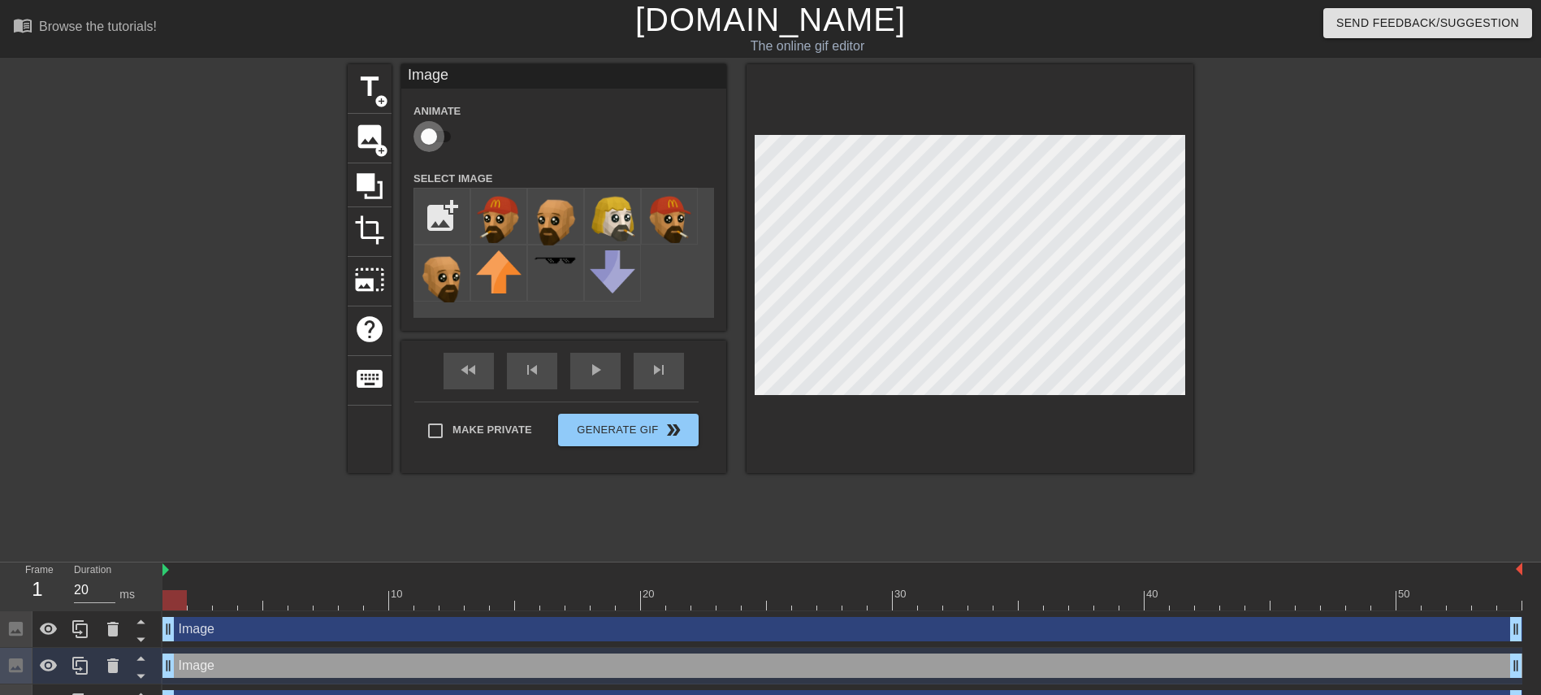
click at [442, 142] on input "checkbox" at bounding box center [429, 136] width 93 height 31
click at [442, 142] on input "checkbox" at bounding box center [444, 136] width 93 height 31
checkbox input "false"
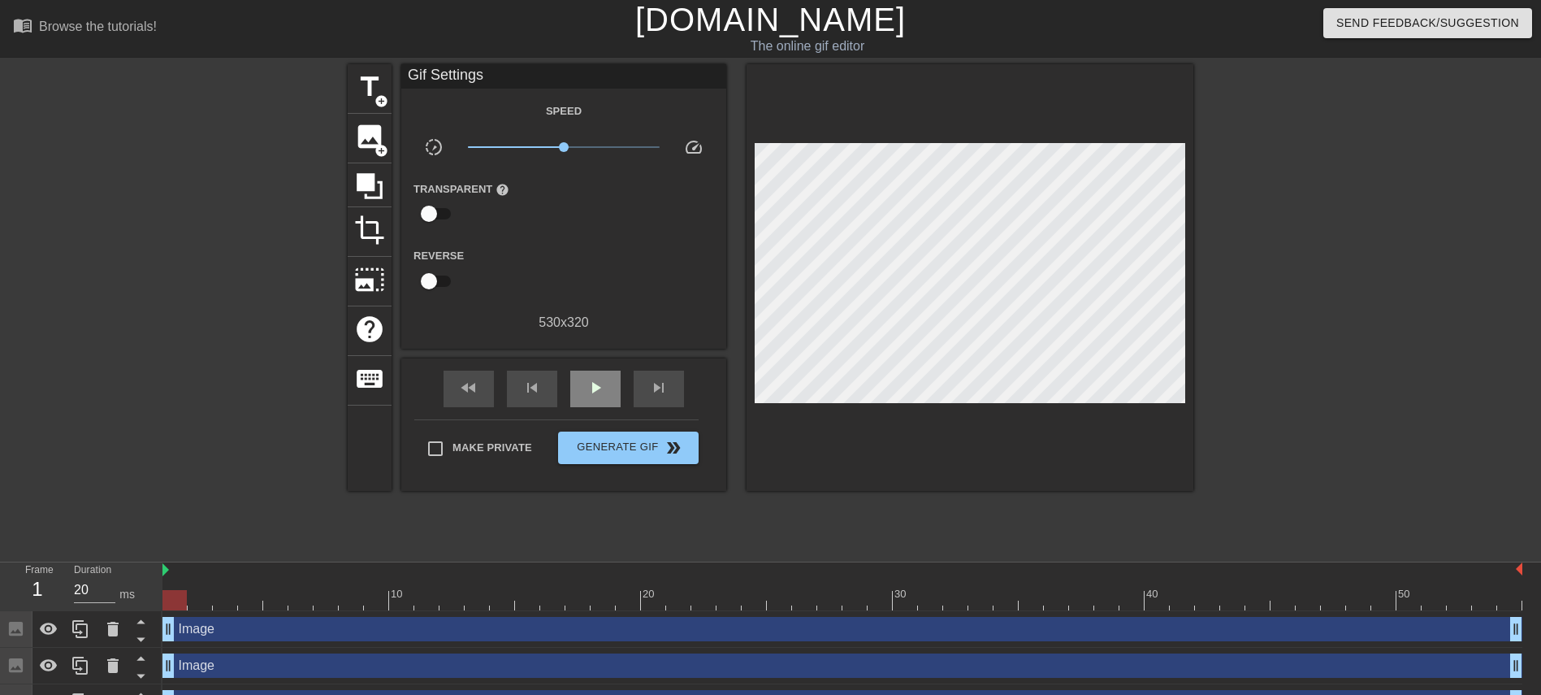
click at [592, 358] on div "fast_rewind skip_previous play_arrow skip_next" at bounding box center [563, 388] width 265 height 61
click at [592, 375] on div "play_arrow" at bounding box center [595, 388] width 50 height 37
click at [592, 375] on div "pause" at bounding box center [595, 388] width 50 height 37
click at [171, 592] on div at bounding box center [842, 600] width 1360 height 20
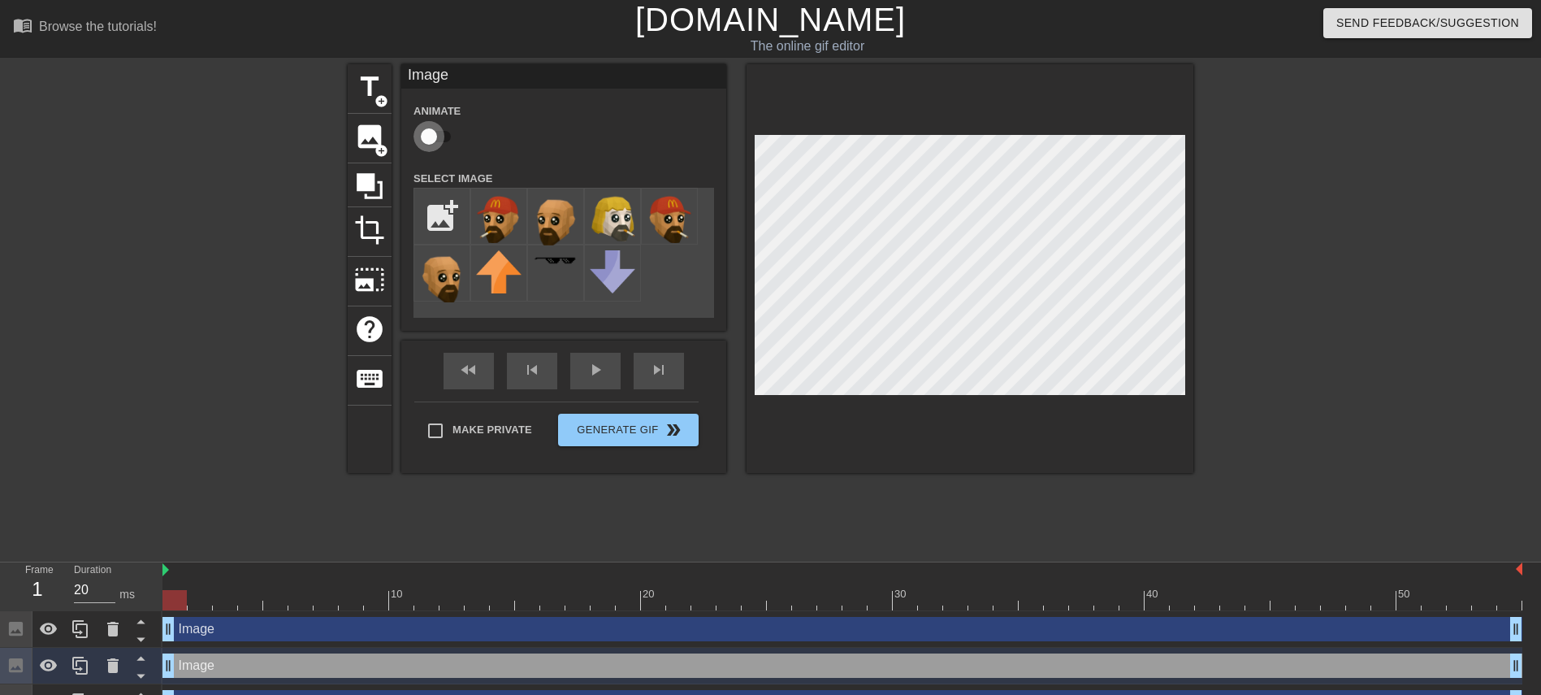
click at [431, 140] on input "checkbox" at bounding box center [429, 136] width 93 height 31
checkbox input "true"
click at [238, 595] on div at bounding box center [842, 600] width 1360 height 20
click at [331, 598] on div at bounding box center [842, 600] width 1360 height 20
click at [458, 595] on div at bounding box center [842, 600] width 1360 height 20
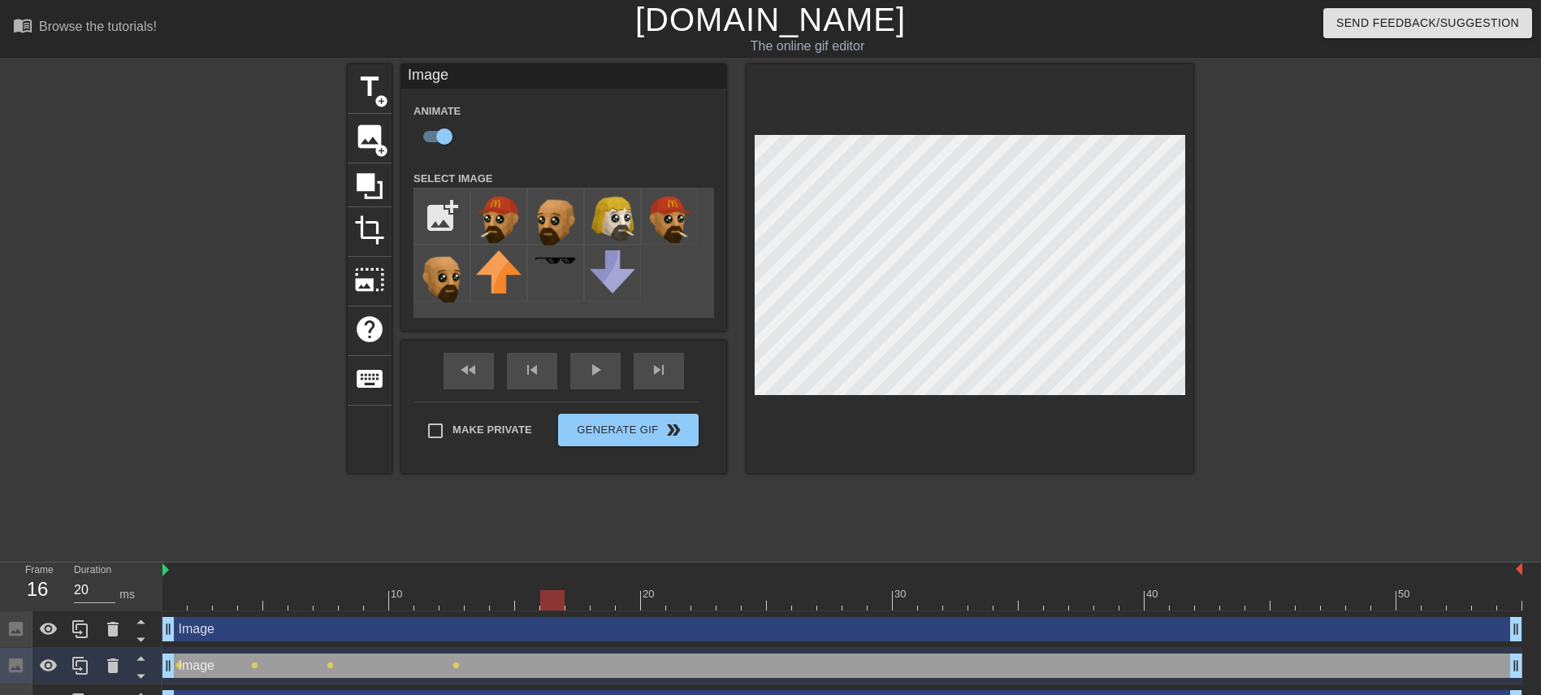
click at [560, 598] on div at bounding box center [842, 600] width 1360 height 20
click at [709, 600] on div at bounding box center [842, 600] width 1360 height 20
click at [806, 600] on div at bounding box center [842, 600] width 1360 height 20
click at [940, 604] on div at bounding box center [842, 600] width 1360 height 20
click at [1018, 603] on div at bounding box center [842, 600] width 1360 height 20
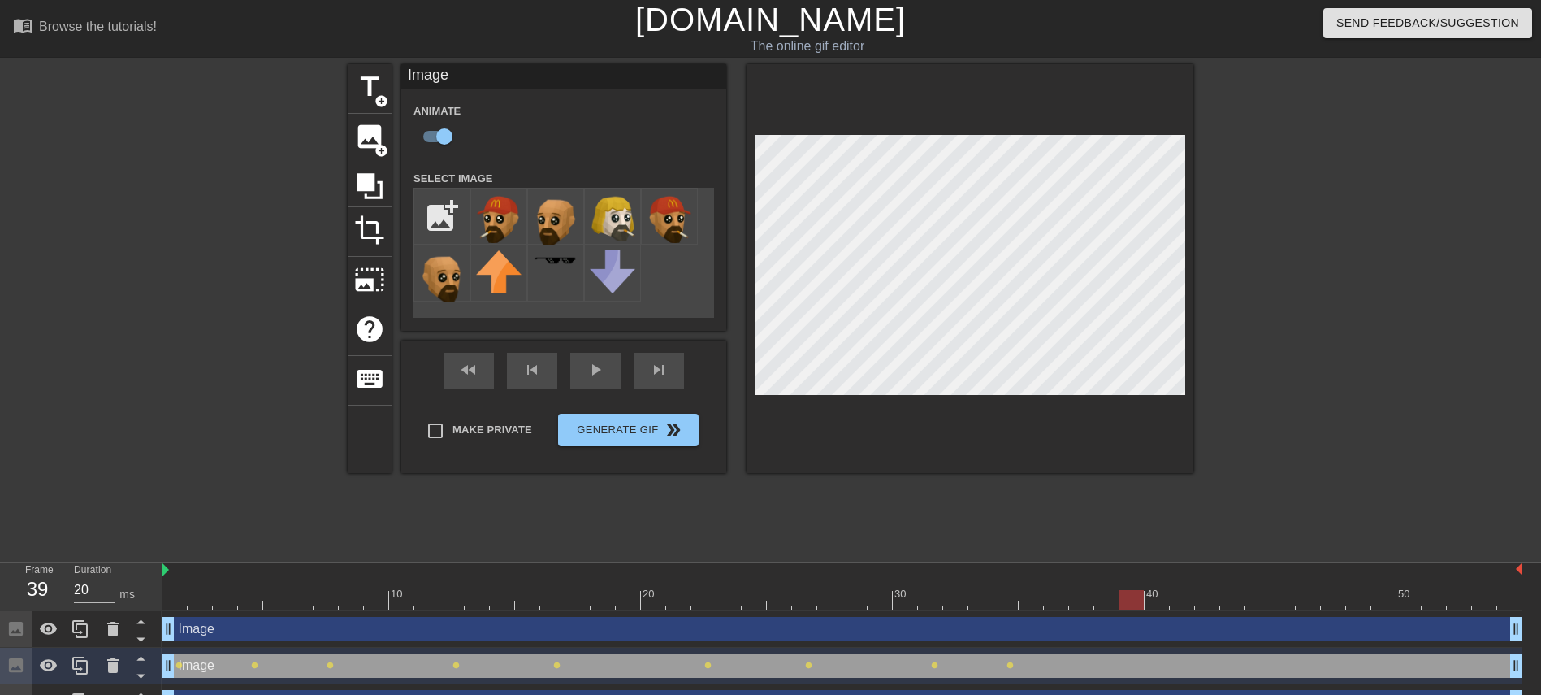
click at [1136, 595] on div at bounding box center [842, 600] width 1360 height 20
click at [1242, 593] on div at bounding box center [842, 600] width 1360 height 20
click at [1359, 598] on div at bounding box center [842, 600] width 1360 height 20
click at [1497, 599] on div at bounding box center [842, 600] width 1360 height 20
click at [1465, 603] on div at bounding box center [842, 600] width 1360 height 20
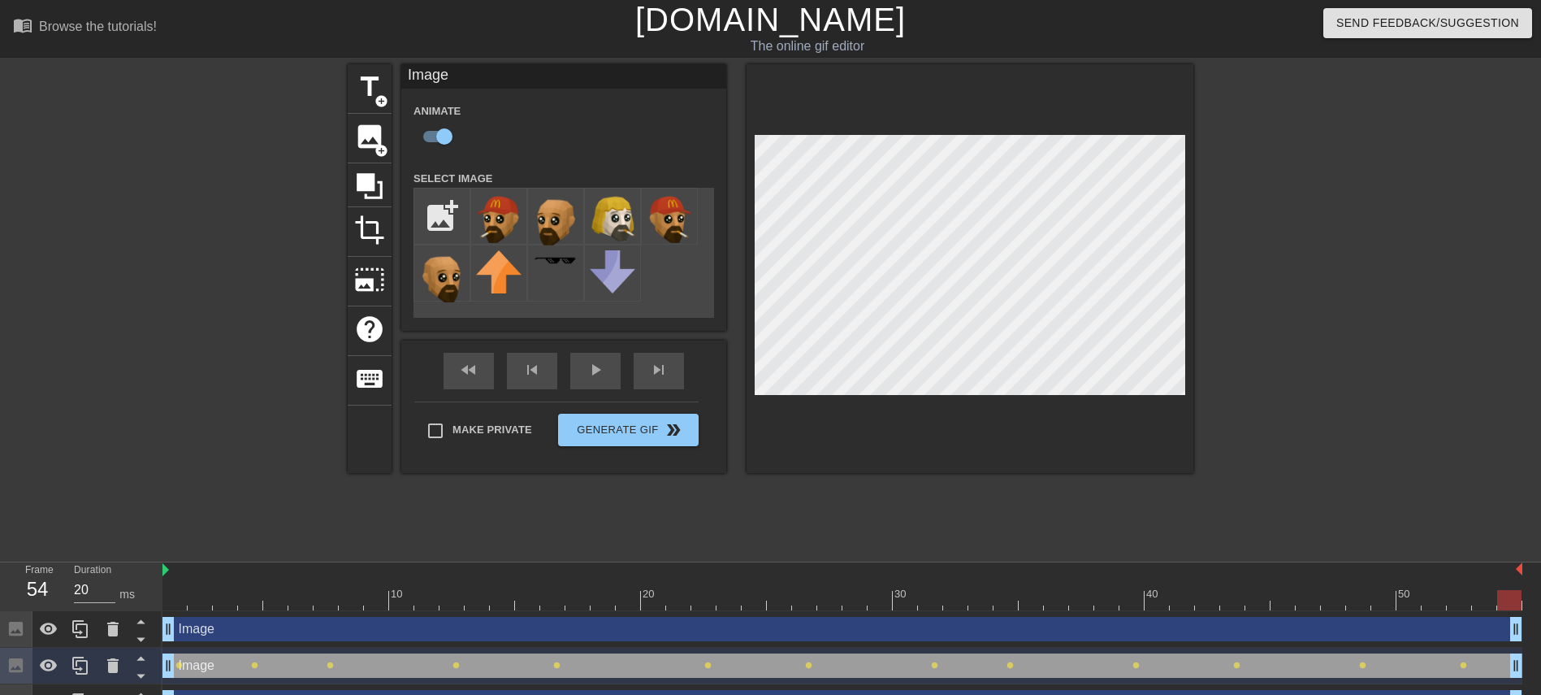
click at [1506, 604] on div at bounding box center [842, 600] width 1360 height 20
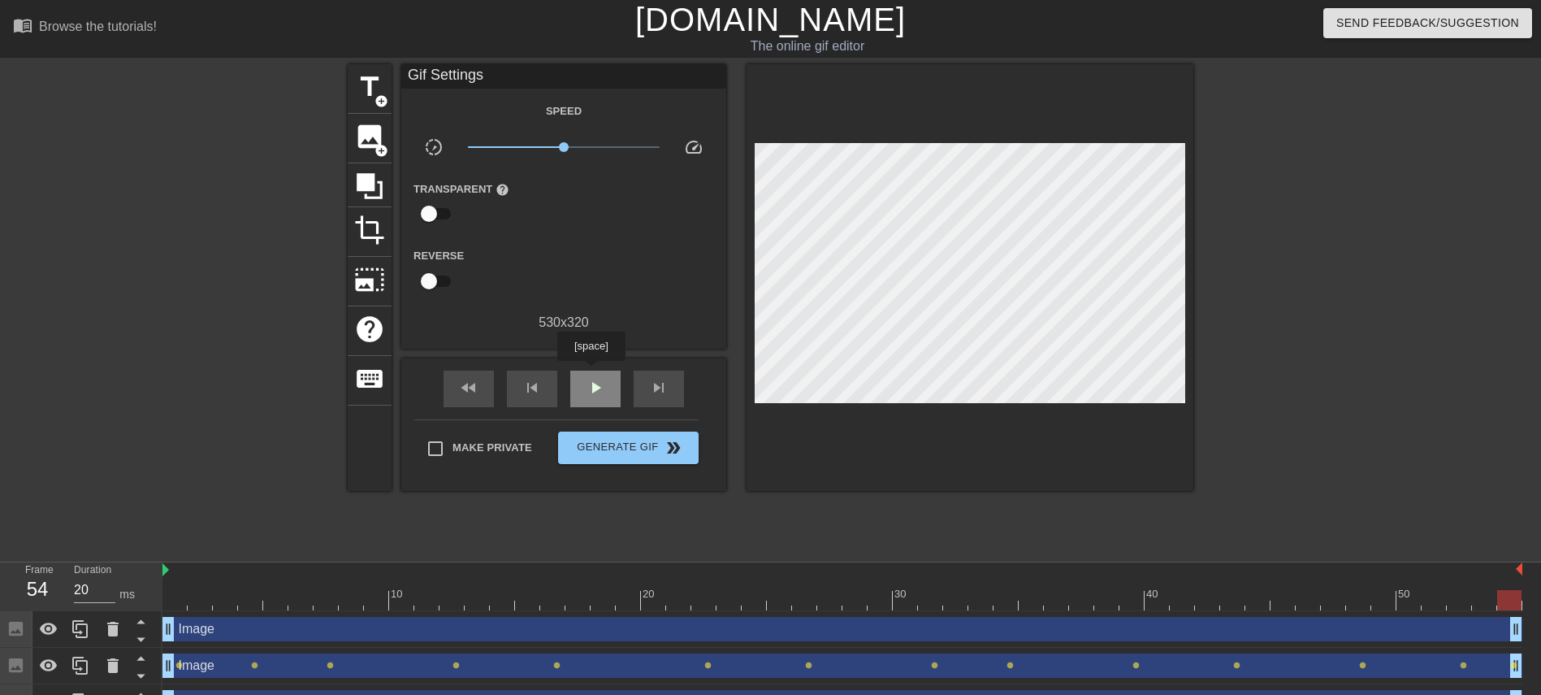
click at [591, 372] on div "play_arrow" at bounding box center [595, 388] width 50 height 37
click at [591, 372] on div "pause" at bounding box center [595, 388] width 50 height 37
click at [597, 385] on span "play_arrow" at bounding box center [595, 387] width 19 height 19
click at [597, 385] on span "pause" at bounding box center [595, 387] width 19 height 19
click at [171, 595] on div at bounding box center [842, 600] width 1360 height 20
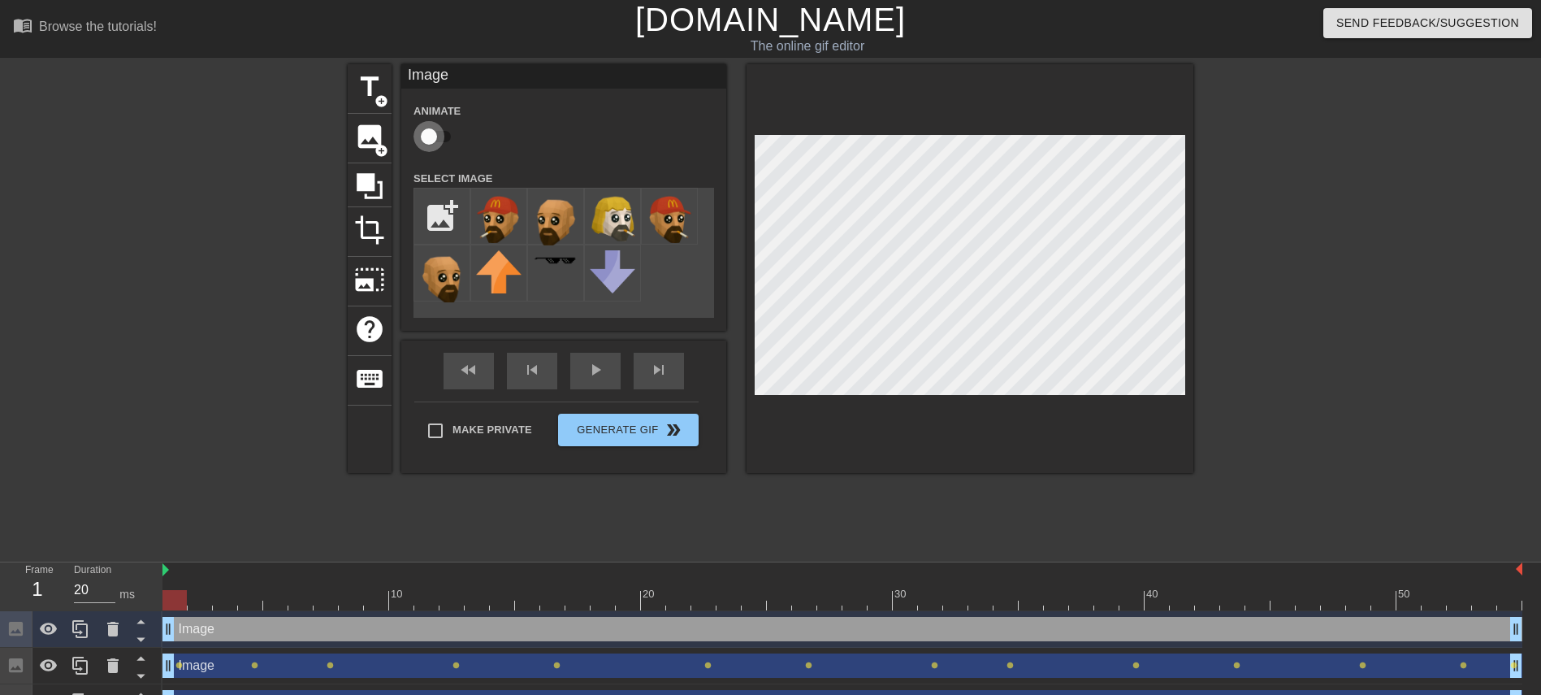
click at [444, 144] on input "checkbox" at bounding box center [429, 136] width 93 height 31
checkbox input "true"
click at [202, 596] on div at bounding box center [842, 600] width 1360 height 20
click at [231, 603] on div at bounding box center [842, 600] width 1360 height 20
click at [273, 603] on div at bounding box center [842, 600] width 1360 height 20
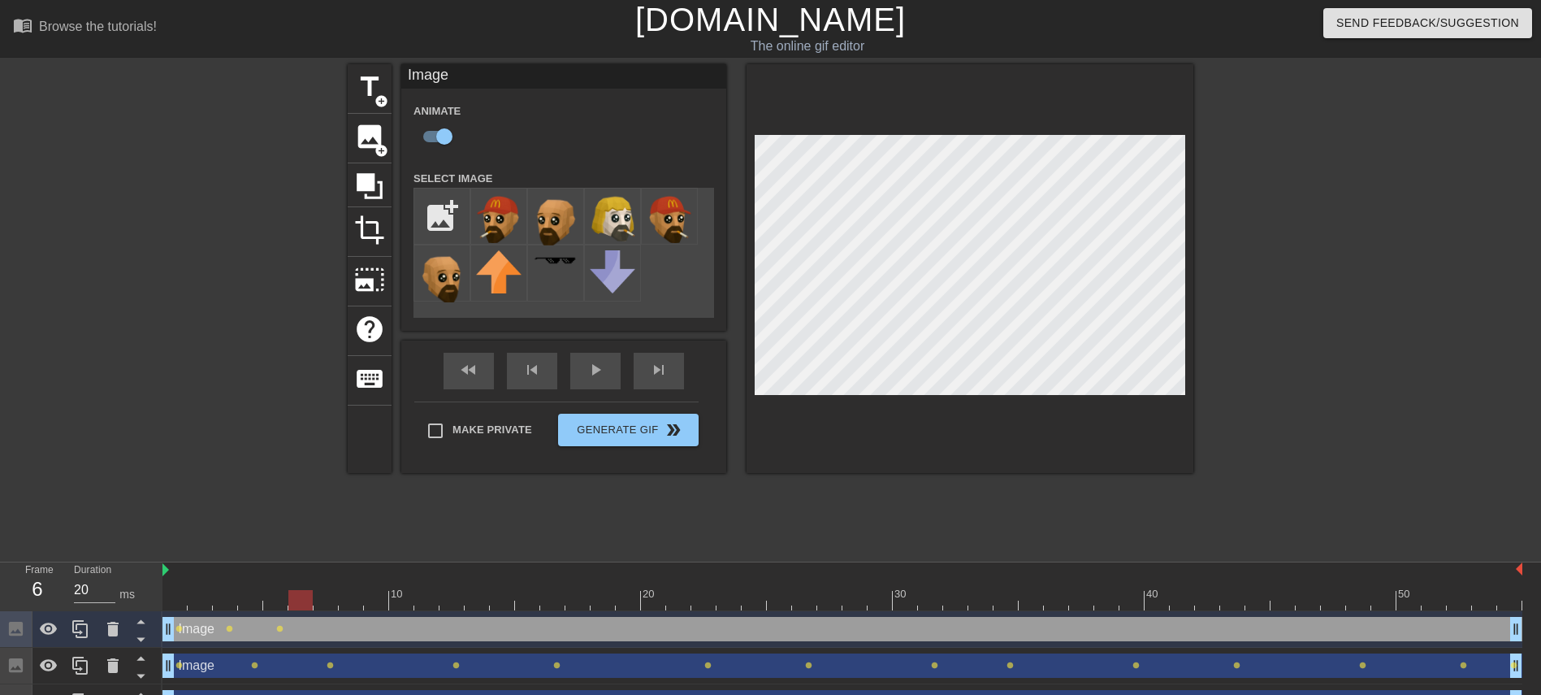
click at [305, 607] on div at bounding box center [842, 600] width 1360 height 20
click at [330, 601] on div at bounding box center [842, 600] width 1360 height 20
click at [371, 596] on div at bounding box center [842, 600] width 1360 height 20
click at [427, 597] on div at bounding box center [842, 600] width 1360 height 20
click at [481, 592] on div at bounding box center [842, 600] width 1360 height 20
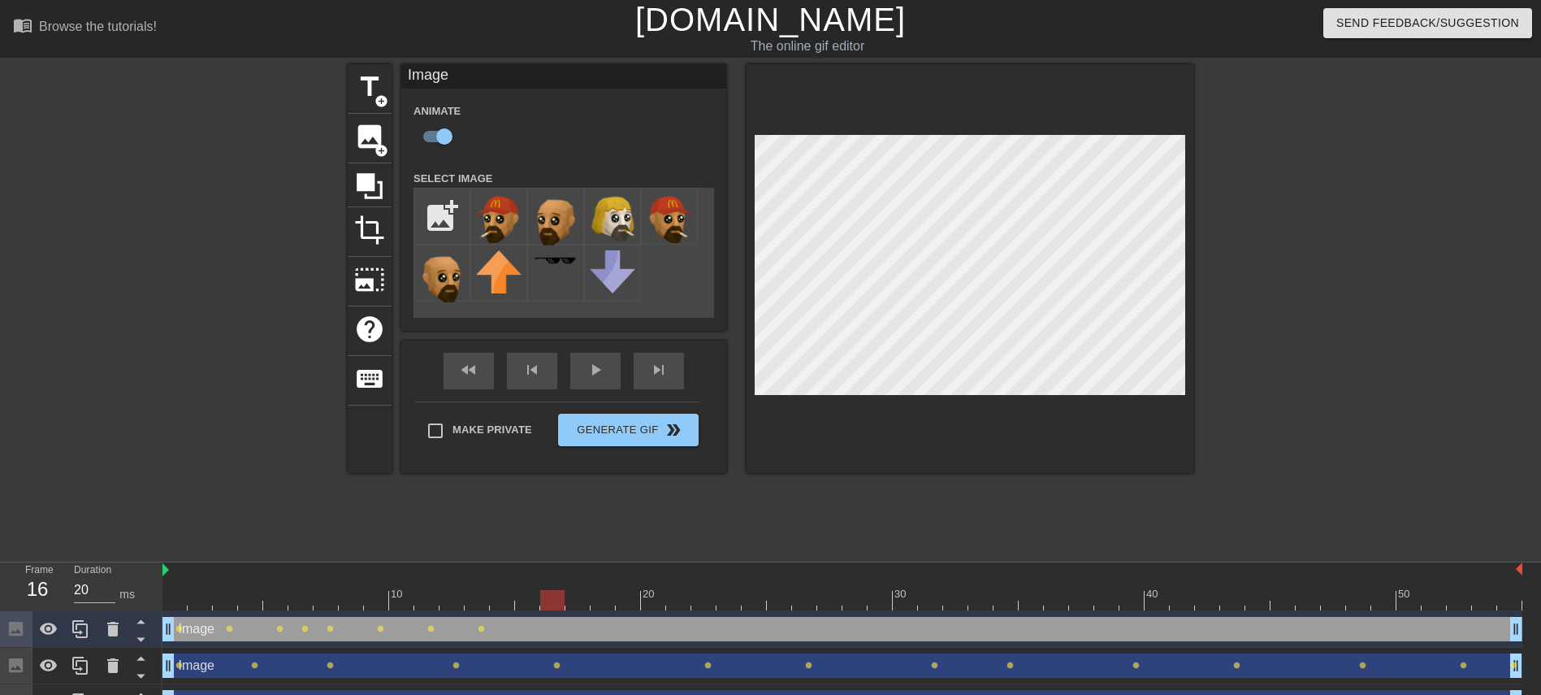
click at [560, 587] on div at bounding box center [552, 588] width 25 height 20
click at [531, 597] on div at bounding box center [842, 600] width 1360 height 20
click at [552, 597] on div at bounding box center [842, 600] width 1360 height 20
click at [587, 591] on div at bounding box center [842, 600] width 1360 height 20
click at [636, 592] on div at bounding box center [842, 600] width 1360 height 20
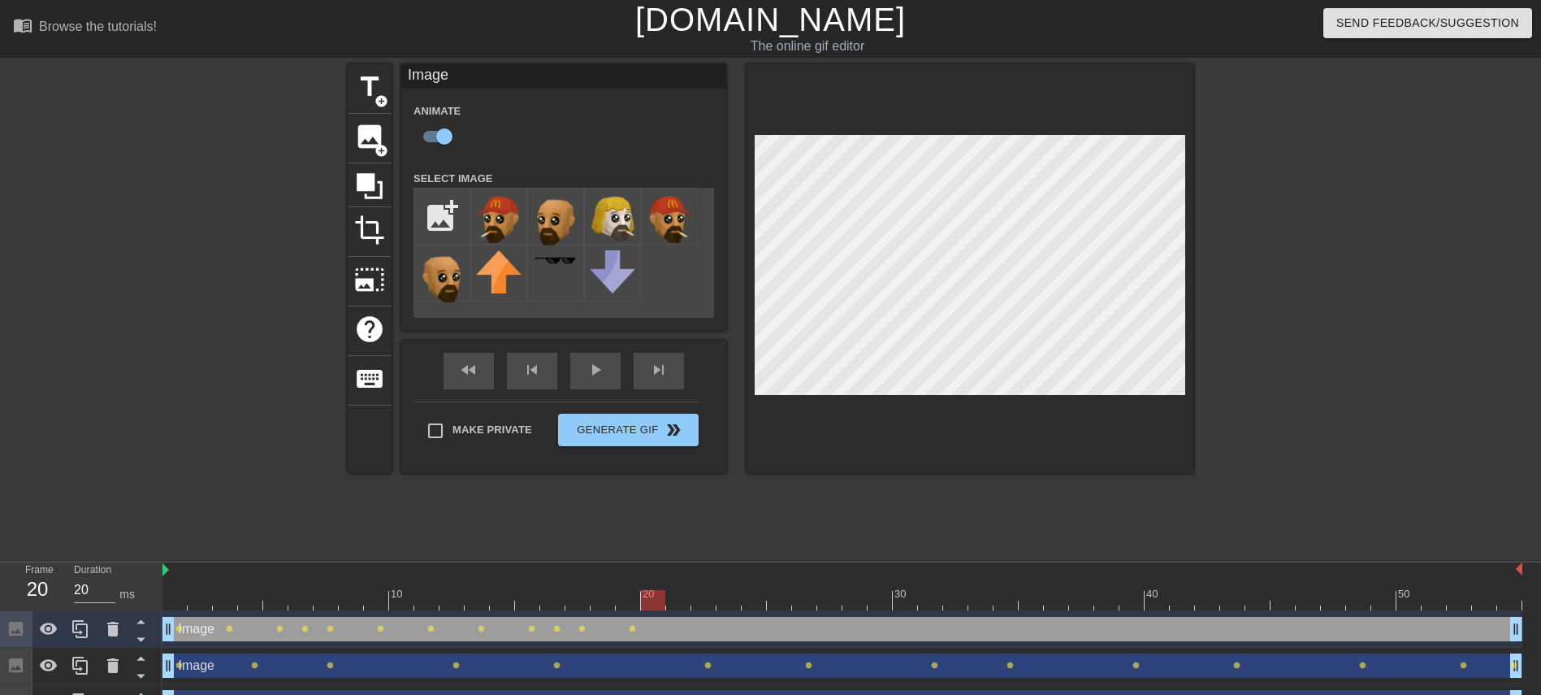
click at [664, 594] on div at bounding box center [842, 600] width 1360 height 20
click at [683, 594] on div at bounding box center [842, 600] width 1360 height 20
click at [729, 604] on div at bounding box center [842, 600] width 1360 height 20
click at [752, 600] on div at bounding box center [842, 600] width 1360 height 20
click at [775, 600] on div at bounding box center [842, 600] width 1360 height 20
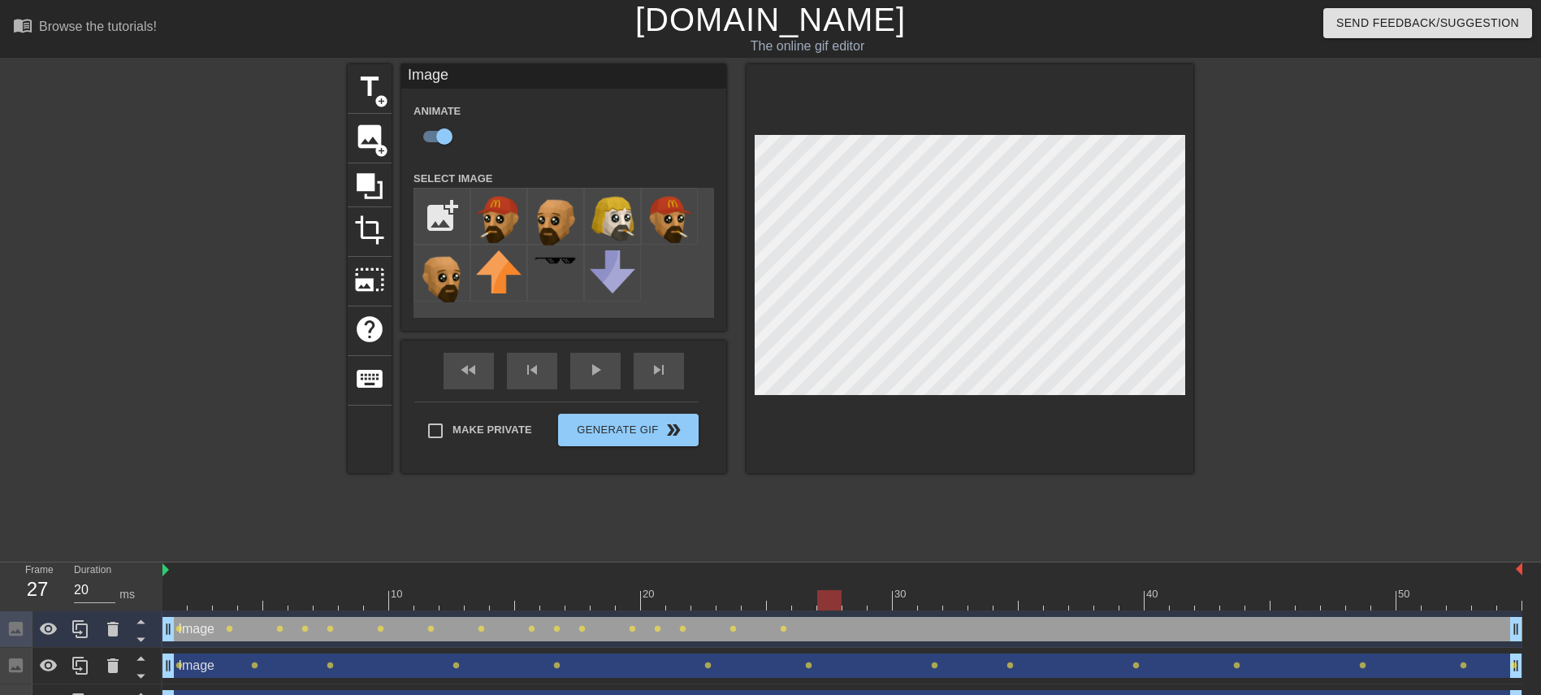
click at [829, 599] on div at bounding box center [842, 600] width 1360 height 20
click at [855, 599] on div at bounding box center [842, 600] width 1360 height 20
click at [915, 595] on div at bounding box center [842, 600] width 1360 height 20
click at [942, 600] on div at bounding box center [842, 600] width 1360 height 20
click at [974, 601] on div at bounding box center [842, 600] width 1360 height 20
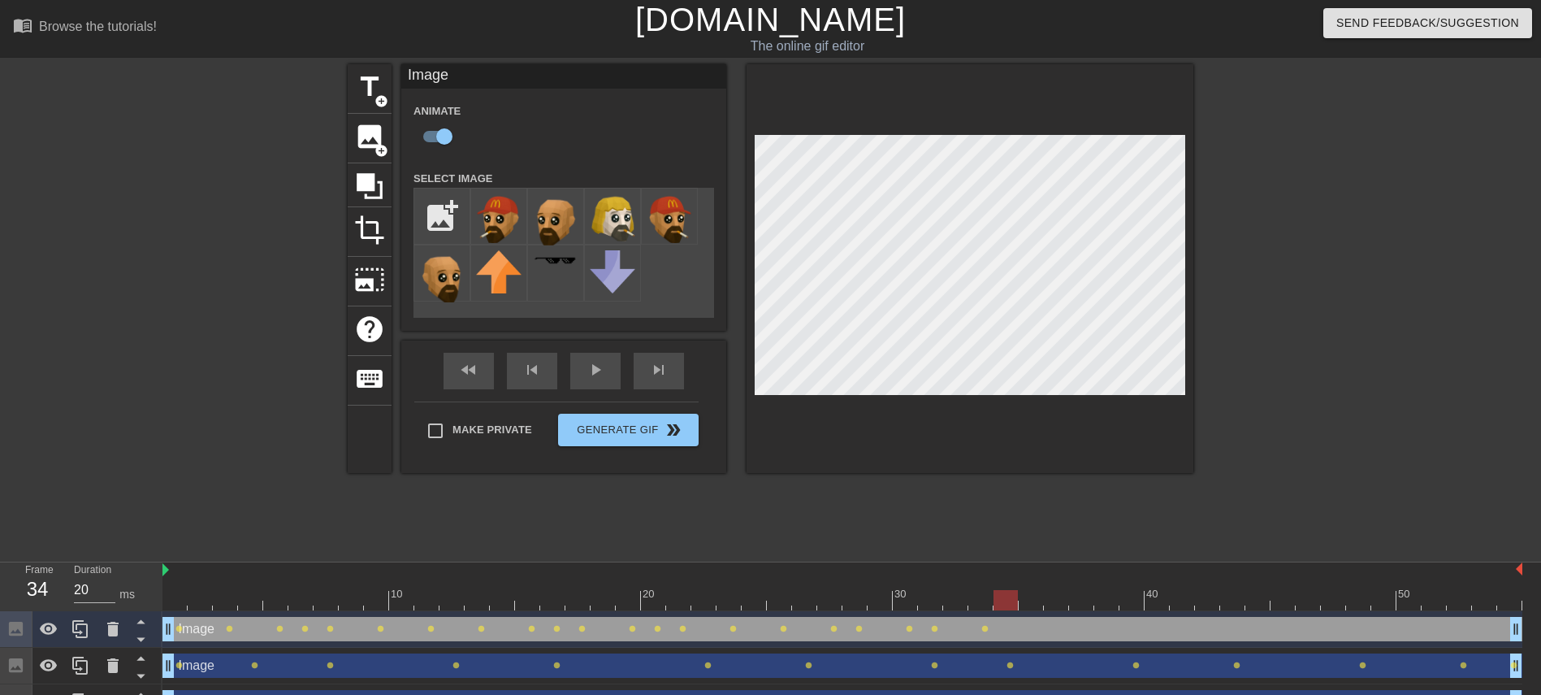
click at [1006, 602] on div at bounding box center [842, 600] width 1360 height 20
click at [1031, 604] on div at bounding box center [842, 600] width 1360 height 20
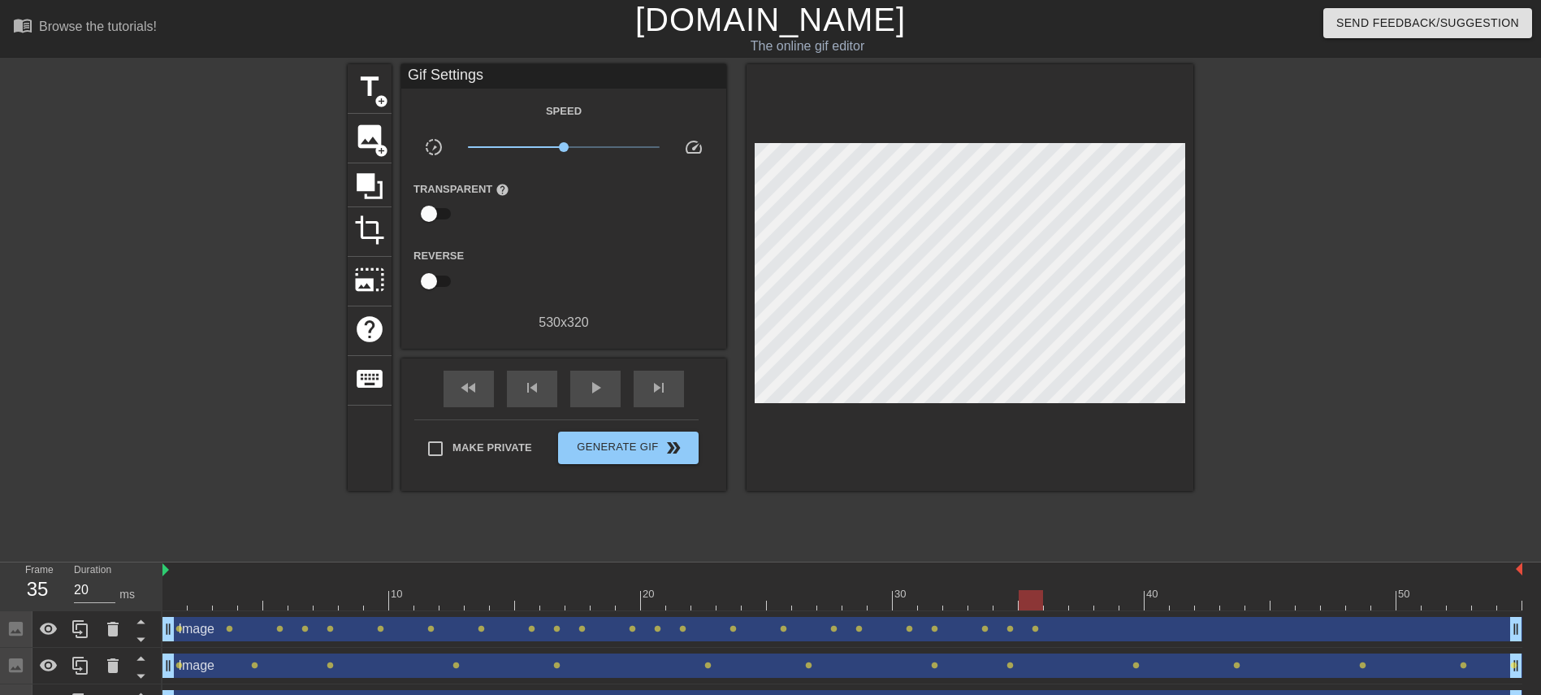
click at [1062, 612] on div "Image drag_handle drag_handle lens lens lens lens lens lens lens lens lens lens…" at bounding box center [842, 629] width 1360 height 37
click at [1056, 600] on div at bounding box center [842, 600] width 1360 height 20
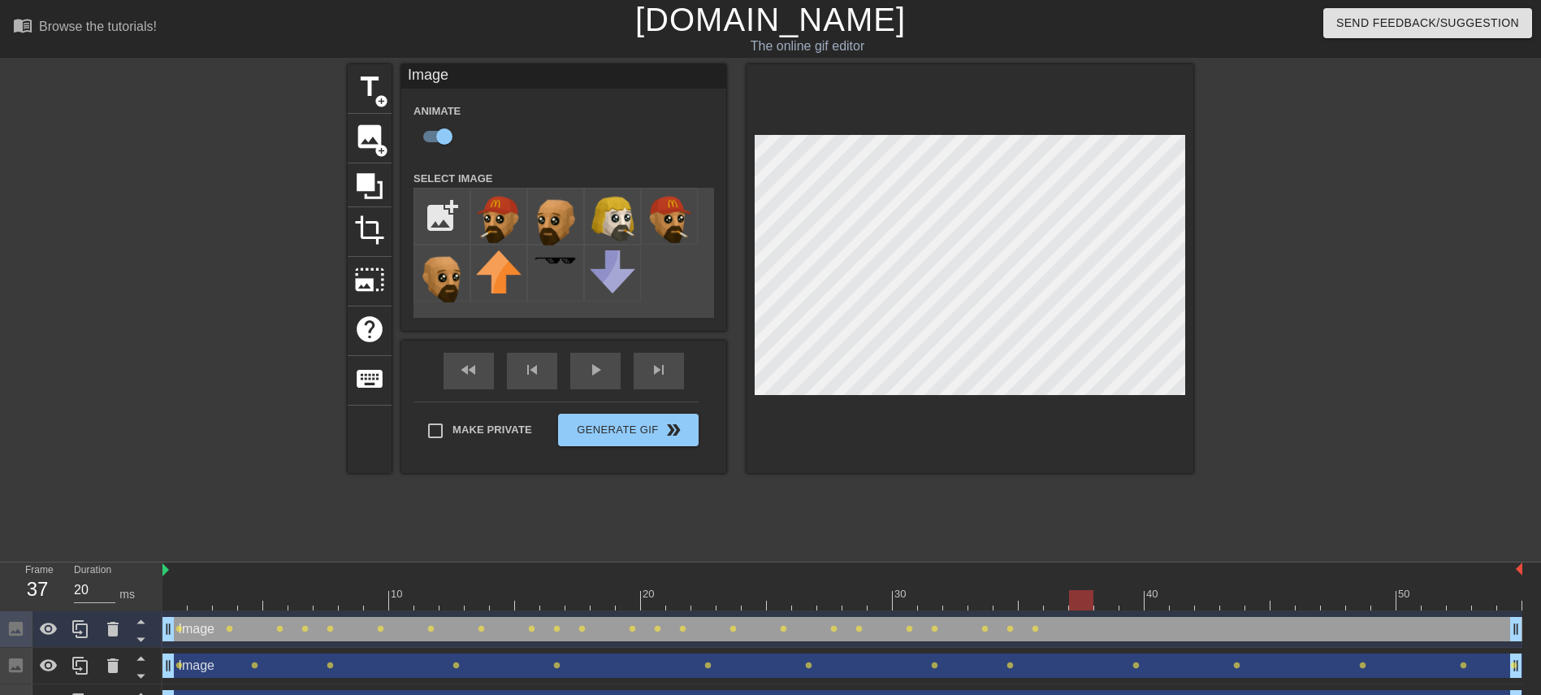
click at [1082, 598] on div at bounding box center [842, 600] width 1360 height 20
click at [1117, 600] on div at bounding box center [842, 600] width 1360 height 20
click at [1130, 599] on div at bounding box center [842, 600] width 1360 height 20
click at [1157, 599] on div at bounding box center [842, 600] width 1360 height 20
click at [1188, 599] on div at bounding box center [842, 600] width 1360 height 20
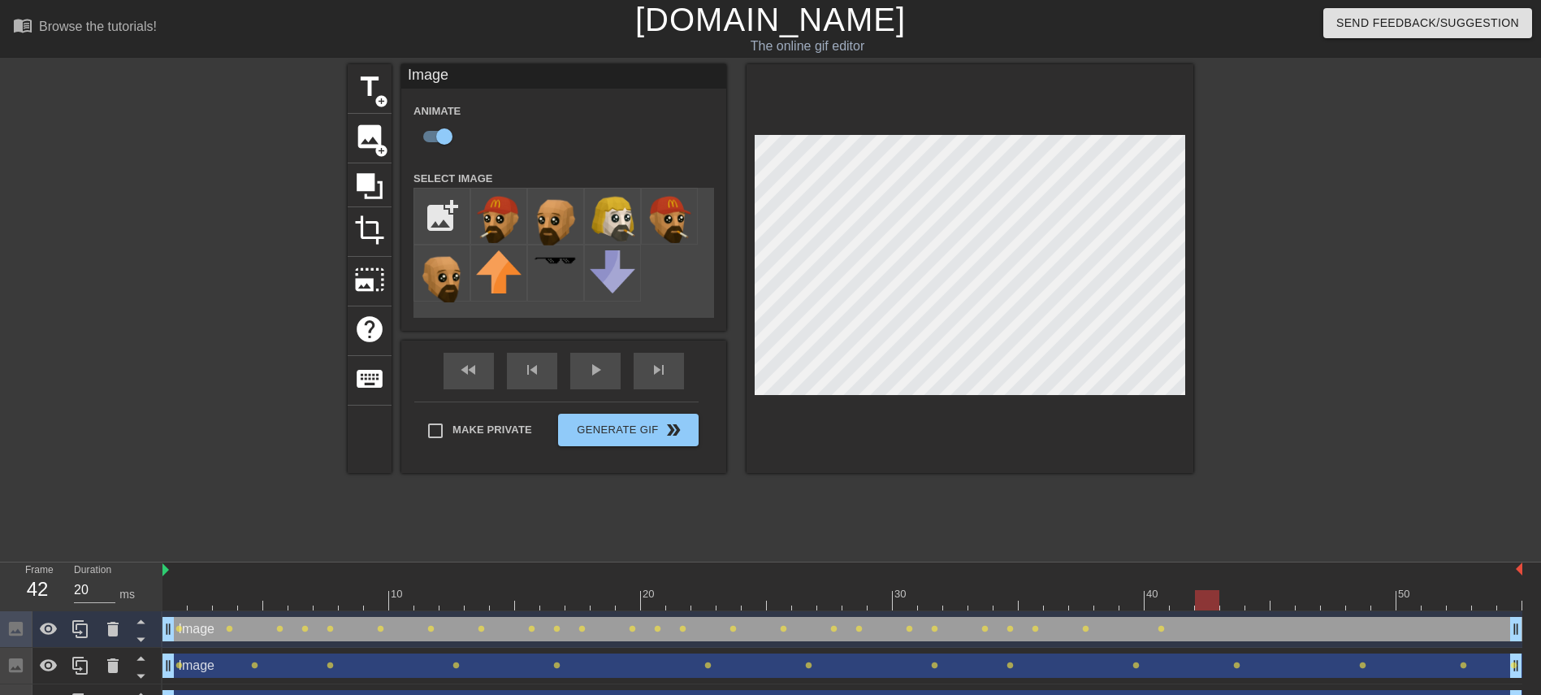
click at [1203, 599] on div at bounding box center [842, 600] width 1360 height 20
click at [1227, 599] on div at bounding box center [842, 600] width 1360 height 20
click at [1251, 596] on div at bounding box center [842, 600] width 1360 height 20
click at [1297, 596] on div at bounding box center [842, 600] width 1360 height 20
click at [1335, 597] on div at bounding box center [842, 600] width 1360 height 20
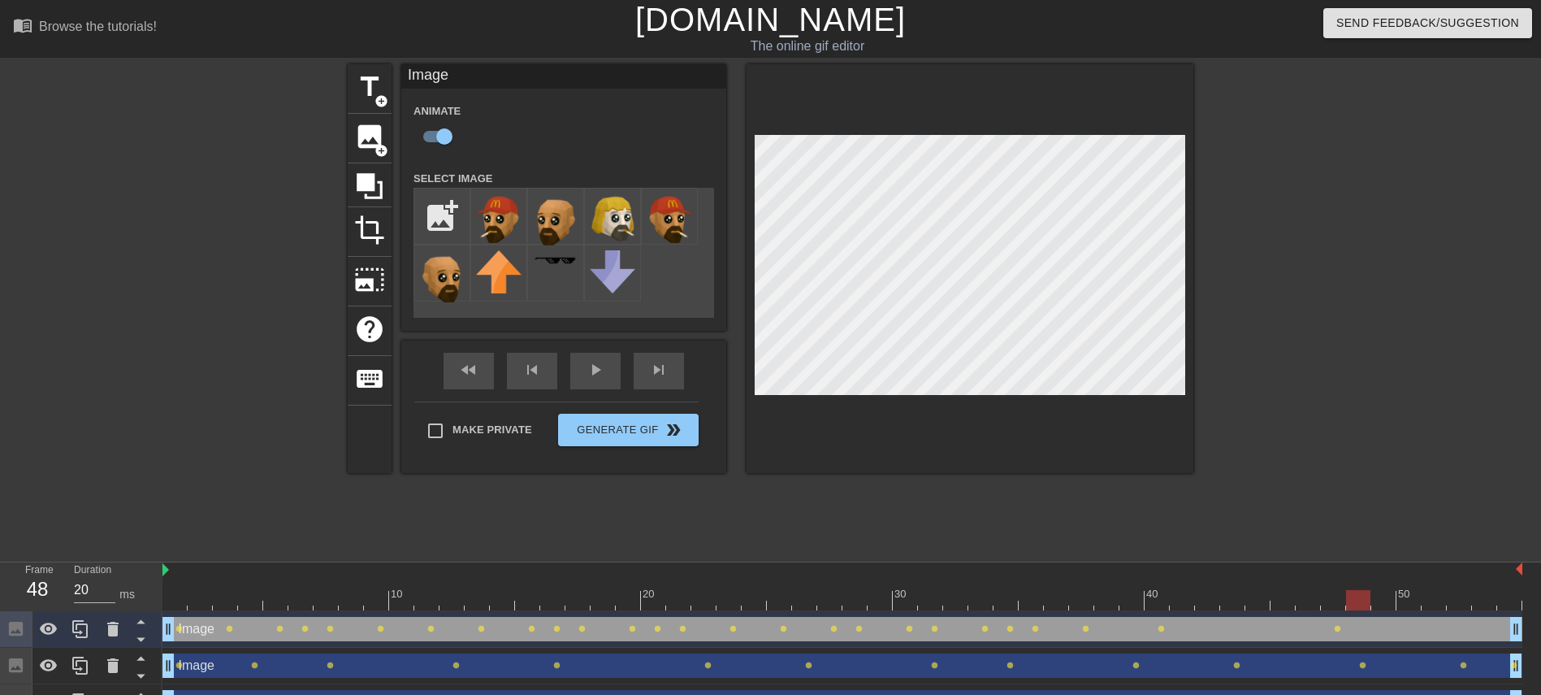
click at [1370, 596] on div at bounding box center [842, 600] width 1360 height 20
click at [1376, 596] on div at bounding box center [842, 600] width 1360 height 20
click at [1406, 592] on div at bounding box center [842, 600] width 1360 height 20
click at [1463, 604] on div at bounding box center [842, 600] width 1360 height 20
click at [1495, 603] on div at bounding box center [842, 600] width 1360 height 20
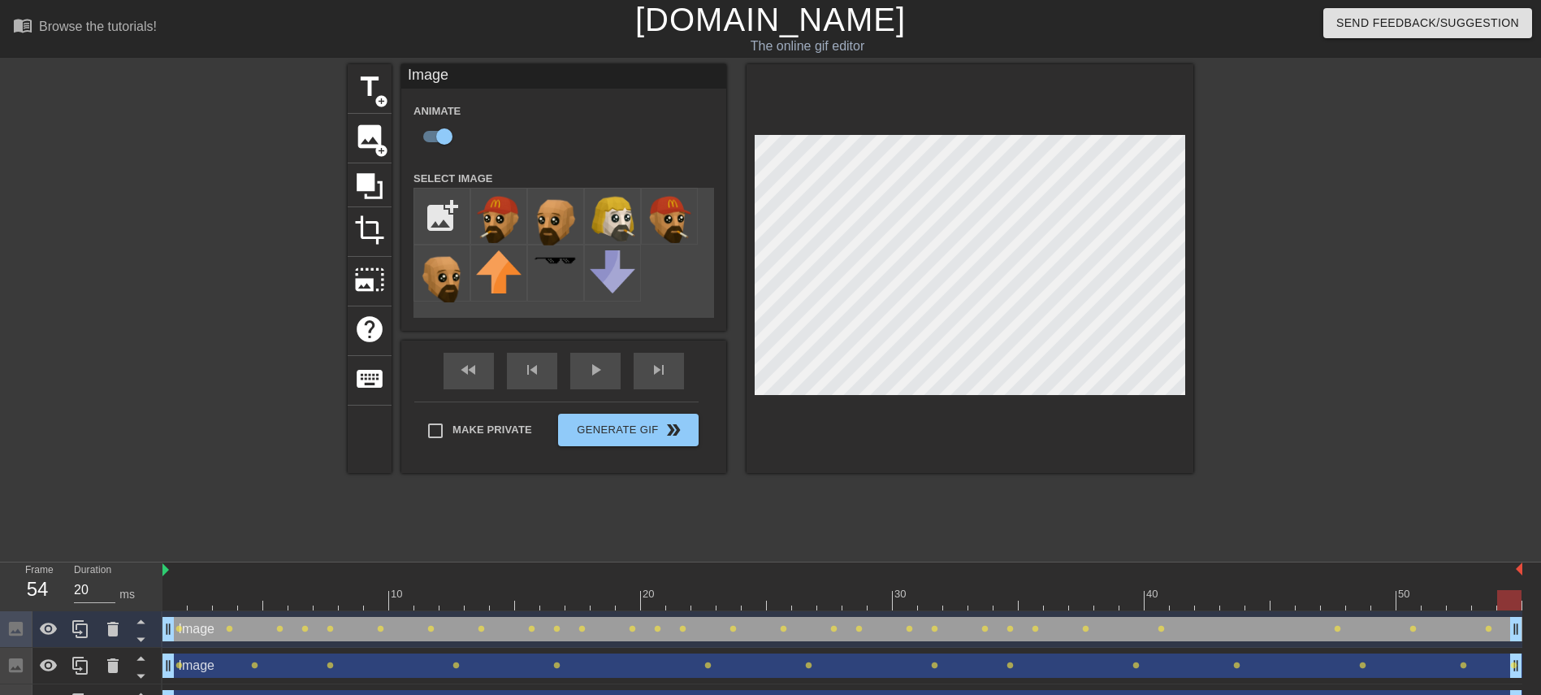
click at [1513, 602] on div at bounding box center [842, 600] width 1360 height 20
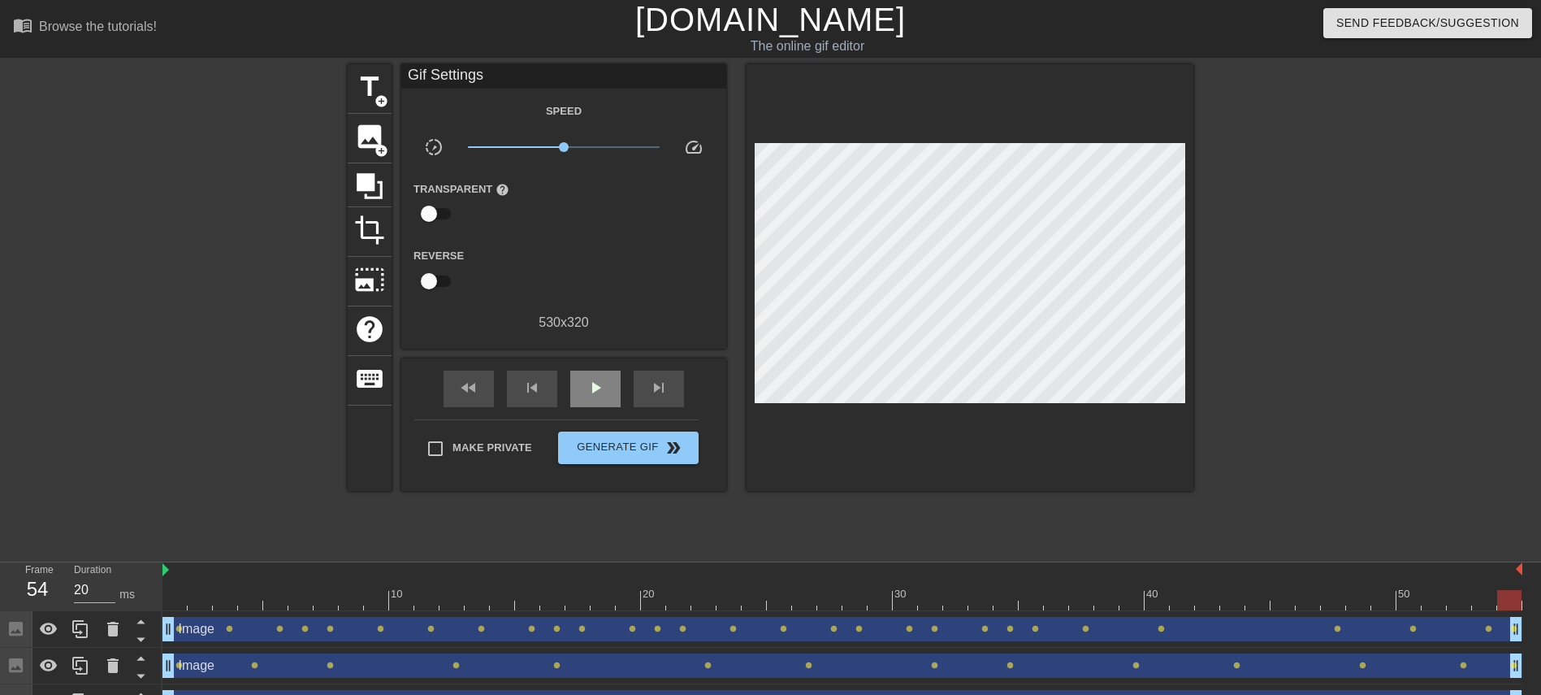
click at [612, 368] on div "fast_rewind skip_previous play_arrow skip_next" at bounding box center [563, 388] width 265 height 61
click at [603, 387] on span "play_arrow" at bounding box center [595, 387] width 19 height 19
click at [617, 442] on span "Generate Gif double_arrow" at bounding box center [629, 447] width 128 height 19
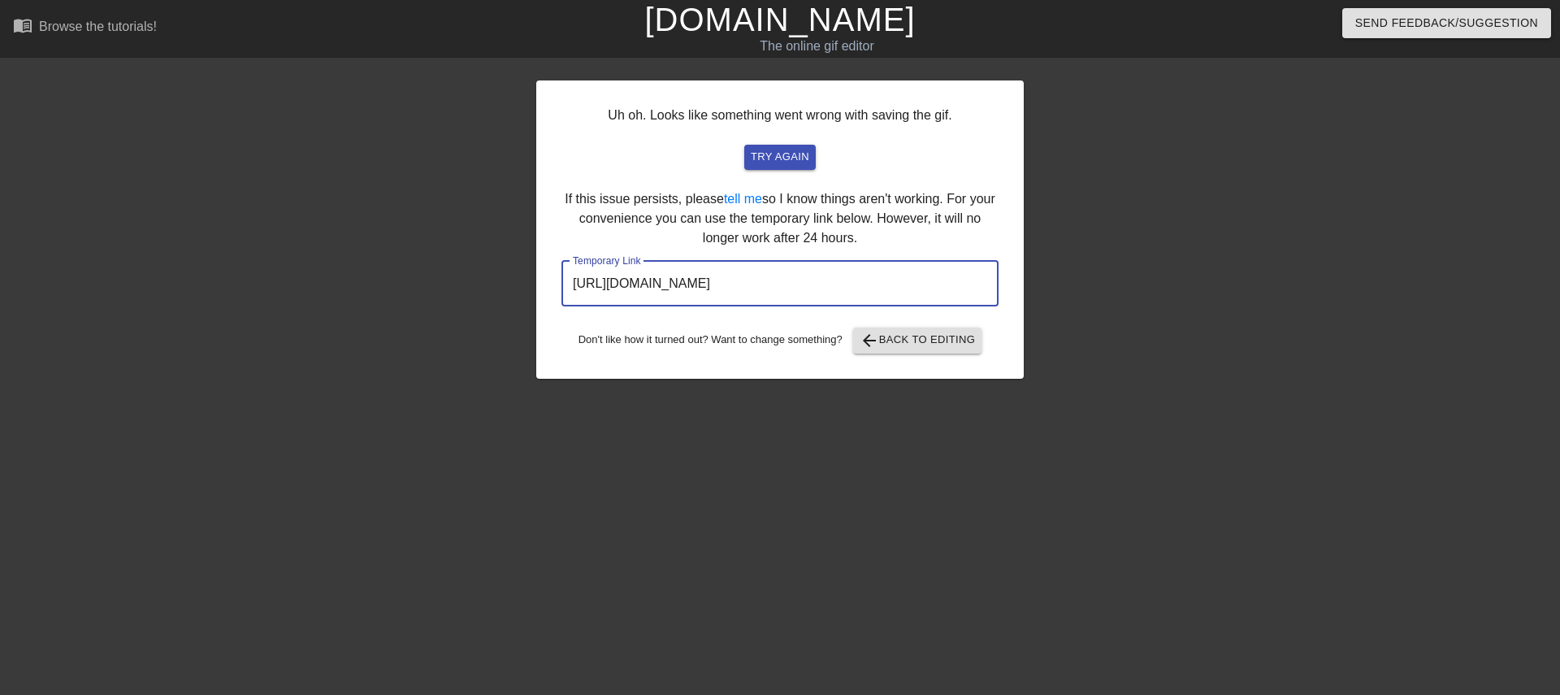
drag, startPoint x: 905, startPoint y: 283, endPoint x: 920, endPoint y: 270, distance: 19.6
click at [920, 270] on input "https://www.gifntext.com/temp_generations/mSOgiRGh.gif" at bounding box center [779, 283] width 437 height 45
drag, startPoint x: 920, startPoint y: 283, endPoint x: 566, endPoint y: 292, distance: 353.4
click at [566, 292] on input "https://www.gifntext.com/temp_generations/mSOgiRGh.gif" at bounding box center [779, 283] width 437 height 45
